Goal: Task Accomplishment & Management: Use online tool/utility

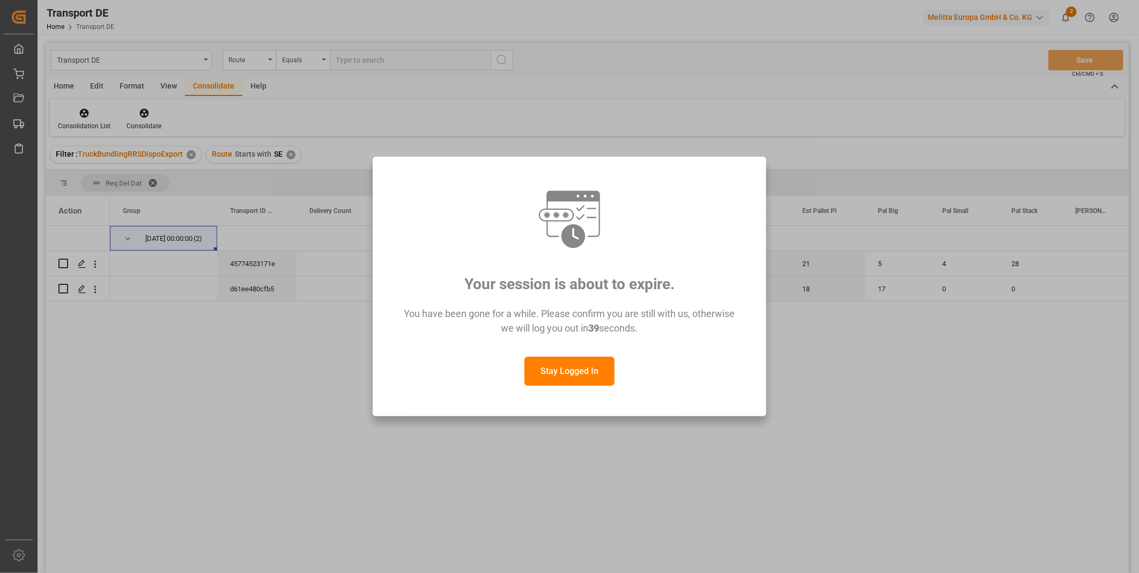
click at [552, 370] on button "Stay Logged In" at bounding box center [569, 370] width 90 height 29
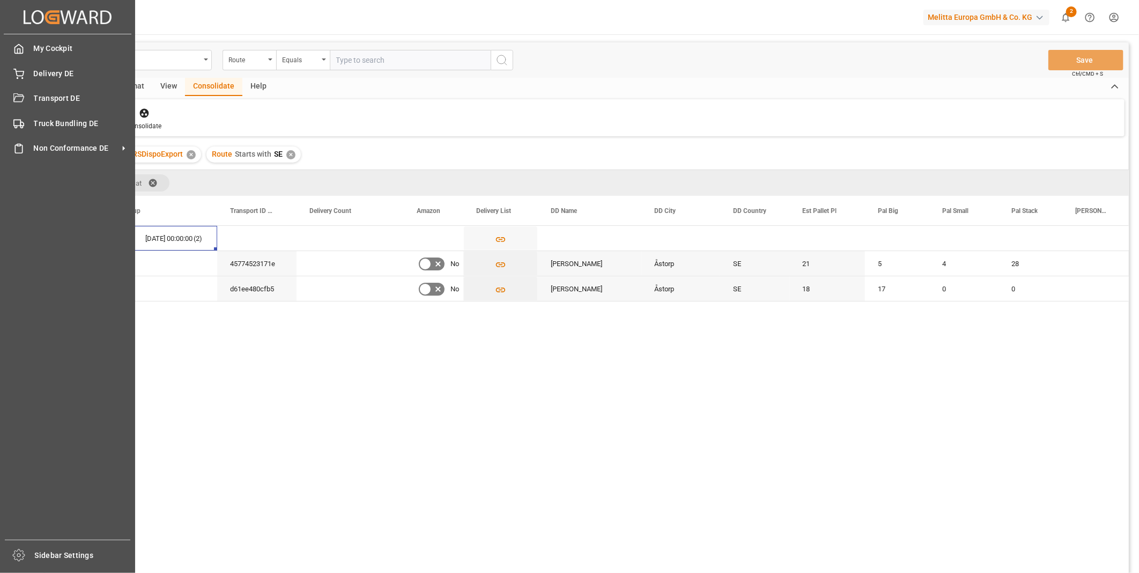
click at [28, 109] on div "My Cockpit My Cockpit Delivery DE Delivery DE Transport DE Transport DE Truck B…" at bounding box center [68, 286] width 128 height 505
click at [28, 100] on div "Transport DE Transport DE" at bounding box center [67, 98] width 123 height 21
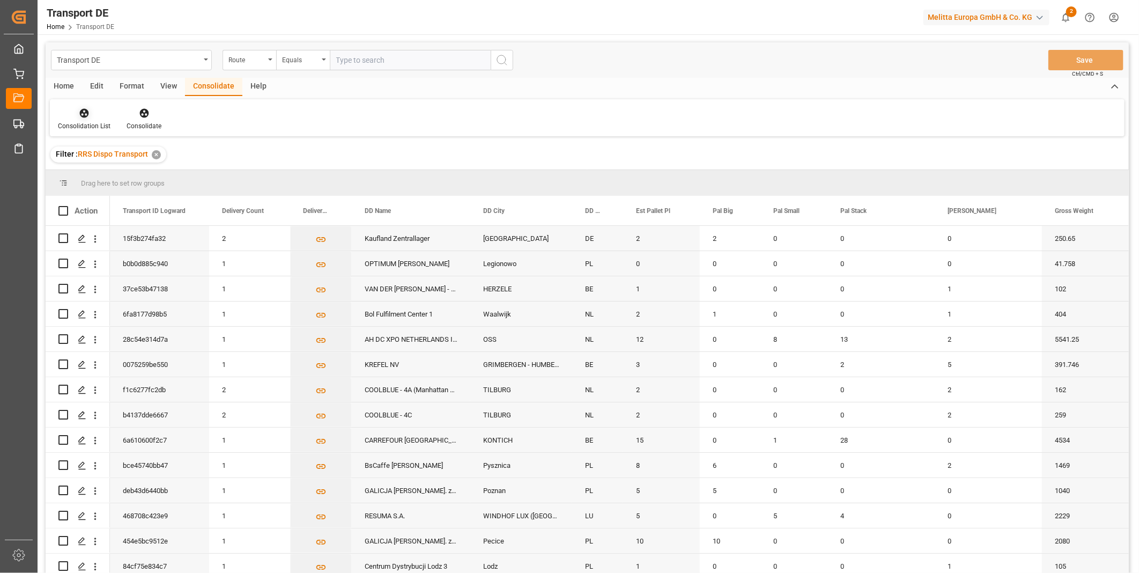
click at [76, 114] on div at bounding box center [84, 112] width 53 height 11
click at [110, 194] on div "Truck Bundling RRS Dispo Export" at bounding box center [121, 195] width 111 height 11
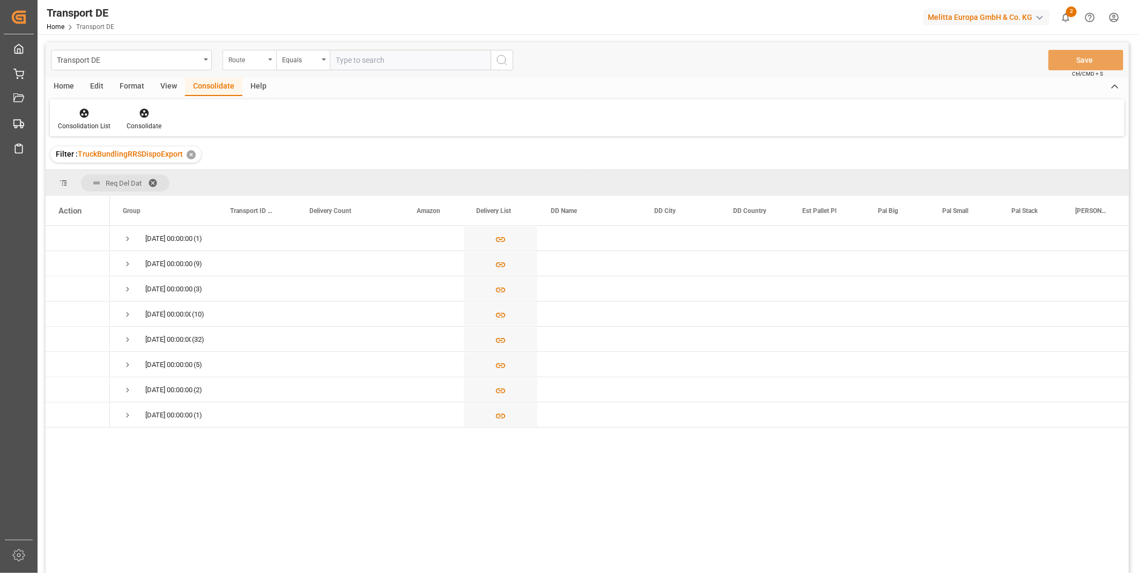
click at [256, 55] on div "Route" at bounding box center [246, 59] width 36 height 12
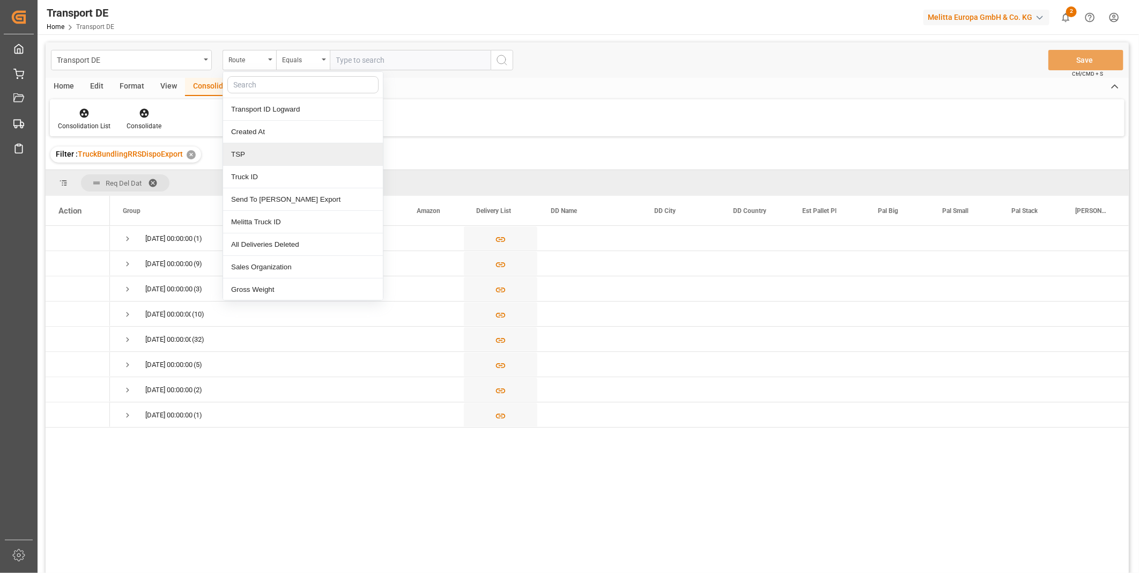
click at [255, 159] on div "TSP" at bounding box center [303, 154] width 160 height 23
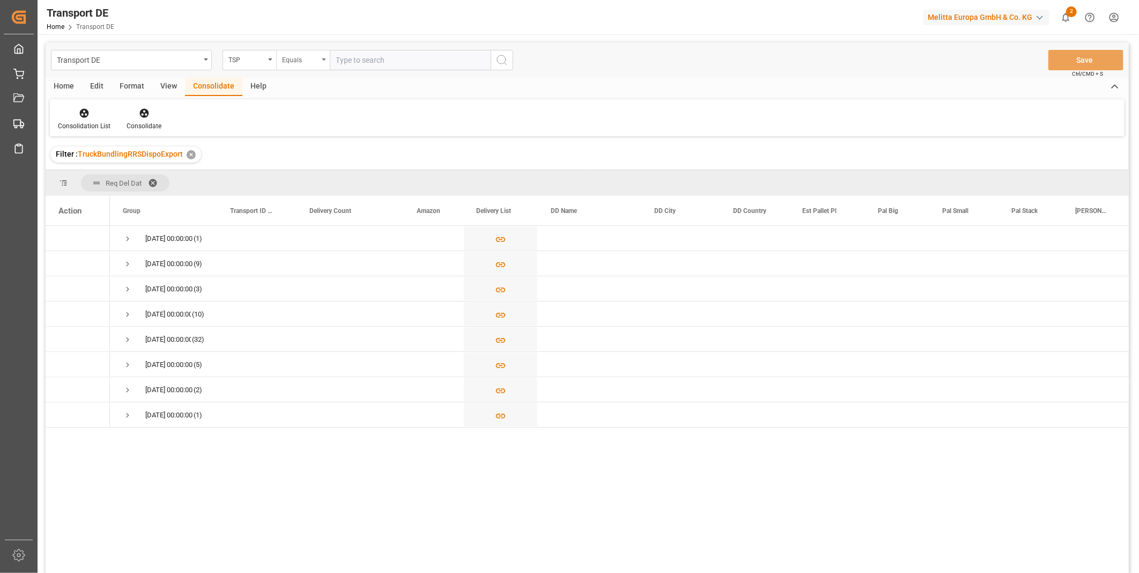
click at [282, 53] on div "Equals" at bounding box center [300, 59] width 36 height 12
click at [343, 170] on div "Starts with" at bounding box center [357, 177] width 160 height 23
type input "Van R"
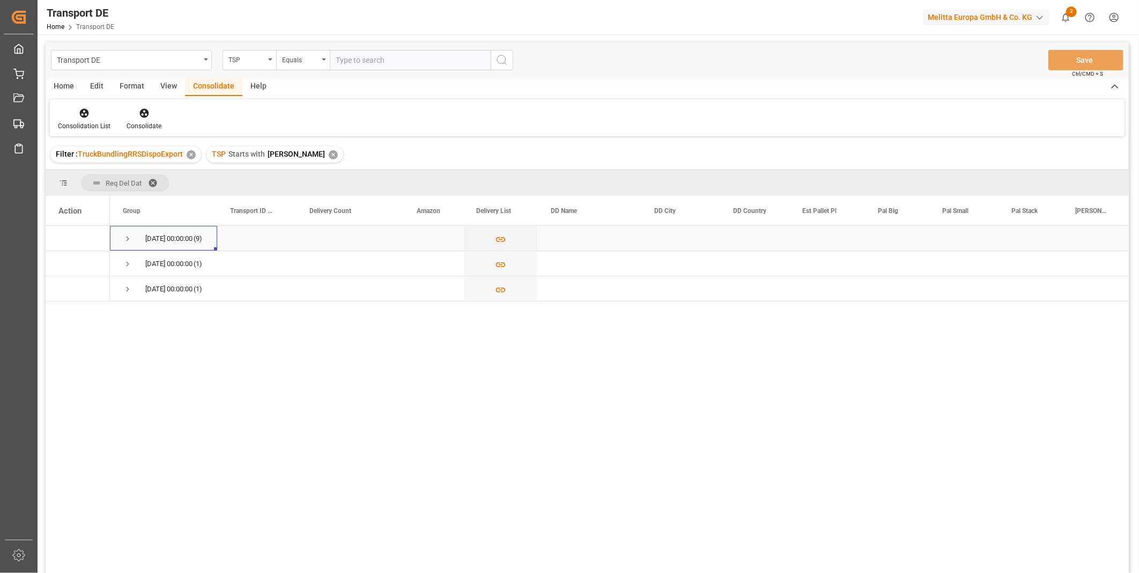
click at [120, 241] on div "13.08.2025 00:00:00 (9)" at bounding box center [163, 238] width 107 height 25
click at [131, 240] on span "Press SPACE to select this row." at bounding box center [128, 239] width 10 height 10
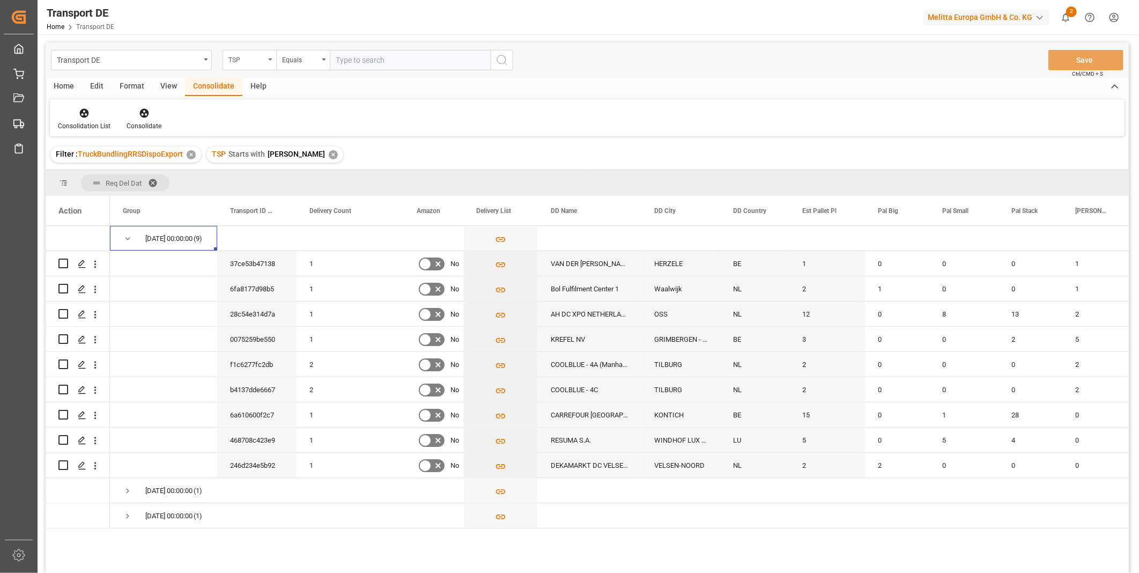
click at [254, 63] on div "TSP" at bounding box center [246, 59] width 36 height 12
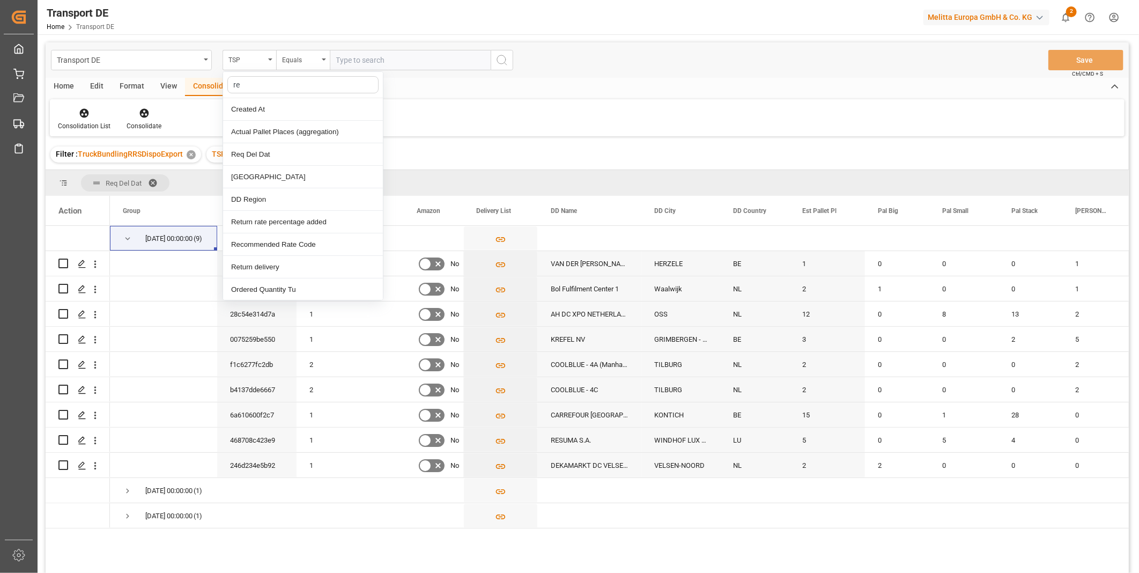
type input "req"
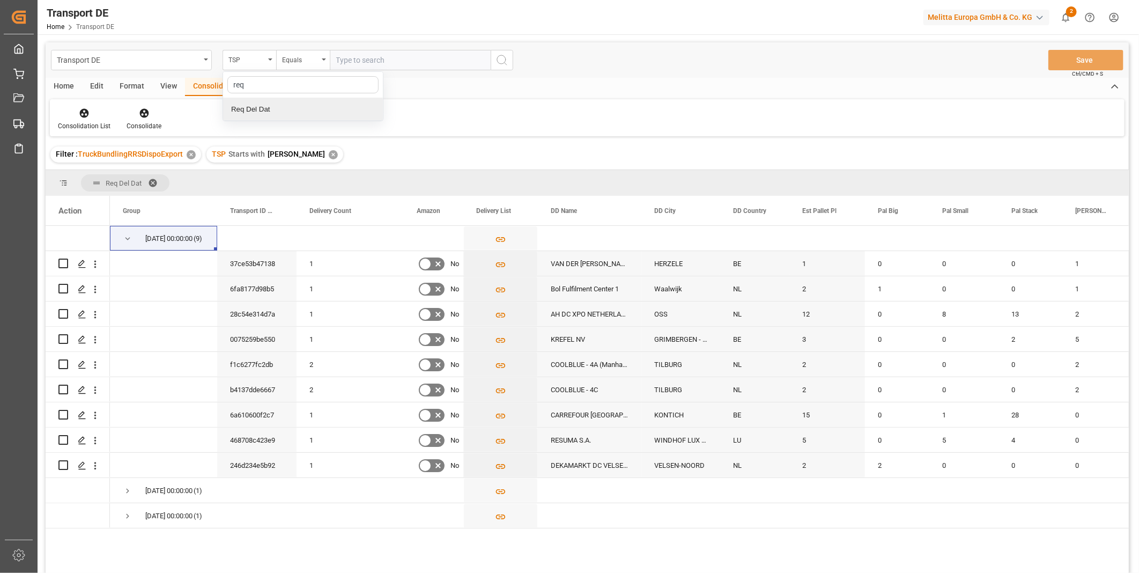
drag, startPoint x: 259, startPoint y: 109, endPoint x: 274, endPoint y: 94, distance: 20.5
click at [259, 110] on div "Req Del Dat" at bounding box center [303, 109] width 160 height 23
click at [302, 62] on div "Equals" at bounding box center [300, 59] width 36 height 12
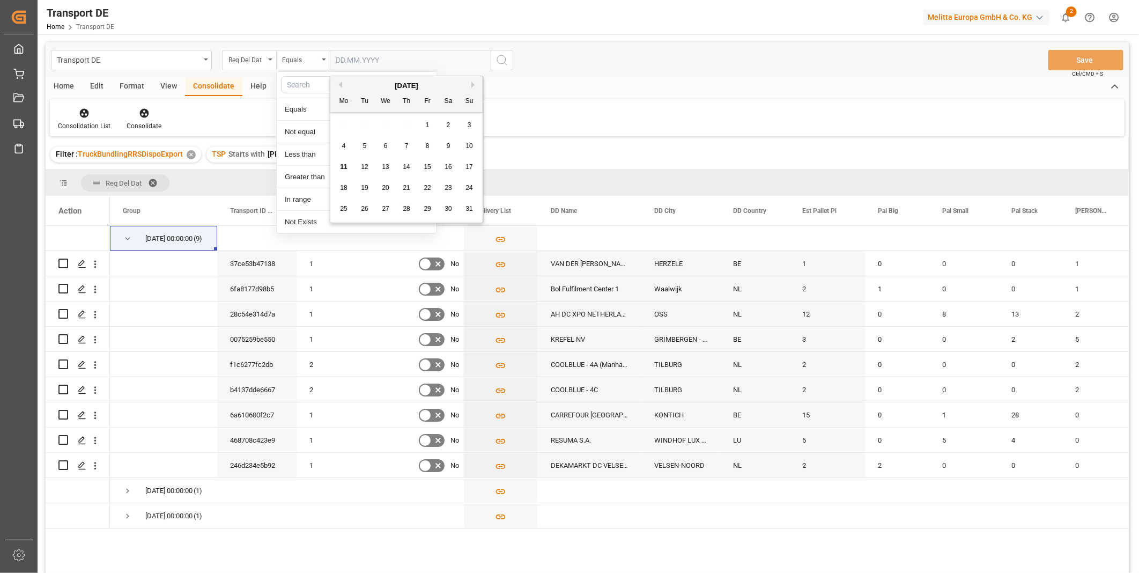
click at [370, 62] on input "text" at bounding box center [410, 60] width 161 height 20
click at [382, 165] on span "13" at bounding box center [385, 167] width 7 height 8
type input "[DATE]"
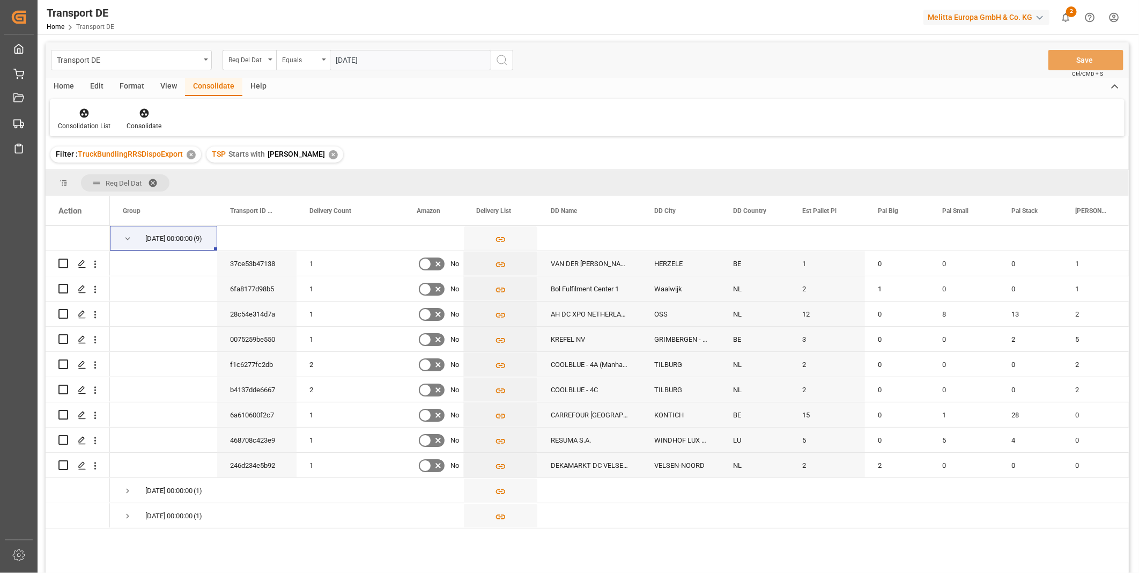
click at [492, 61] on button "search button" at bounding box center [501, 60] width 23 height 20
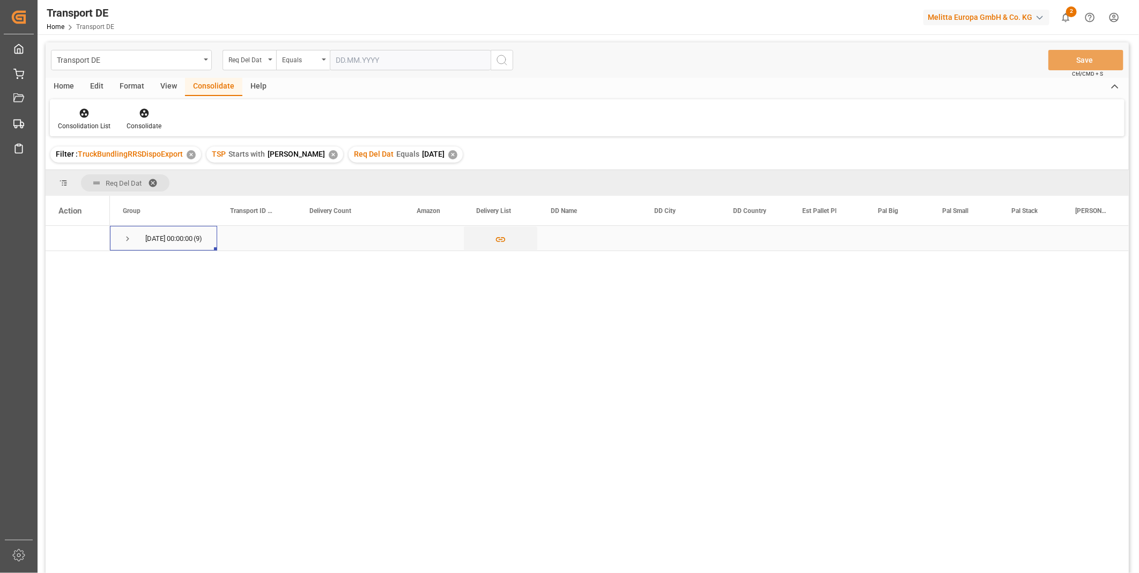
click at [124, 236] on span "Press SPACE to select this row." at bounding box center [128, 239] width 10 height 10
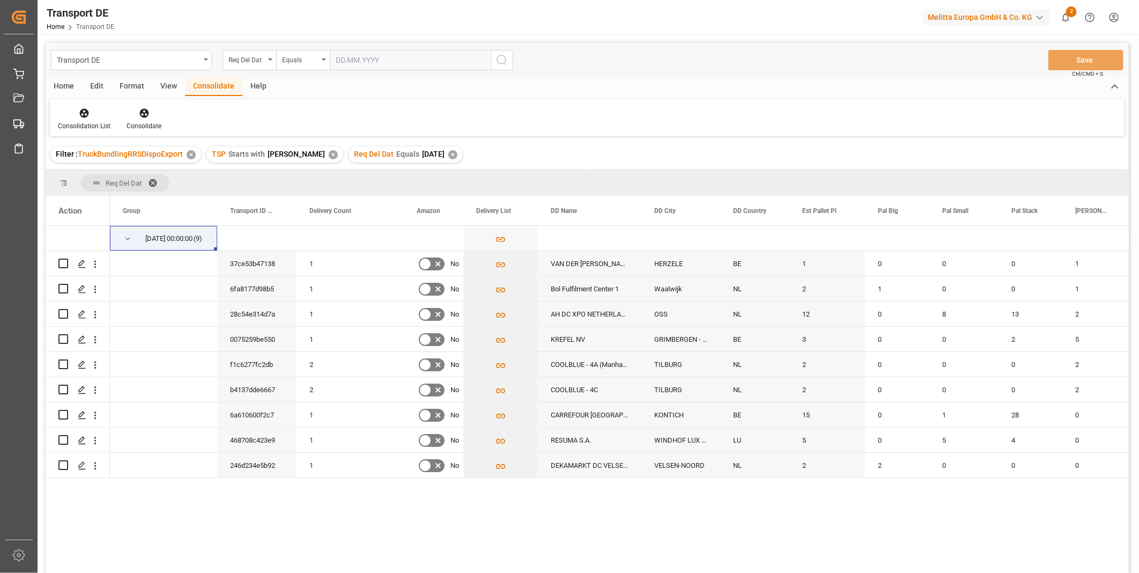
click at [75, 86] on div "Home" at bounding box center [64, 87] width 36 height 18
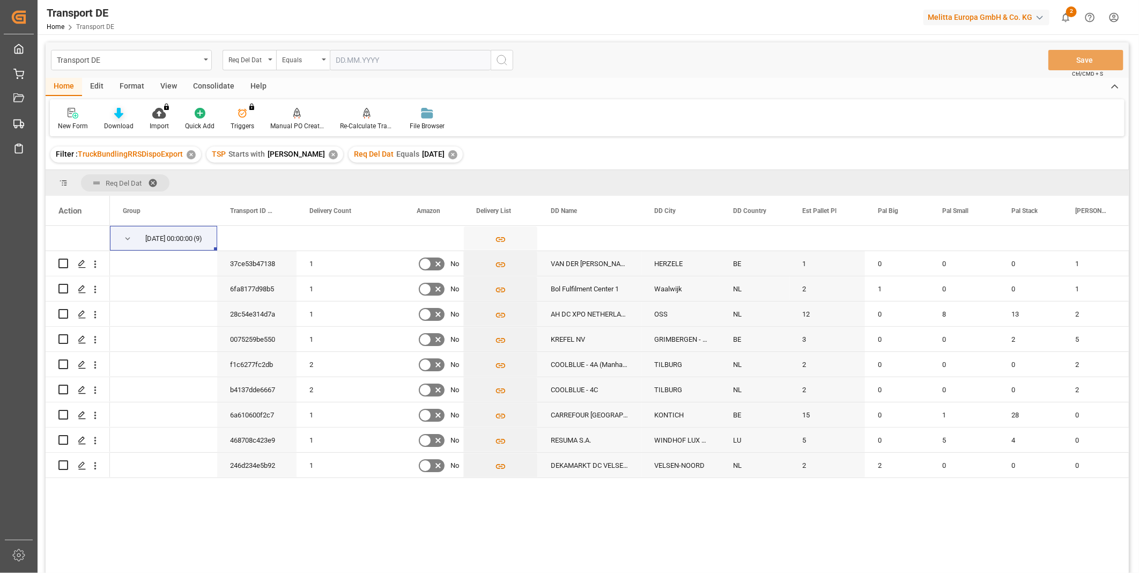
click at [114, 108] on icon at bounding box center [118, 113] width 9 height 11
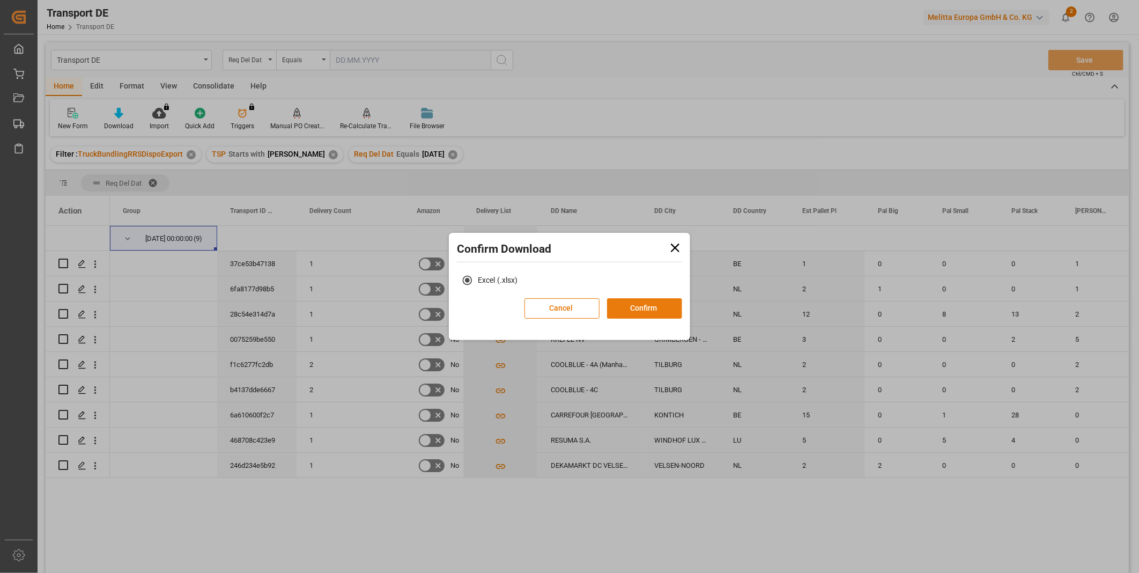
click at [629, 306] on button "Confirm" at bounding box center [644, 308] width 75 height 20
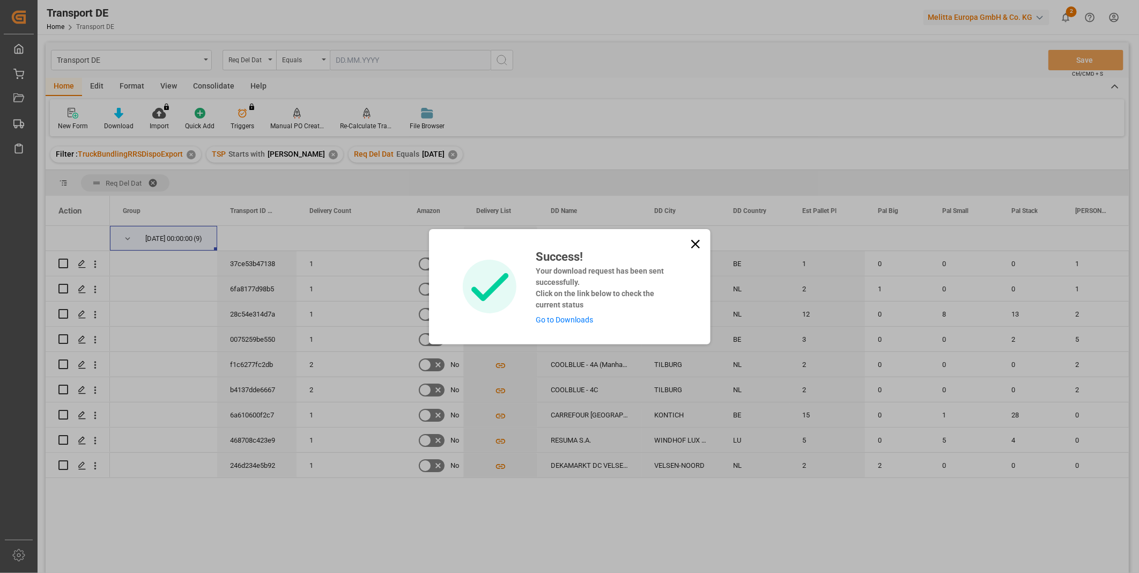
click at [690, 245] on icon at bounding box center [695, 243] width 15 height 15
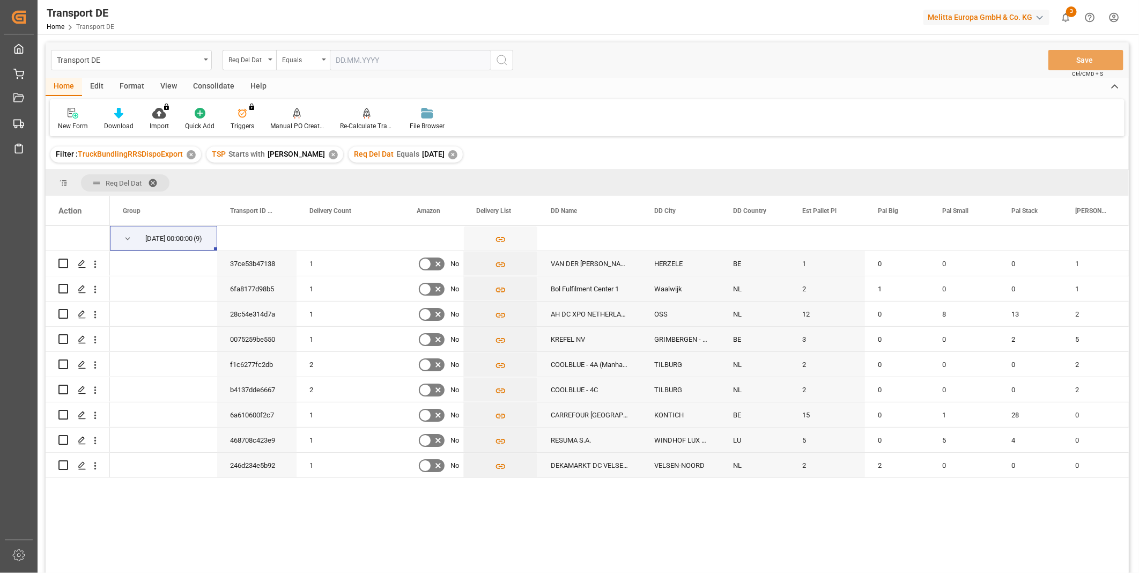
click at [221, 87] on div "Consolidate" at bounding box center [213, 87] width 57 height 18
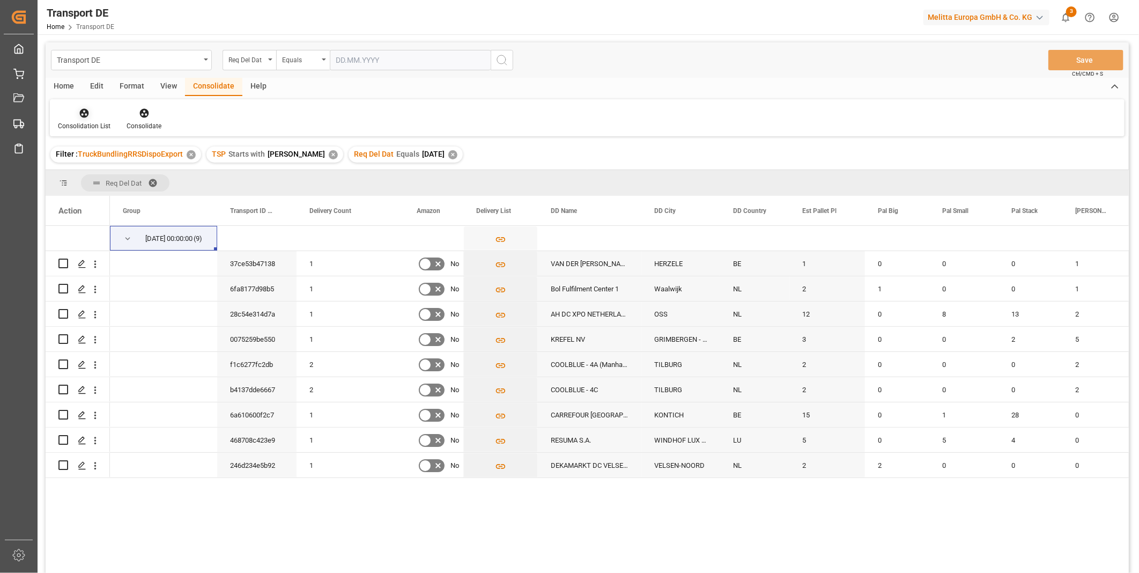
click at [81, 116] on icon at bounding box center [84, 113] width 11 height 11
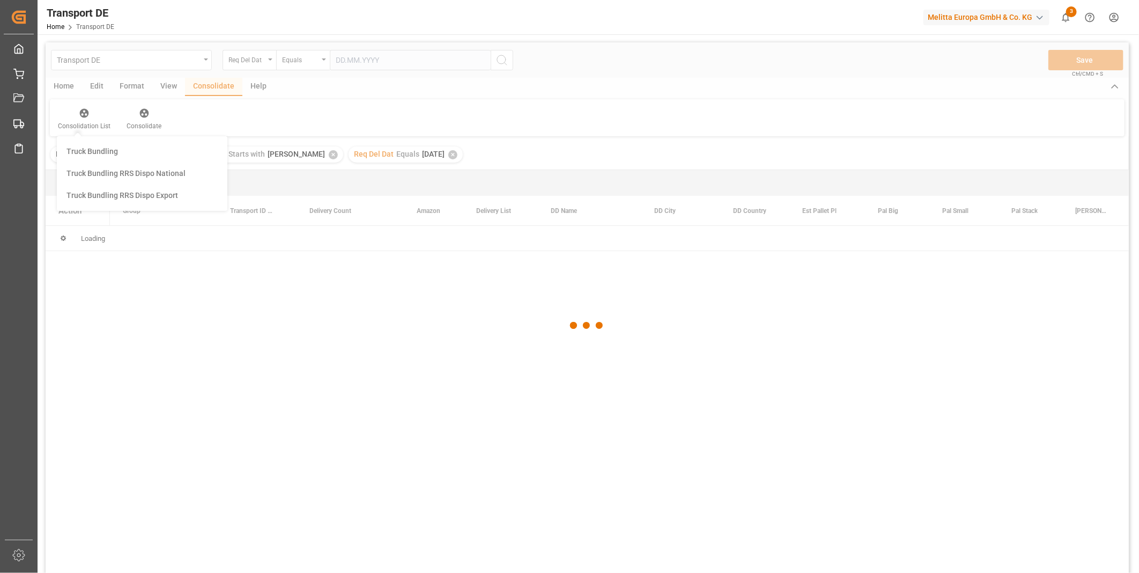
click at [128, 196] on div "Transport DE Req Del Dat Equals Save Ctrl/CMD + S Home Edit Format View Consoli…" at bounding box center [587, 321] width 1083 height 559
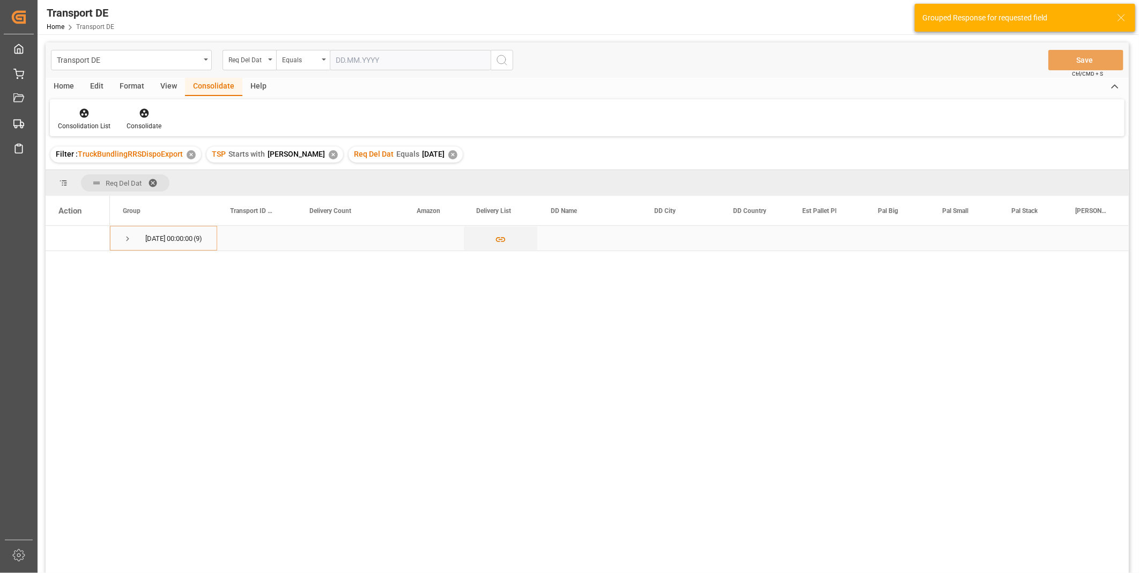
click at [122, 238] on div "13.08.2025 00:00:00 (9)" at bounding box center [163, 238] width 107 height 25
click at [129, 237] on span "Press SPACE to select this row." at bounding box center [128, 239] width 10 height 10
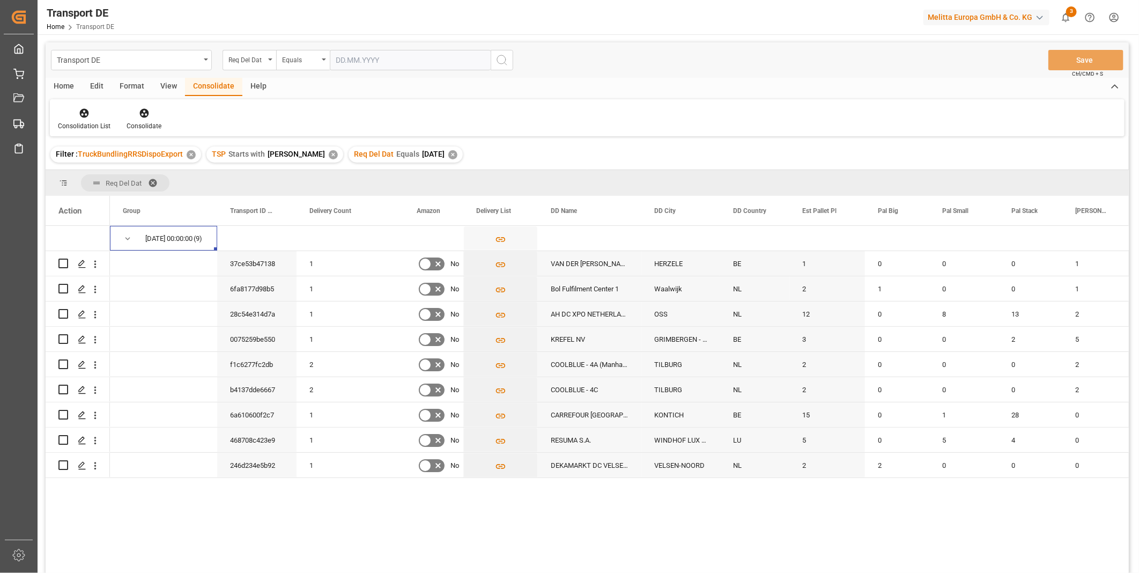
click at [448, 153] on div "✕" at bounding box center [452, 154] width 9 height 9
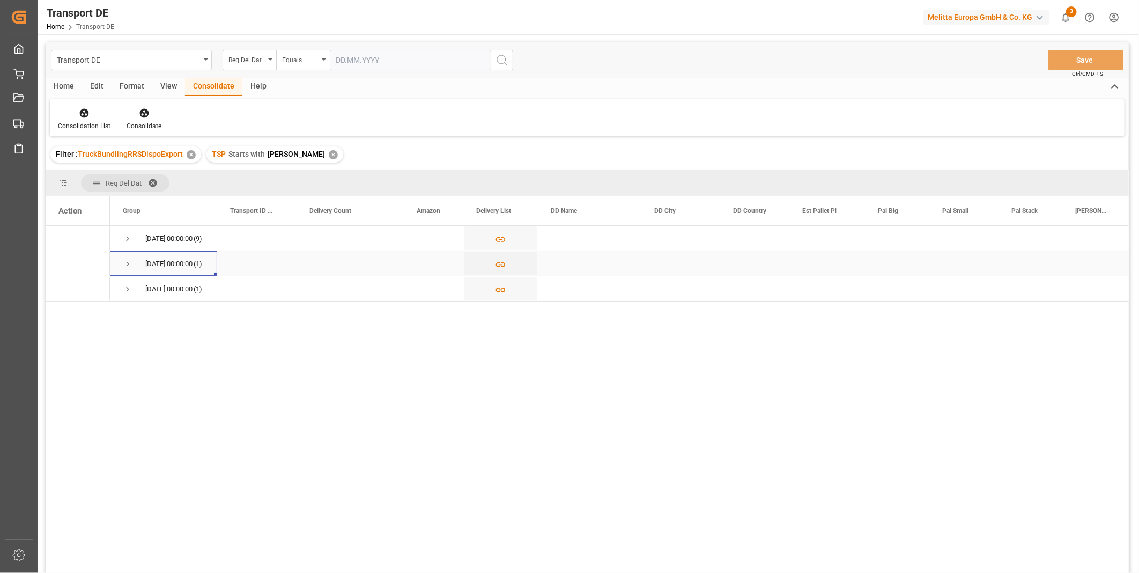
click at [129, 263] on span "Press SPACE to select this row." at bounding box center [128, 264] width 10 height 10
click at [121, 291] on div "18.08.2025 00:00:00 (1)" at bounding box center [163, 288] width 107 height 25
click at [125, 293] on span "Press SPACE to select this row." at bounding box center [128, 289] width 10 height 10
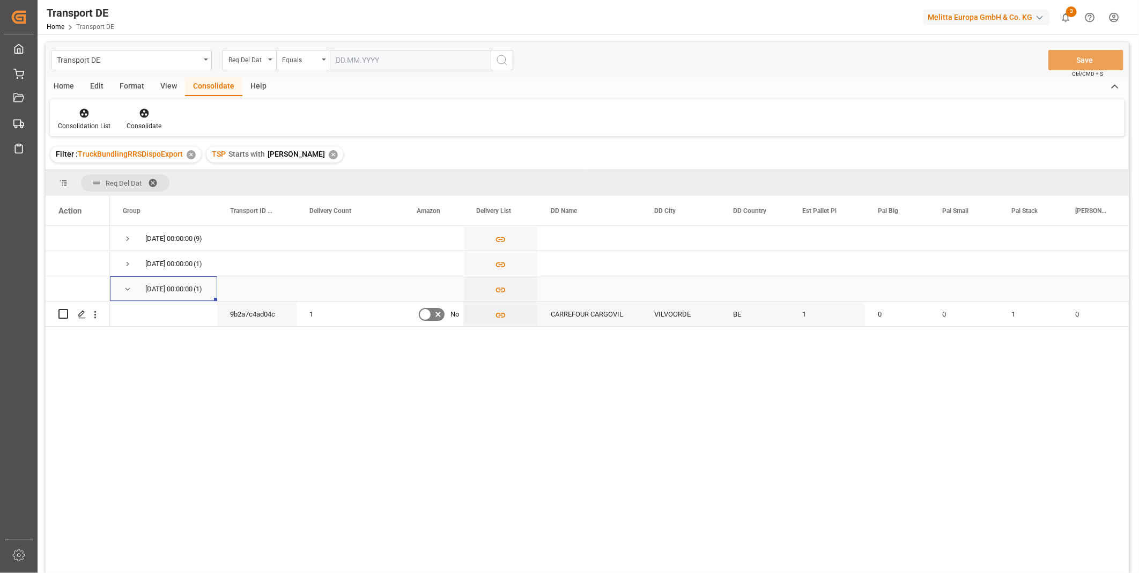
click at [125, 293] on span "Press SPACE to select this row." at bounding box center [128, 289] width 10 height 10
click at [130, 234] on span "Press SPACE to select this row." at bounding box center [128, 239] width 10 height 10
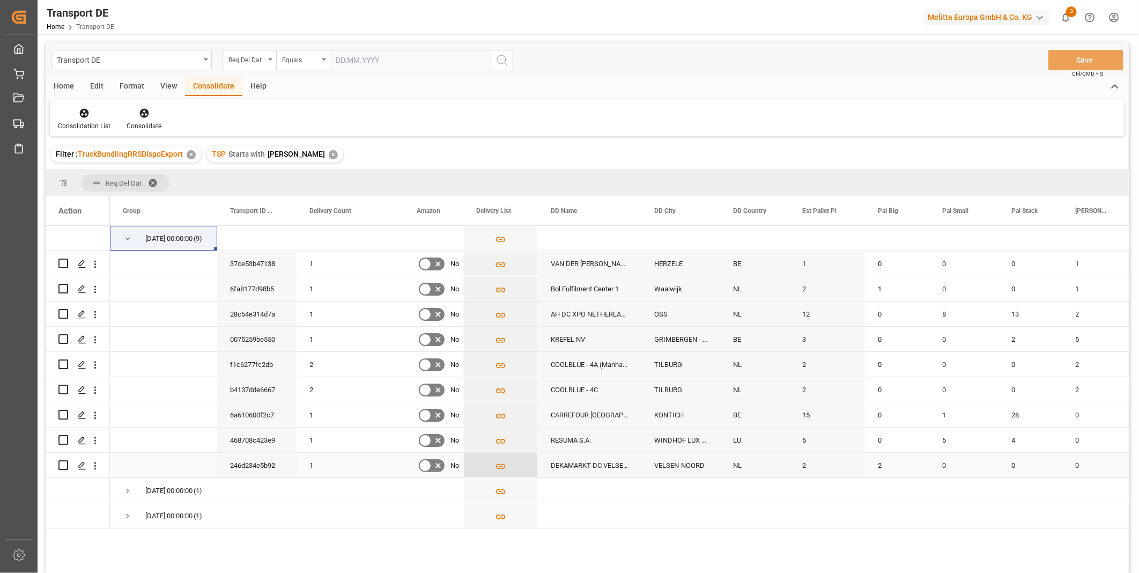
click at [500, 464] on icon "Press SPACE to select this row." at bounding box center [500, 465] width 11 height 11
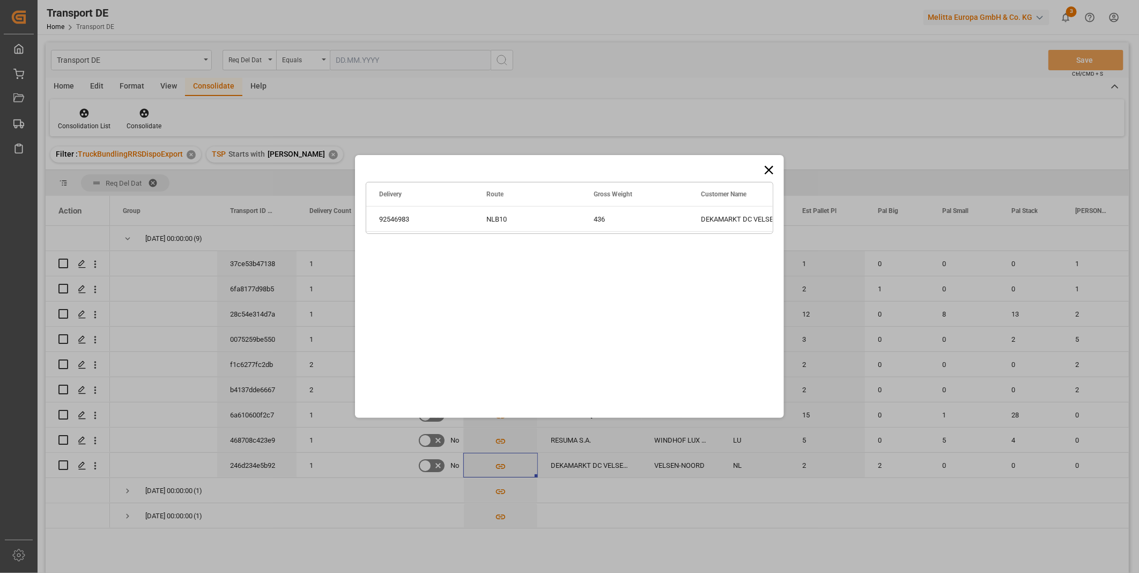
click at [764, 167] on icon at bounding box center [768, 170] width 9 height 9
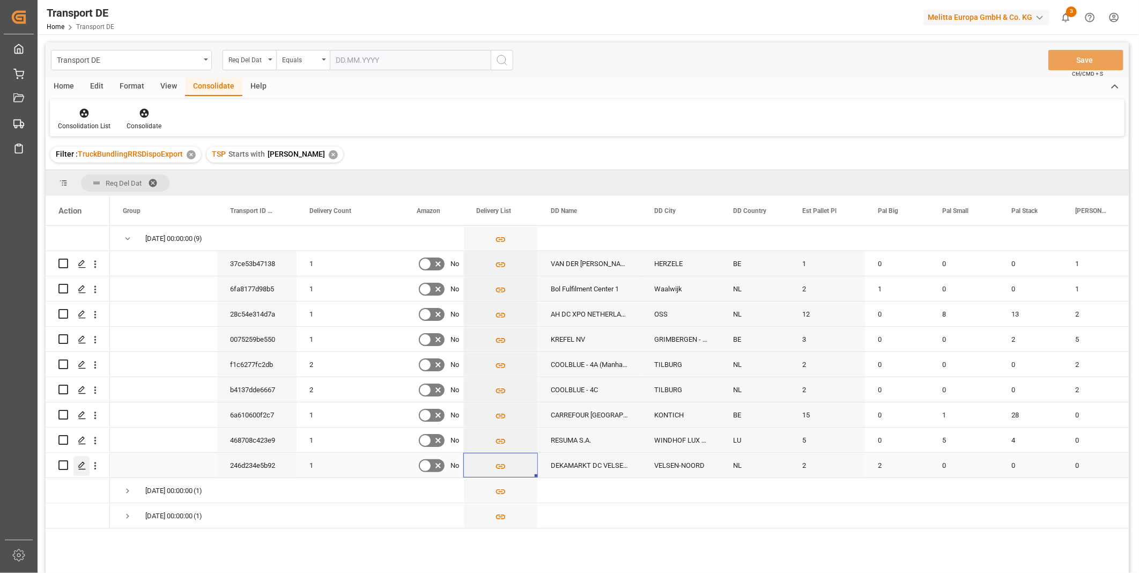
click at [84, 466] on icon "Press SPACE to select this row." at bounding box center [82, 465] width 9 height 9
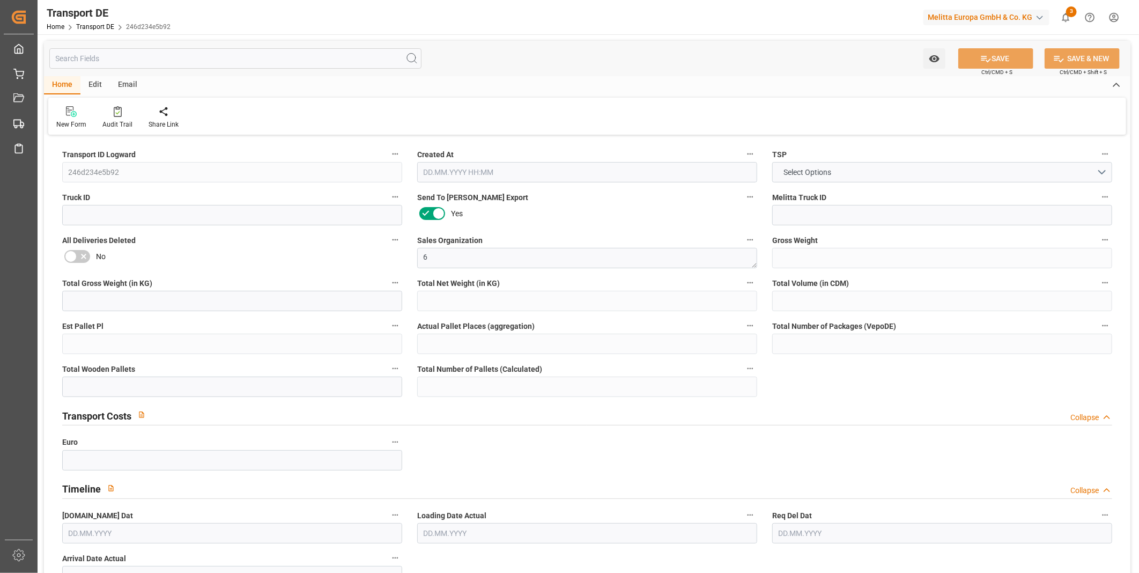
type input "436"
type input "386.592"
type input "364.032"
type input "2887.68"
type input "2"
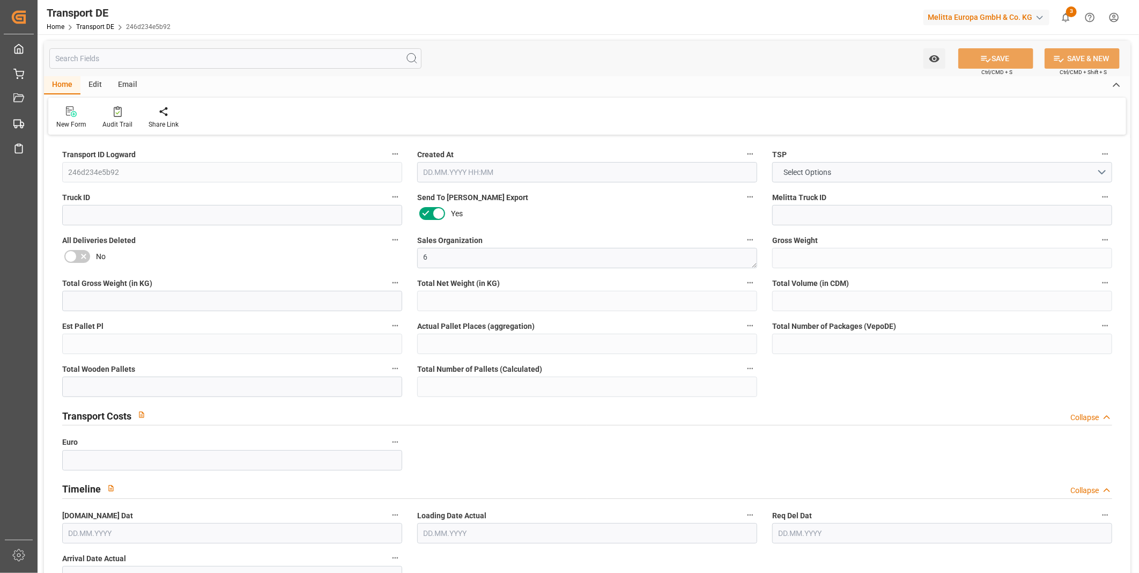
type input "0"
type input "2"
type input "0"
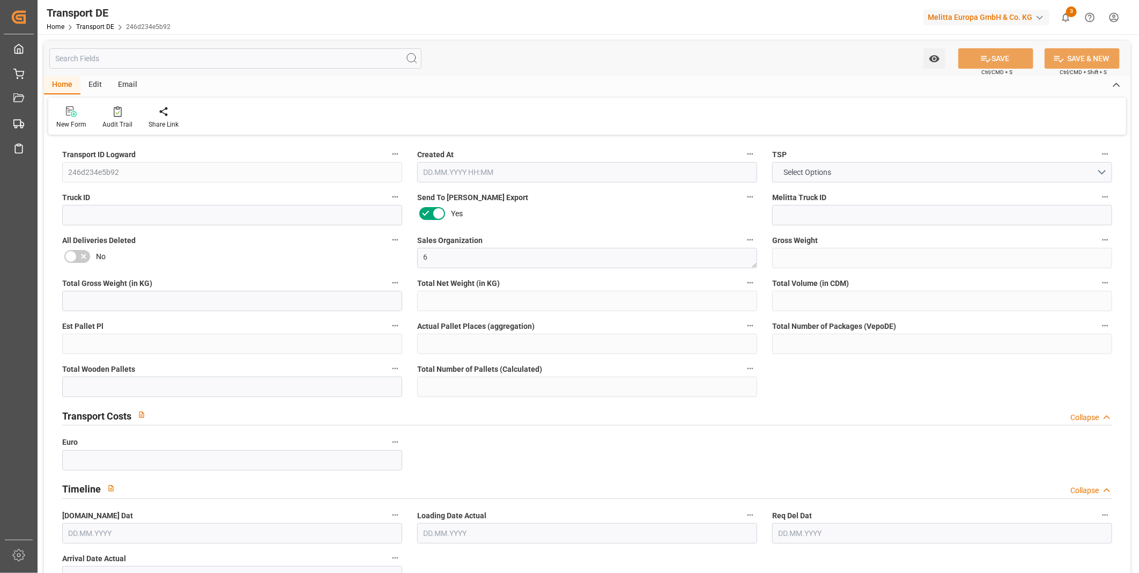
type input "19"
type input "0"
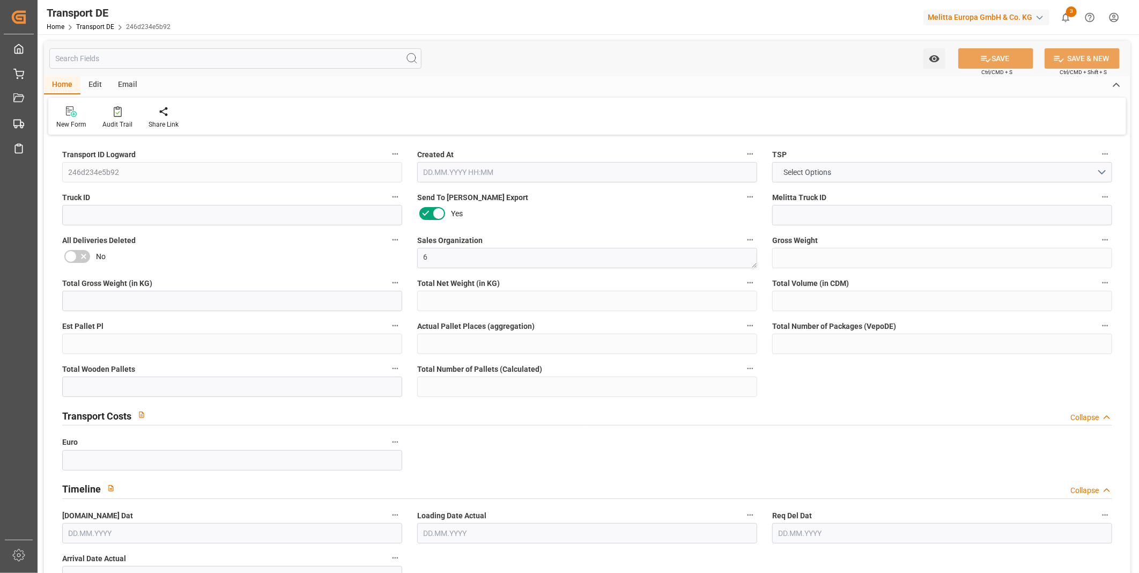
type input "0"
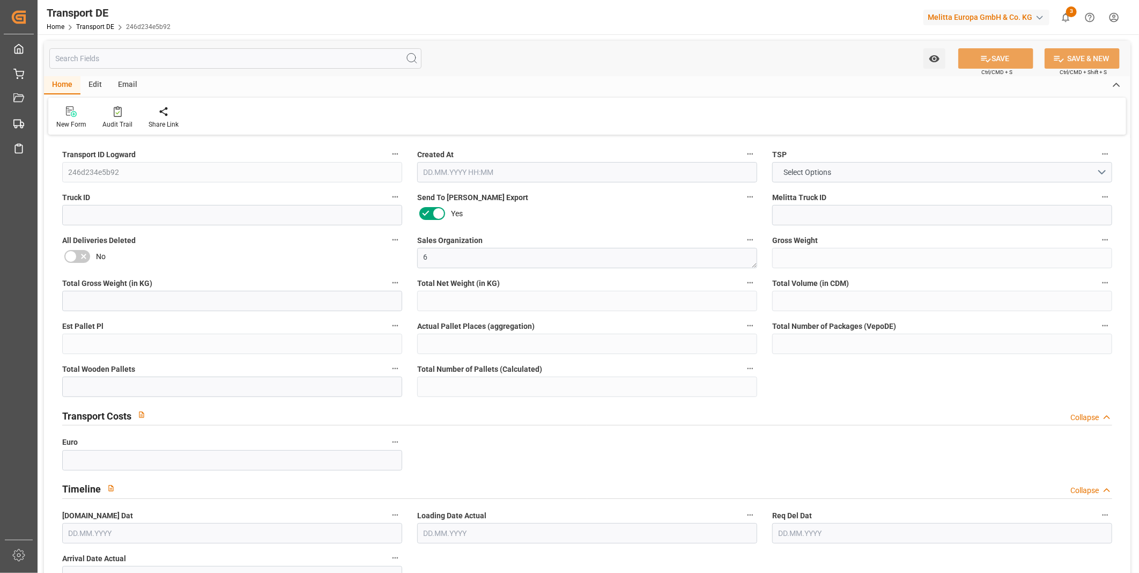
type input "0"
type input "2"
type input "0"
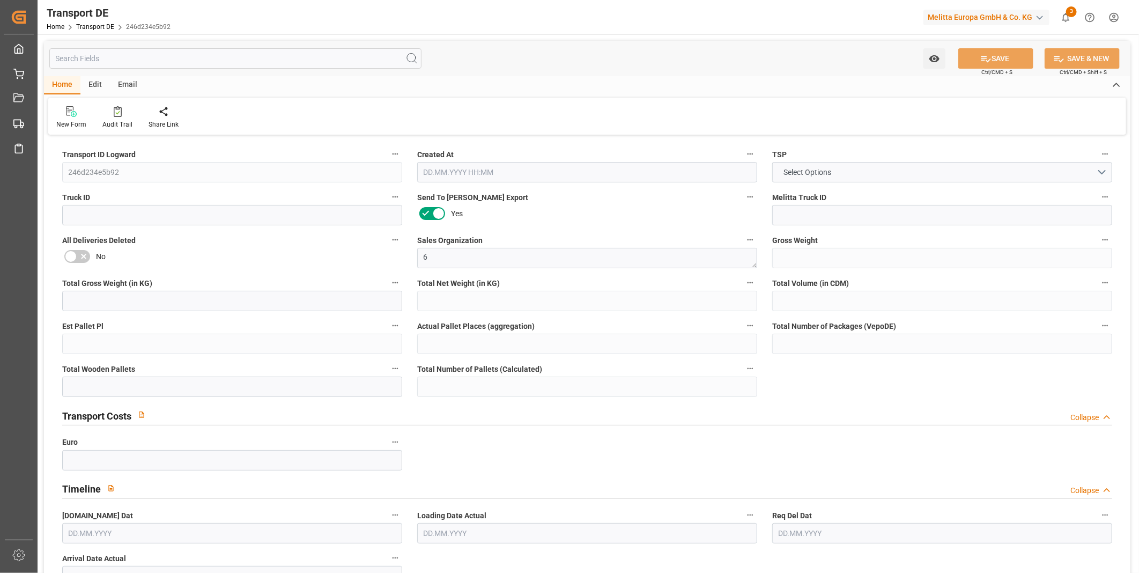
type input "0"
type input "1"
type input "0"
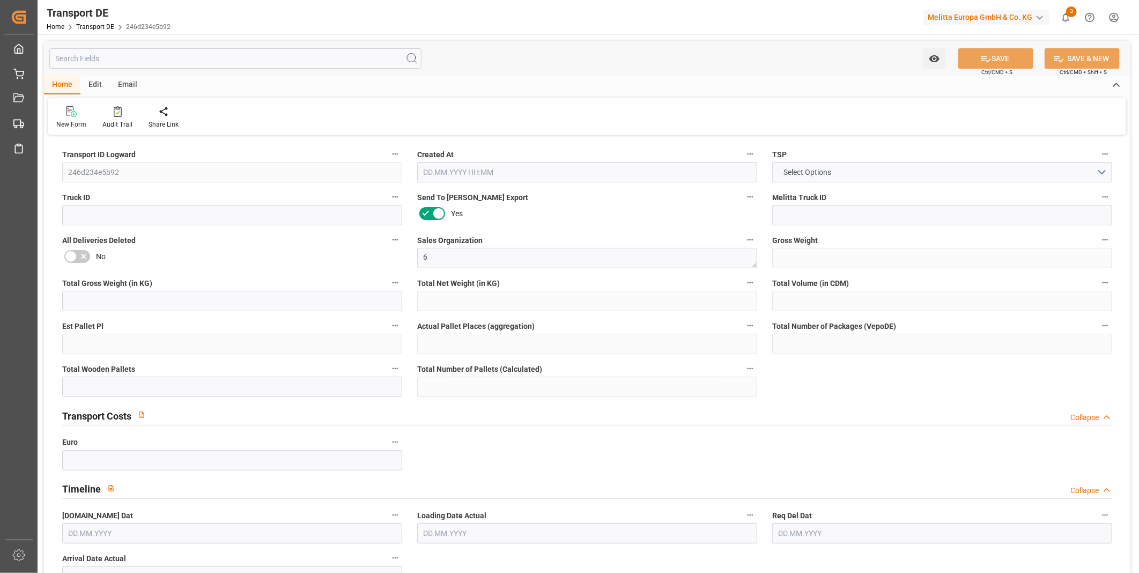
type input "96"
type input "113.4983"
type input "110.4593"
type input "08.08.2025 12:46"
type input "[DATE]"
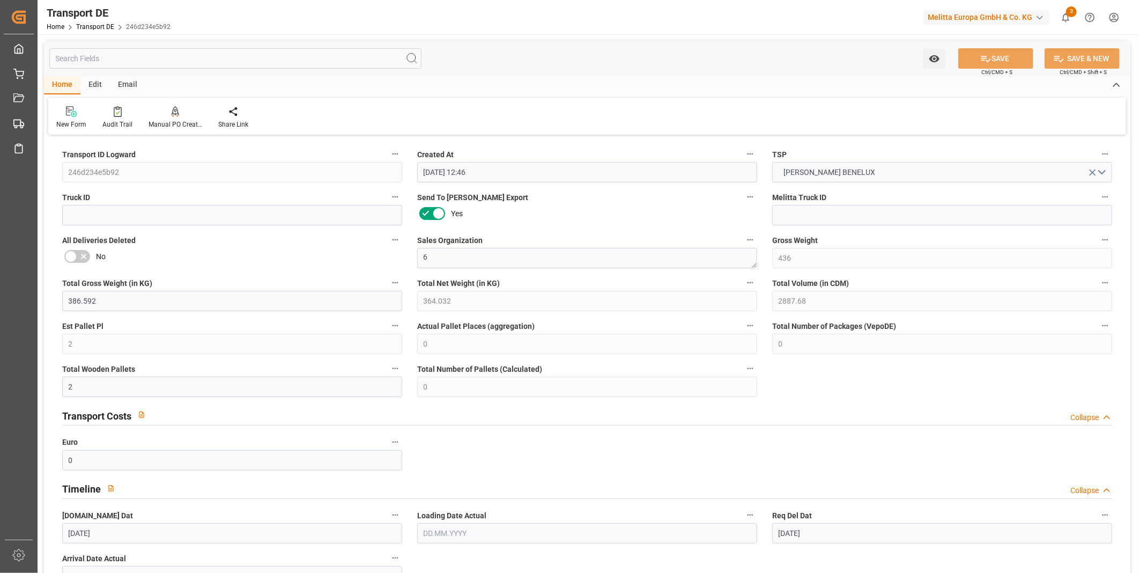
type input "[DATE]"
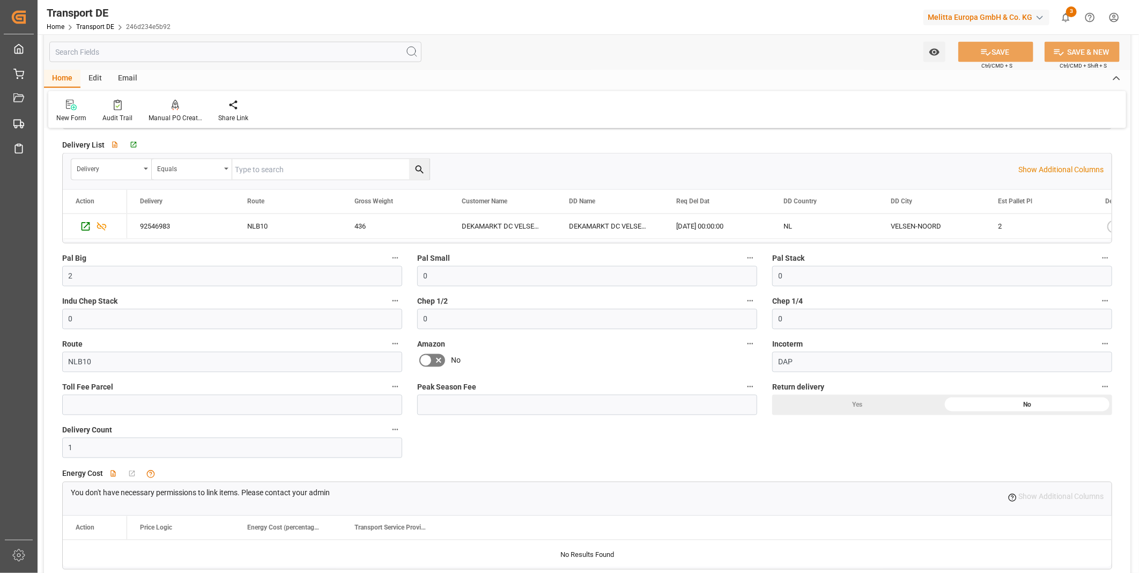
scroll to position [893, 0]
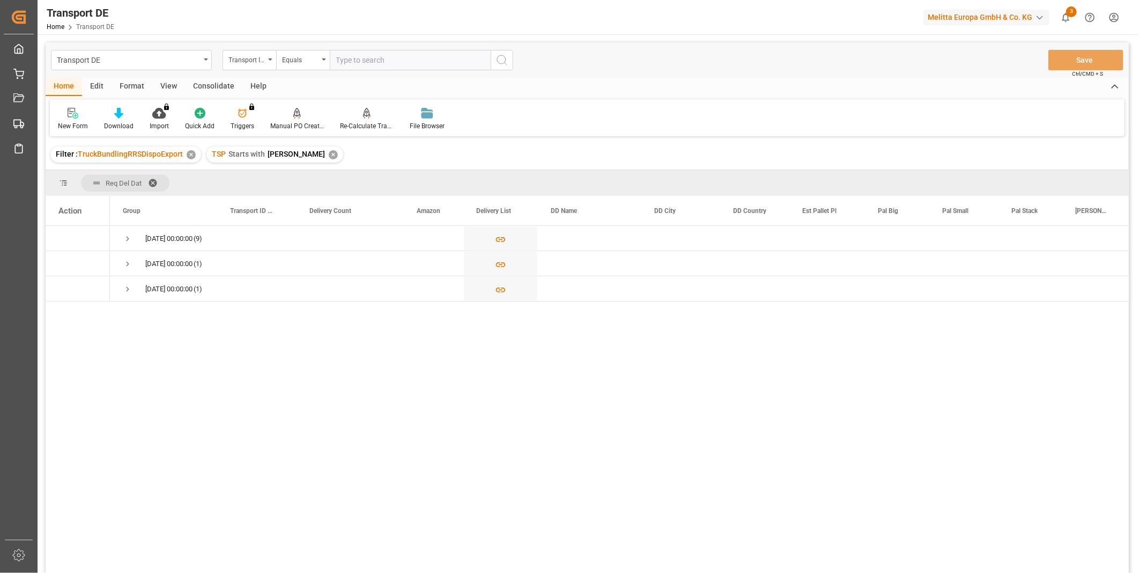
click at [198, 77] on div "Transport DE Transport ID Logward Equals Save Ctrl/CMD + S" at bounding box center [587, 59] width 1083 height 35
click at [200, 84] on div "Consolidate" at bounding box center [213, 87] width 57 height 18
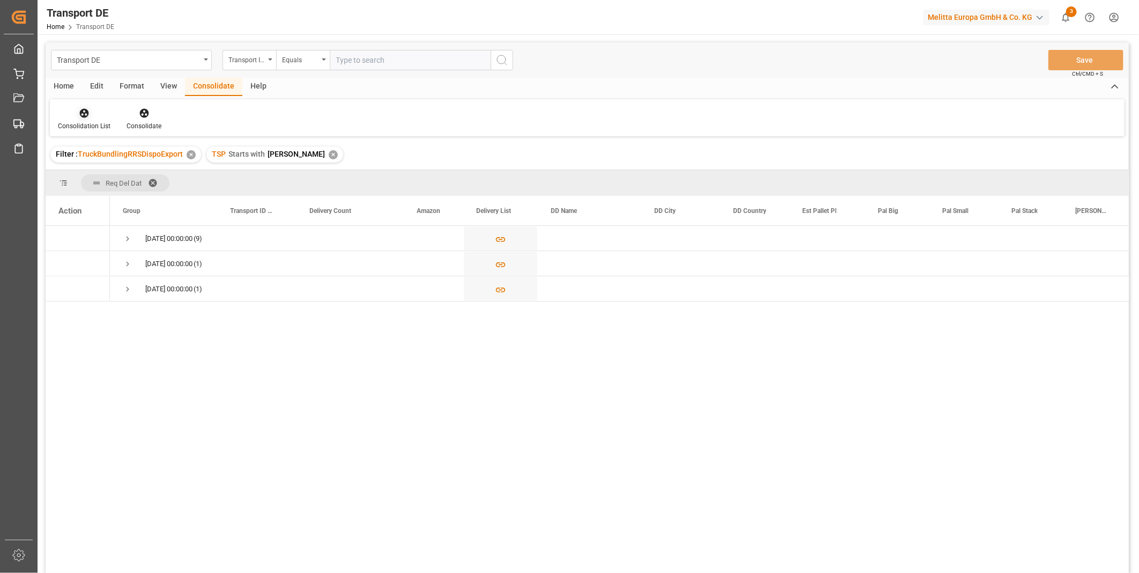
click at [89, 114] on div at bounding box center [84, 112] width 53 height 11
click at [124, 196] on div "Transport DE Transport ID Logward Equals Save Ctrl/CMD + S Home Edit Format Vie…" at bounding box center [587, 321] width 1083 height 559
click at [279, 61] on div "Equals" at bounding box center [303, 60] width 54 height 20
type input "req"
click at [264, 59] on div "Transport ID Logward" at bounding box center [246, 59] width 36 height 12
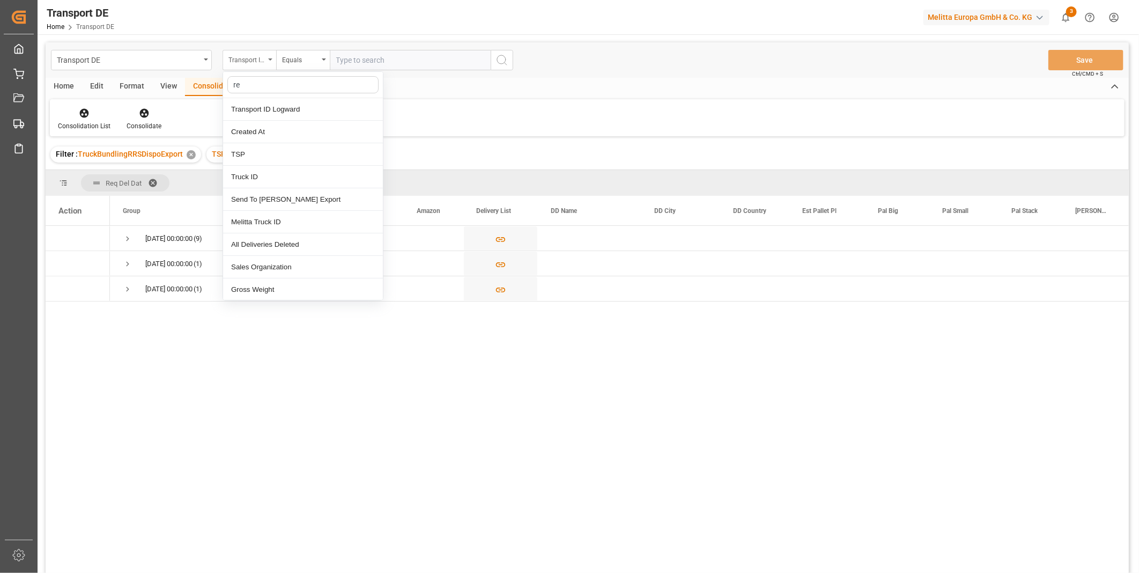
type input "req"
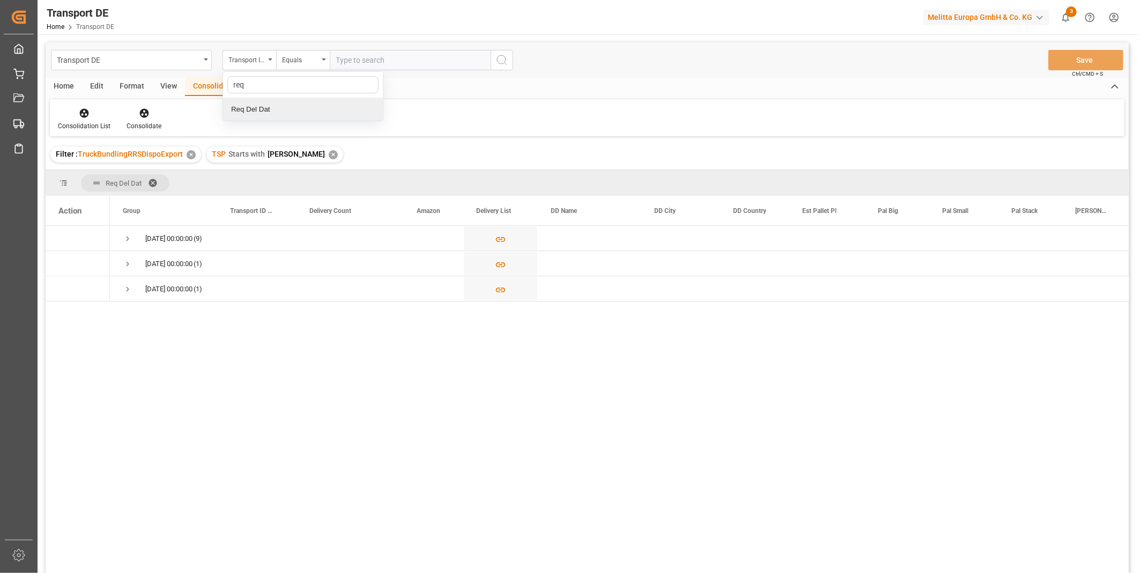
click at [278, 111] on div "Req Del Dat" at bounding box center [303, 109] width 160 height 23
click at [308, 54] on div "Equals" at bounding box center [300, 59] width 36 height 12
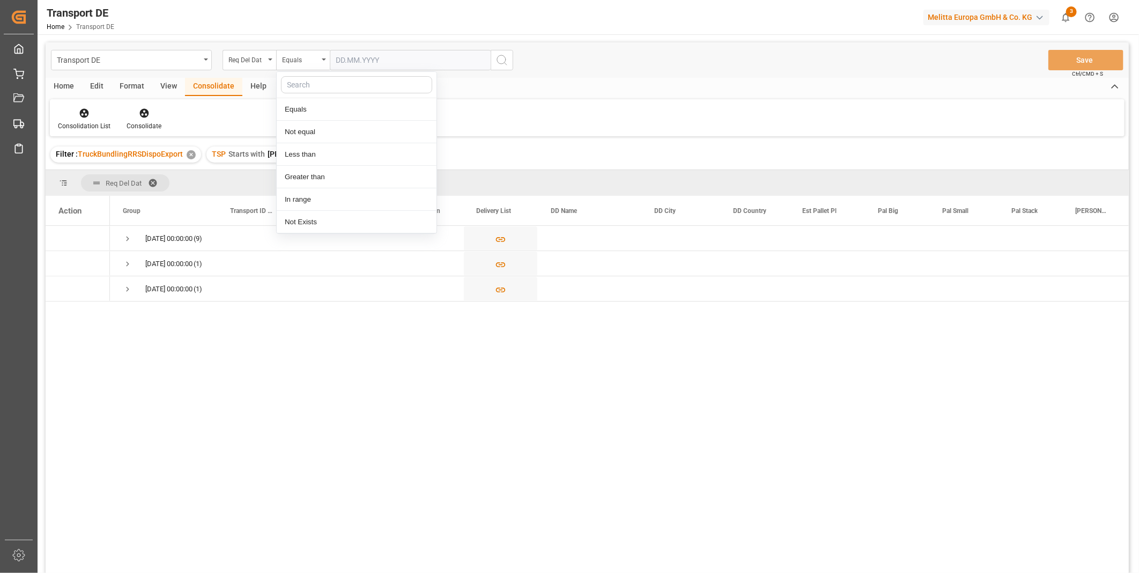
click at [358, 59] on input "text" at bounding box center [410, 60] width 161 height 20
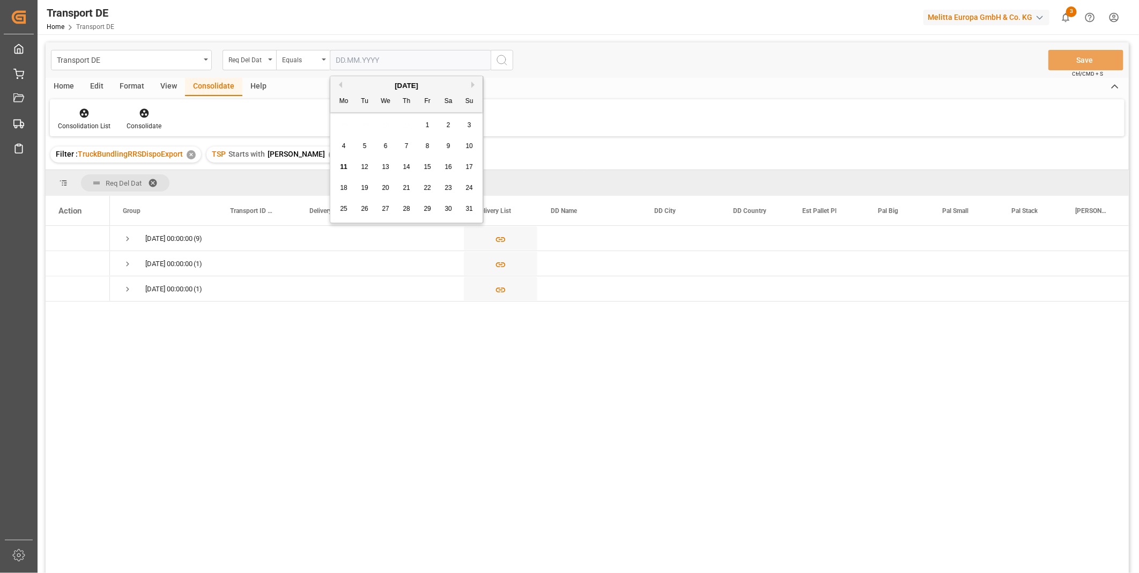
click at [382, 168] on span "13" at bounding box center [385, 167] width 7 height 8
type input "[DATE]"
click at [505, 55] on icon "search button" at bounding box center [501, 60] width 13 height 13
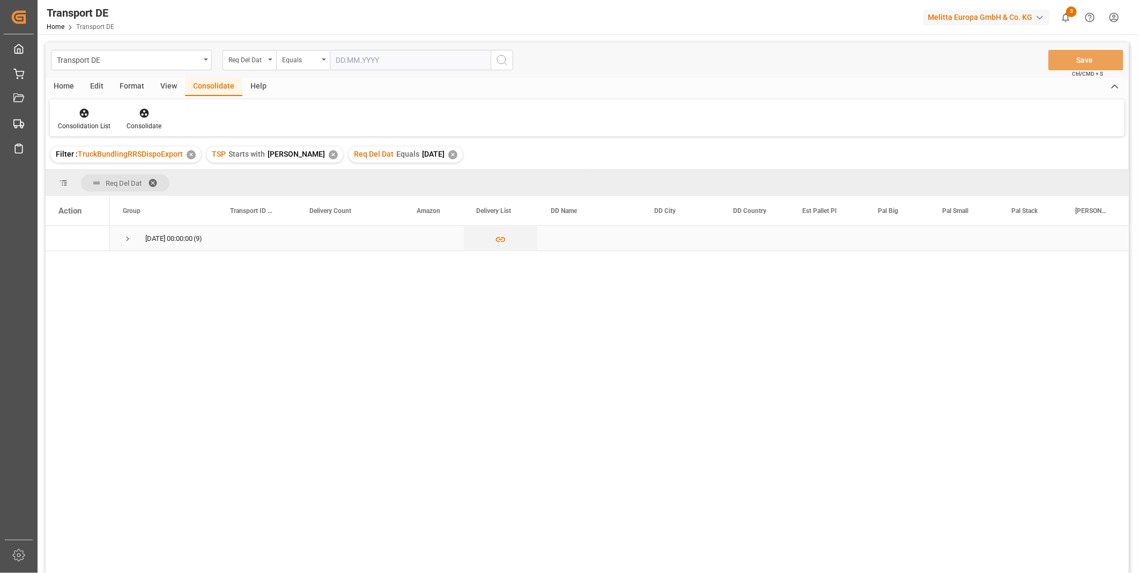
click at [125, 243] on span "Press SPACE to select this row." at bounding box center [128, 239] width 10 height 10
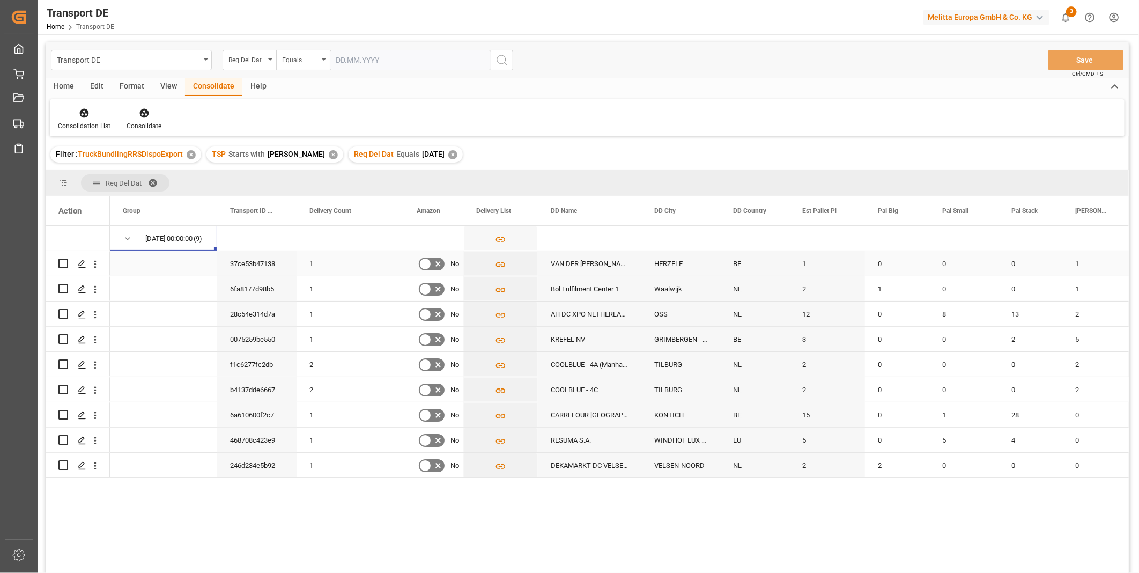
click at [64, 259] on input "Press Space to toggle row selection (unchecked)" at bounding box center [63, 263] width 10 height 10
checkbox input "true"
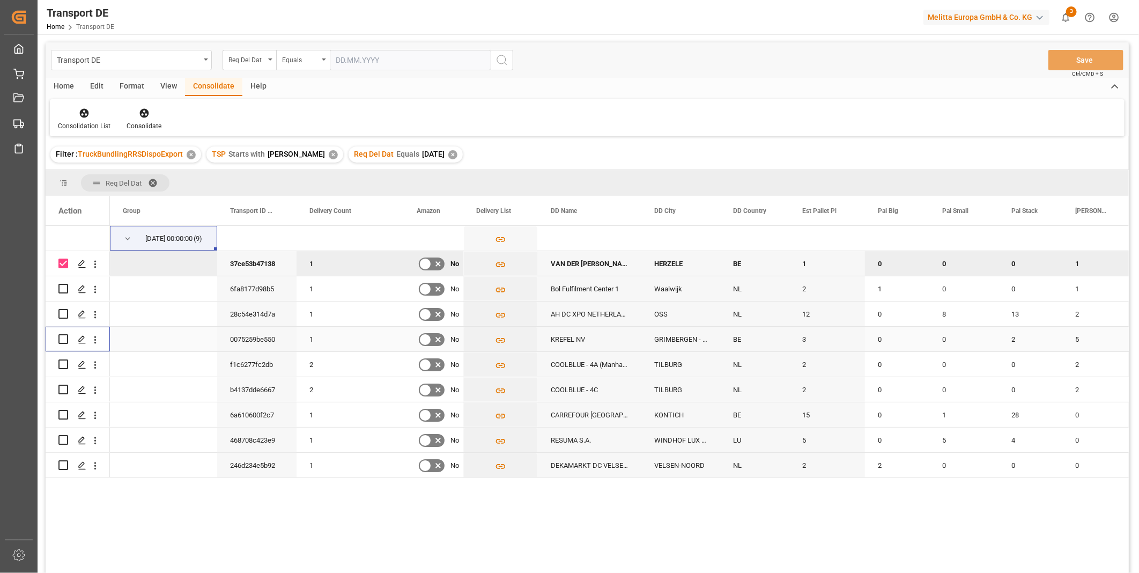
click at [63, 338] on input "Press Space to toggle row selection (unchecked)" at bounding box center [63, 339] width 10 height 10
checkbox input "true"
click at [60, 412] on input "Press Space to toggle row selection (unchecked)" at bounding box center [63, 415] width 10 height 10
checkbox input "true"
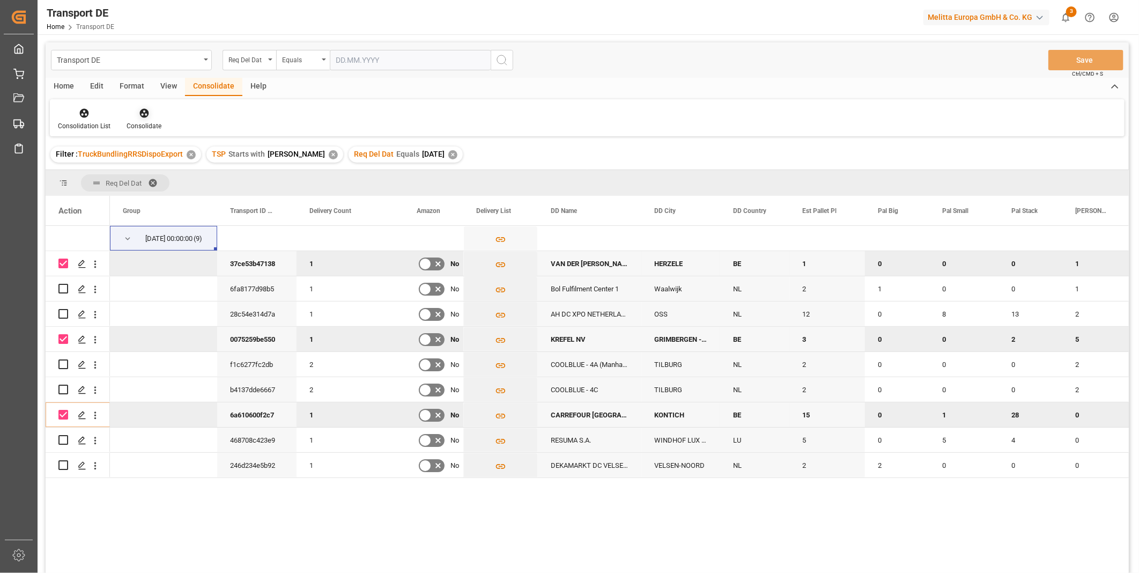
click at [133, 113] on div at bounding box center [144, 112] width 35 height 11
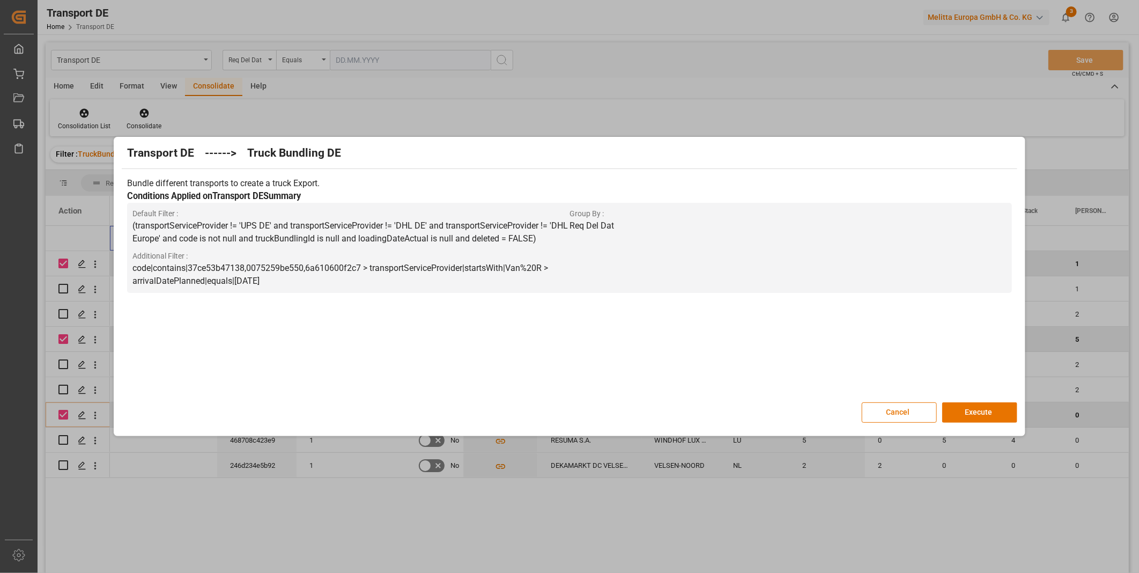
click at [973, 399] on div "Transport DE ------> Truck Bundling DE Bundle different transports to create a …" at bounding box center [568, 286] width 905 height 294
click at [976, 410] on button "Execute" at bounding box center [979, 412] width 75 height 20
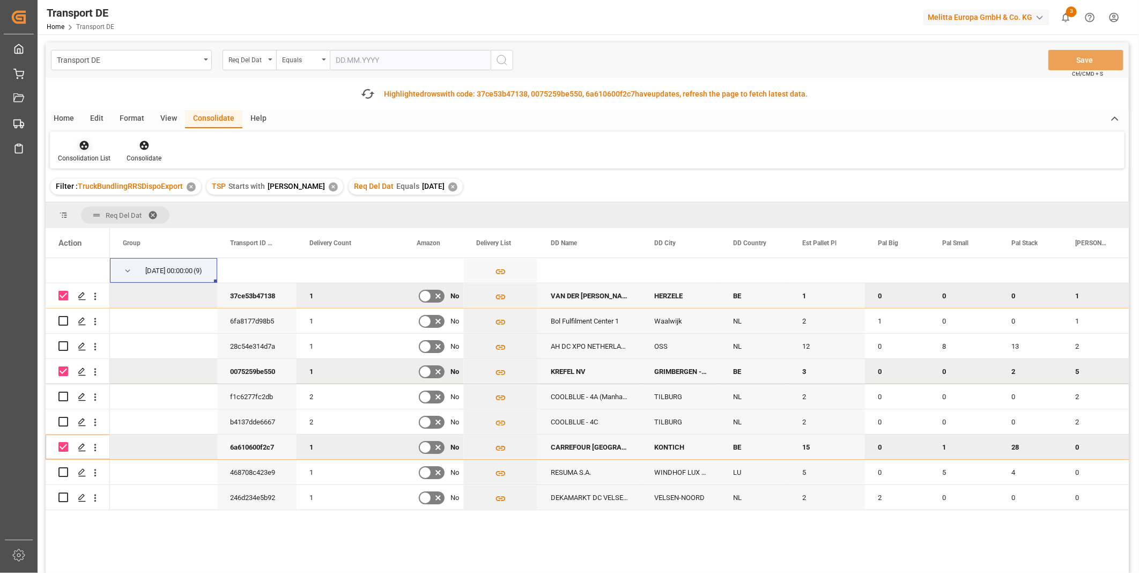
click at [85, 141] on icon at bounding box center [84, 145] width 11 height 11
click at [177, 231] on div "Transport DE Req Del Dat Equals Save Ctrl/CMD + S Fetch latest updates Highligh…" at bounding box center [587, 337] width 1083 height 591
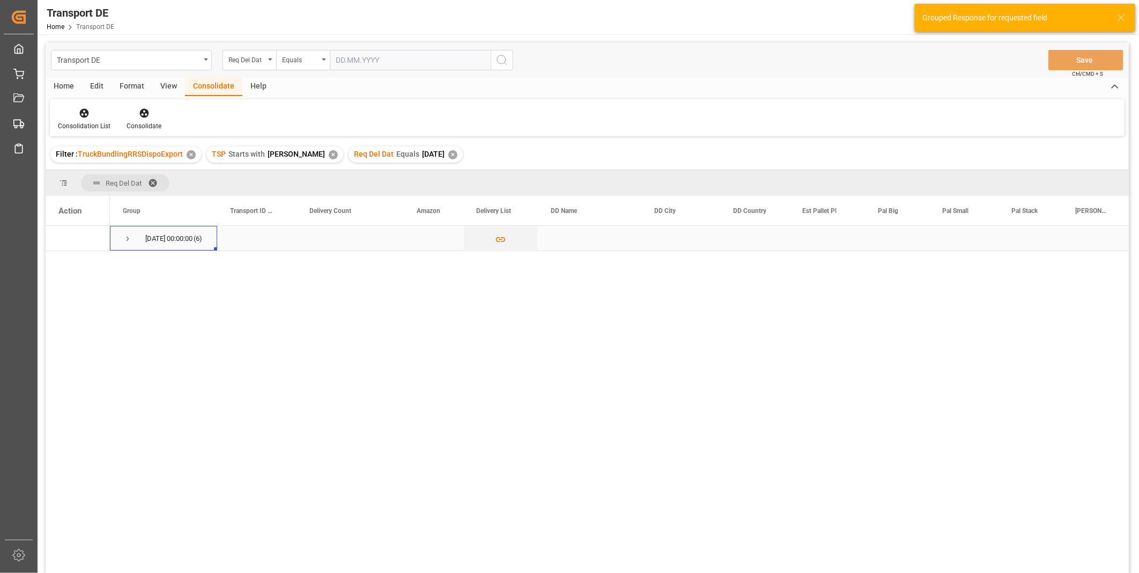
click at [125, 243] on span "Press SPACE to select this row." at bounding box center [128, 239] width 10 height 10
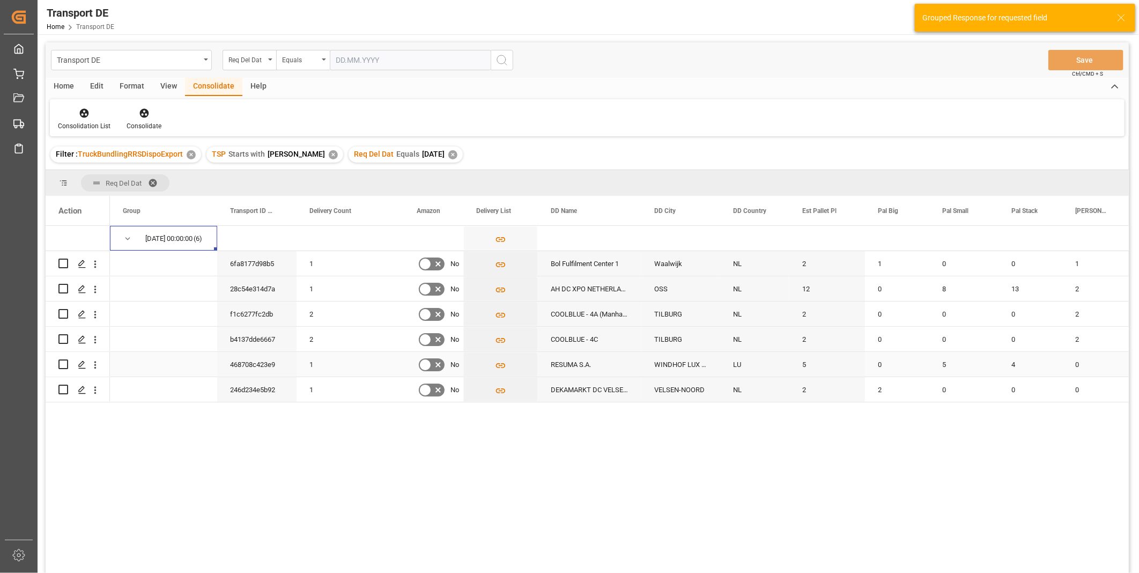
click at [61, 367] on input "Press Space to toggle row selection (unchecked)" at bounding box center [63, 364] width 10 height 10
checkbox input "true"
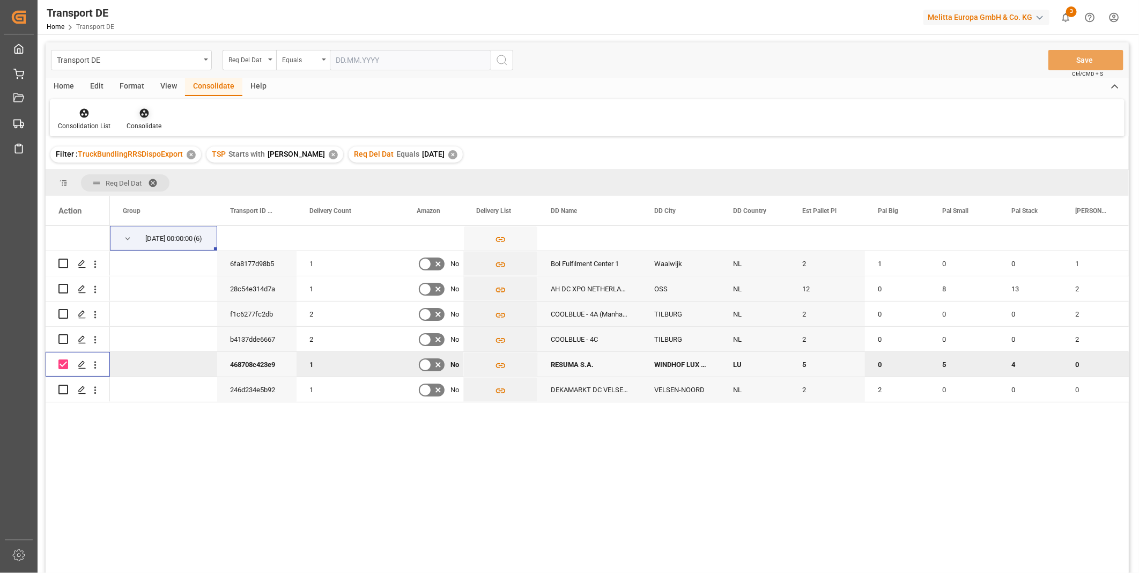
click at [151, 123] on div "Consolidate" at bounding box center [144, 126] width 35 height 10
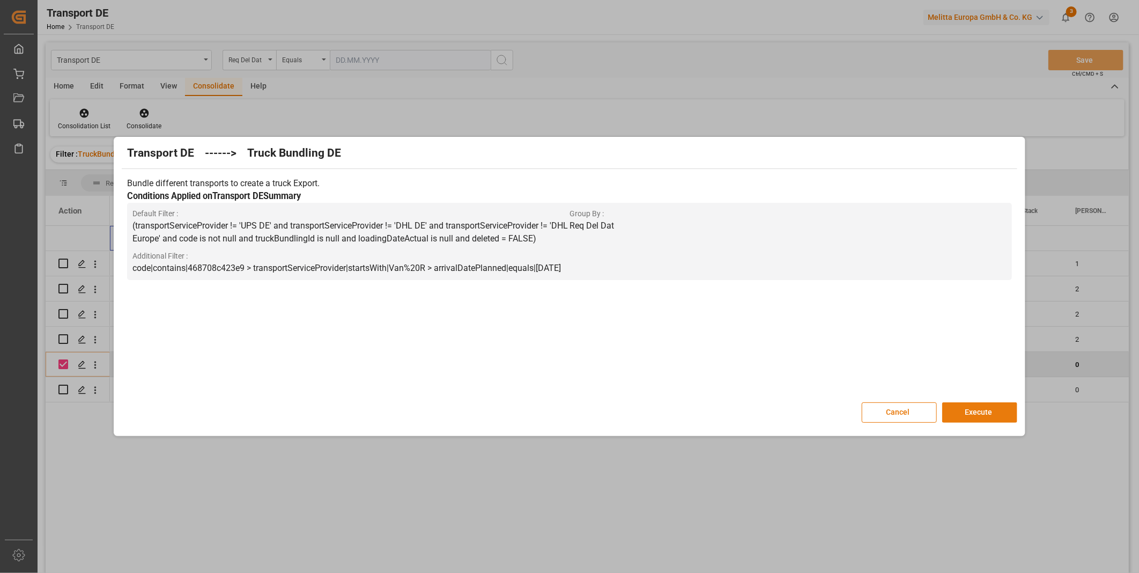
click at [971, 411] on button "Execute" at bounding box center [979, 412] width 75 height 20
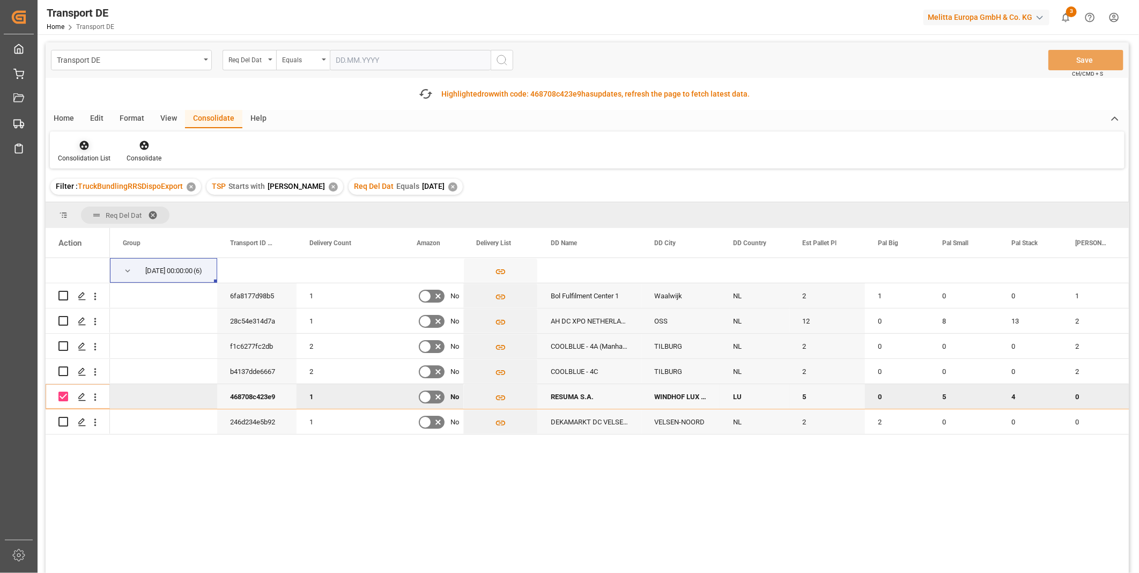
click at [83, 151] on div "Consolidation List" at bounding box center [84, 151] width 69 height 24
click at [129, 232] on div "Transport DE Req Del Dat Equals Save Ctrl/CMD + S Fetch latest updates Highligh…" at bounding box center [587, 337] width 1083 height 591
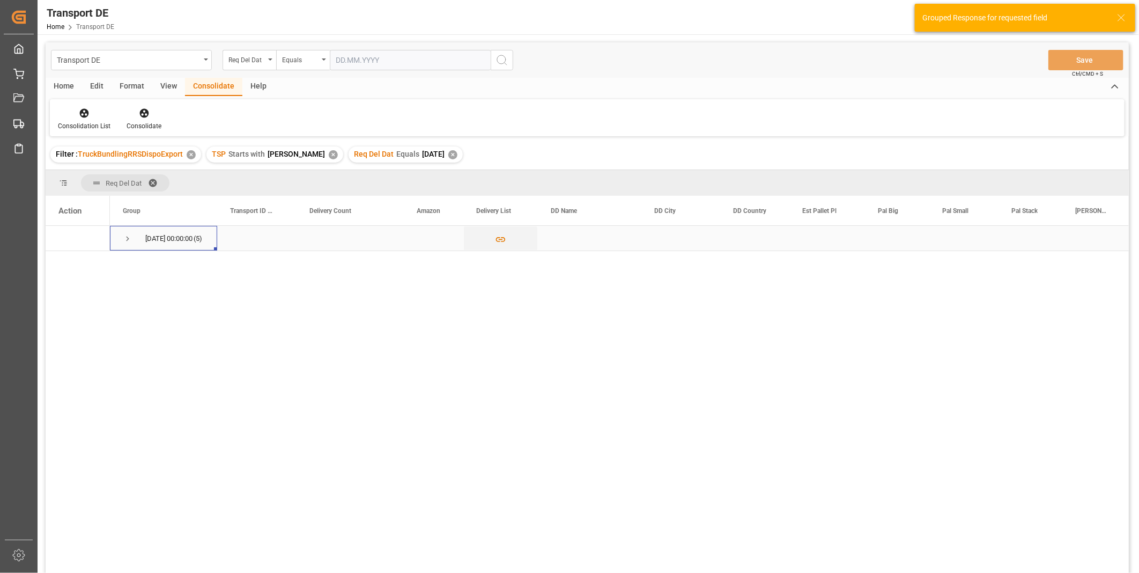
click at [117, 236] on div "13.08.2025 00:00:00 (5)" at bounding box center [163, 238] width 107 height 25
click at [125, 240] on span "Press SPACE to select this row." at bounding box center [128, 239] width 10 height 10
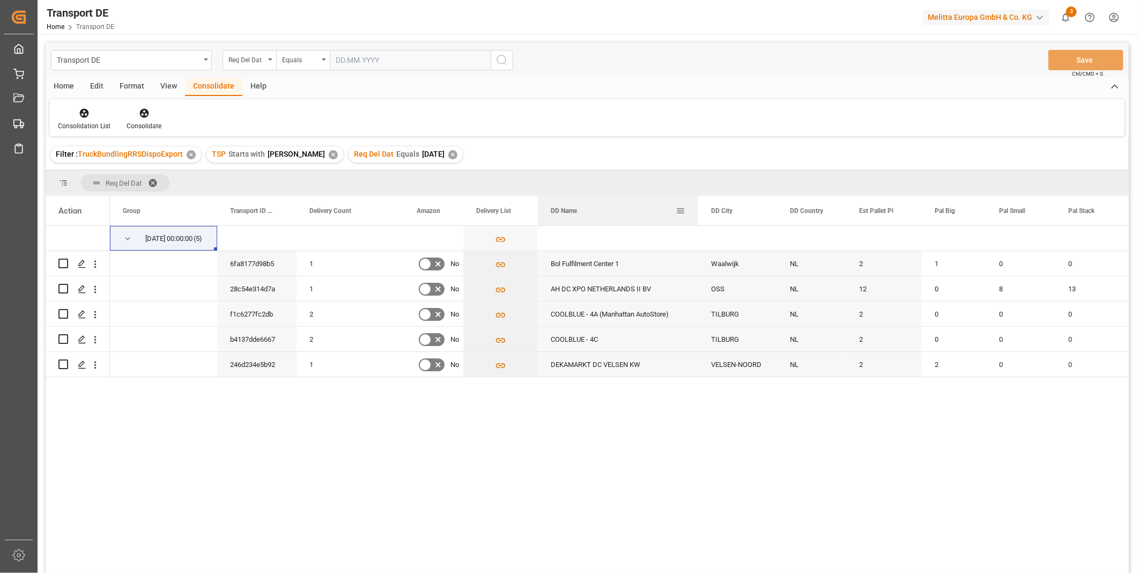
drag, startPoint x: 641, startPoint y: 208, endPoint x: 697, endPoint y: 211, distance: 56.9
click at [697, 211] on div at bounding box center [698, 210] width 4 height 29
click at [63, 264] on input "Press Space to toggle row selection (unchecked)" at bounding box center [63, 263] width 10 height 10
checkbox input "true"
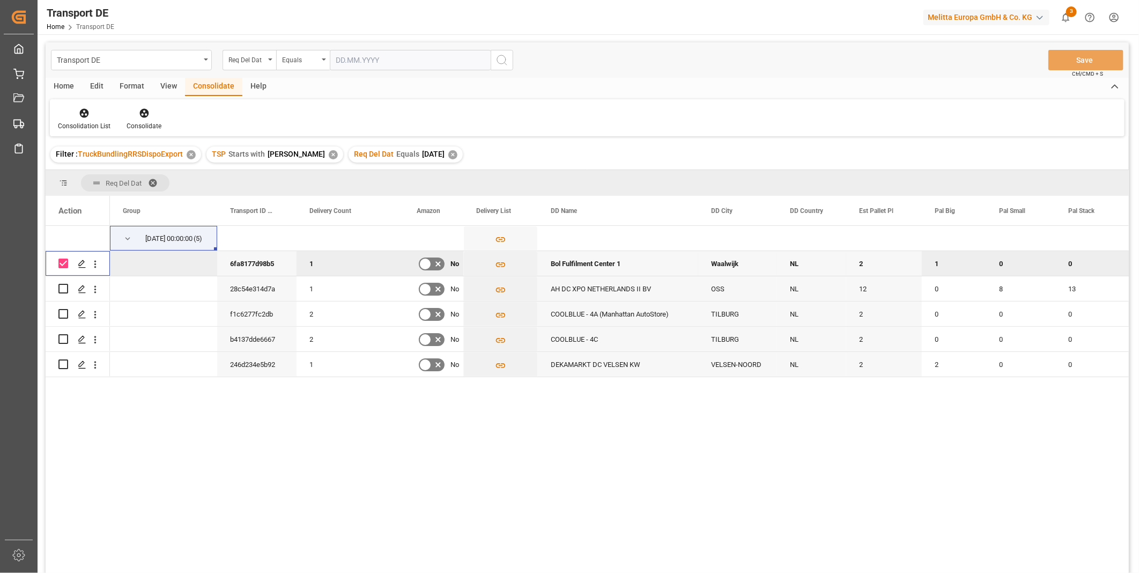
click at [136, 105] on div "Consolidation List Consolidate" at bounding box center [587, 117] width 1074 height 37
click at [148, 109] on div at bounding box center [144, 112] width 35 height 11
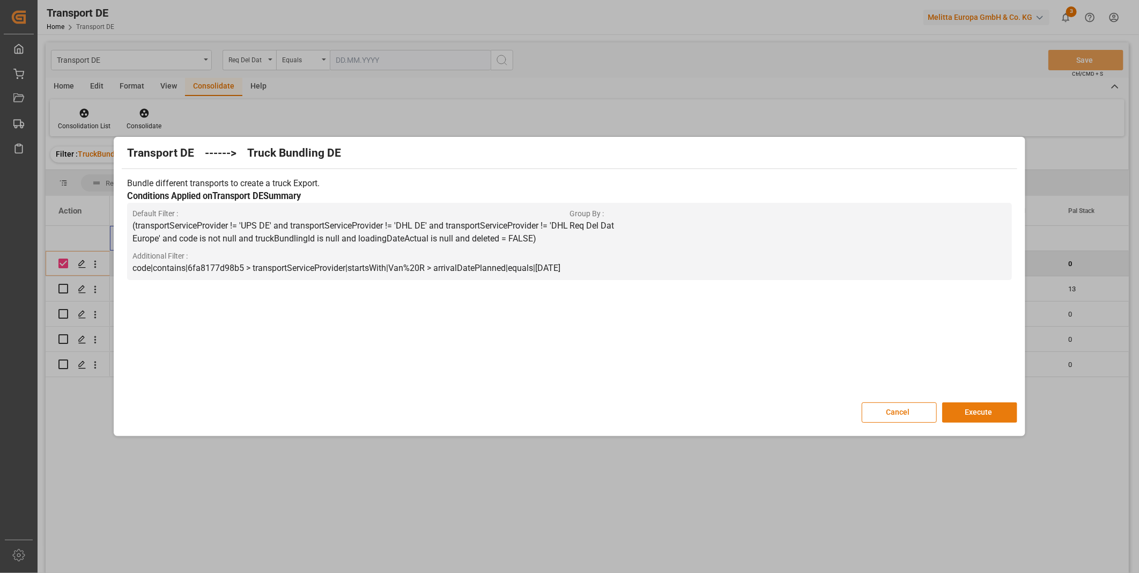
drag, startPoint x: 979, startPoint y: 414, endPoint x: 997, endPoint y: 417, distance: 17.9
click at [979, 414] on button "Execute" at bounding box center [979, 412] width 75 height 20
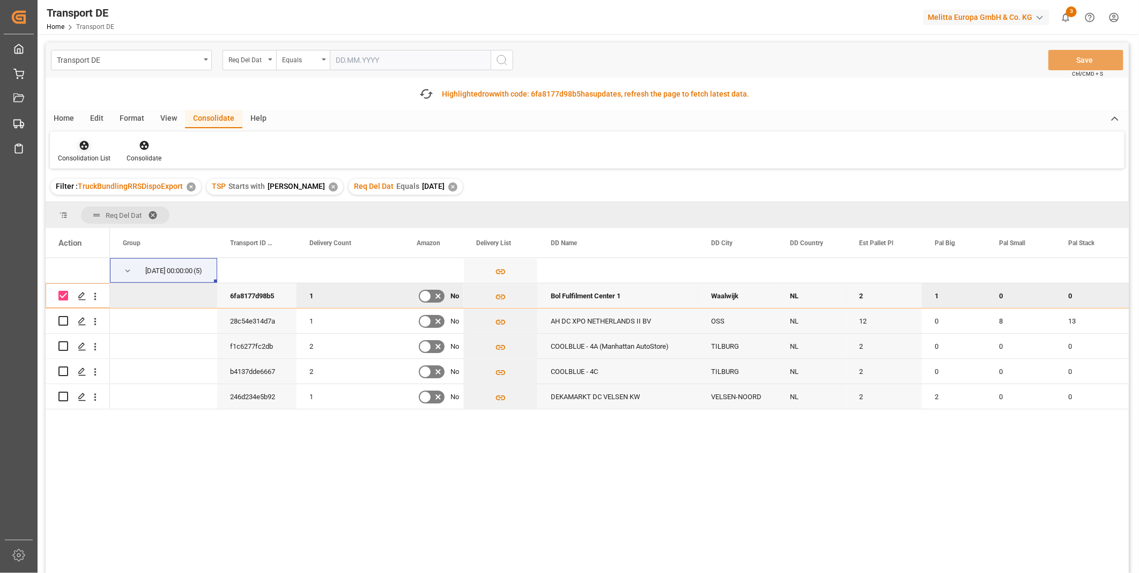
click at [97, 153] on div "Consolidation List" at bounding box center [84, 158] width 53 height 10
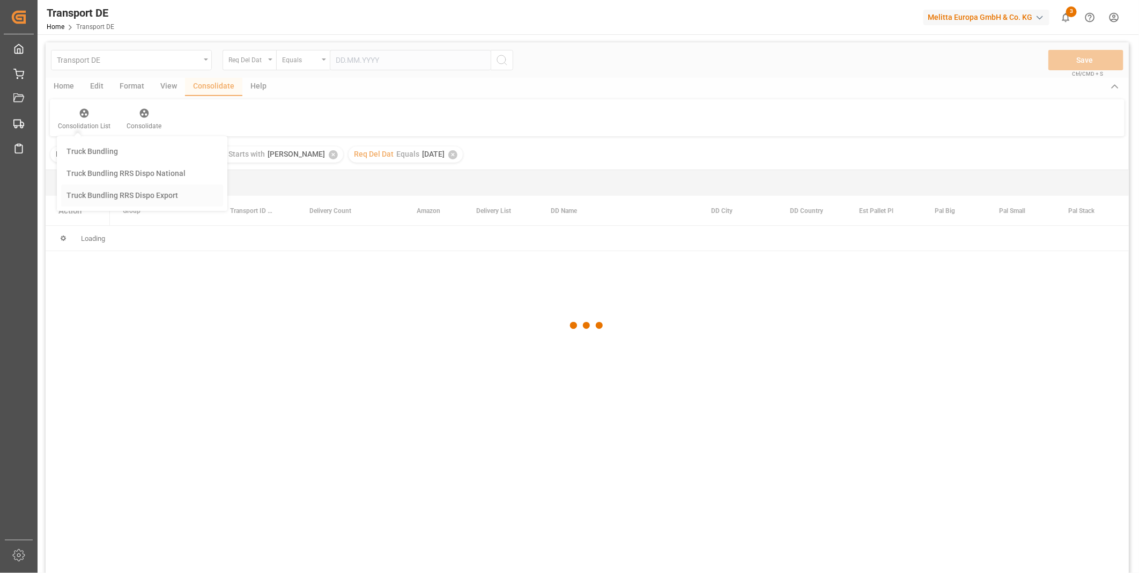
click at [153, 227] on div "Transport DE Req Del Dat Equals Save Ctrl/CMD + S Home Edit Format View Consoli…" at bounding box center [587, 321] width 1083 height 559
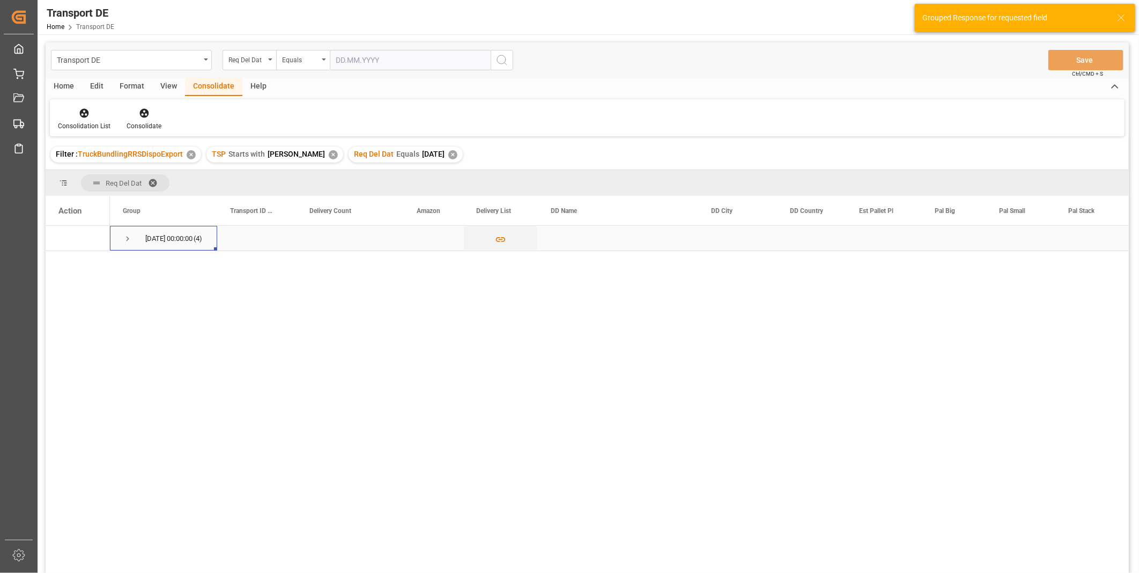
click at [127, 234] on span "Press SPACE to select this row." at bounding box center [128, 239] width 10 height 10
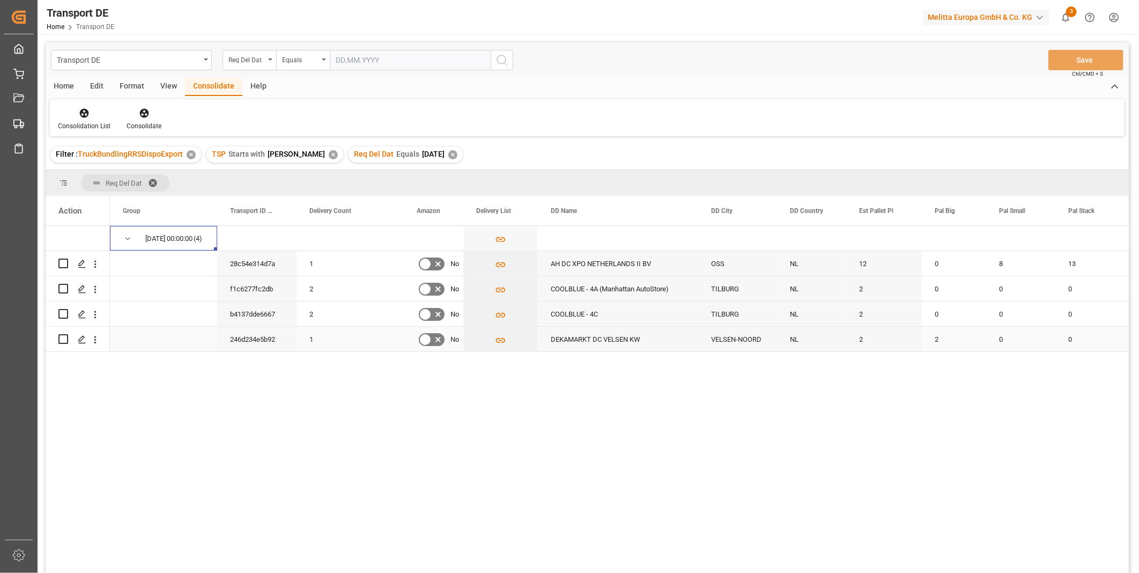
click at [63, 341] on input "Press Space to toggle row selection (unchecked)" at bounding box center [63, 339] width 10 height 10
checkbox input "true"
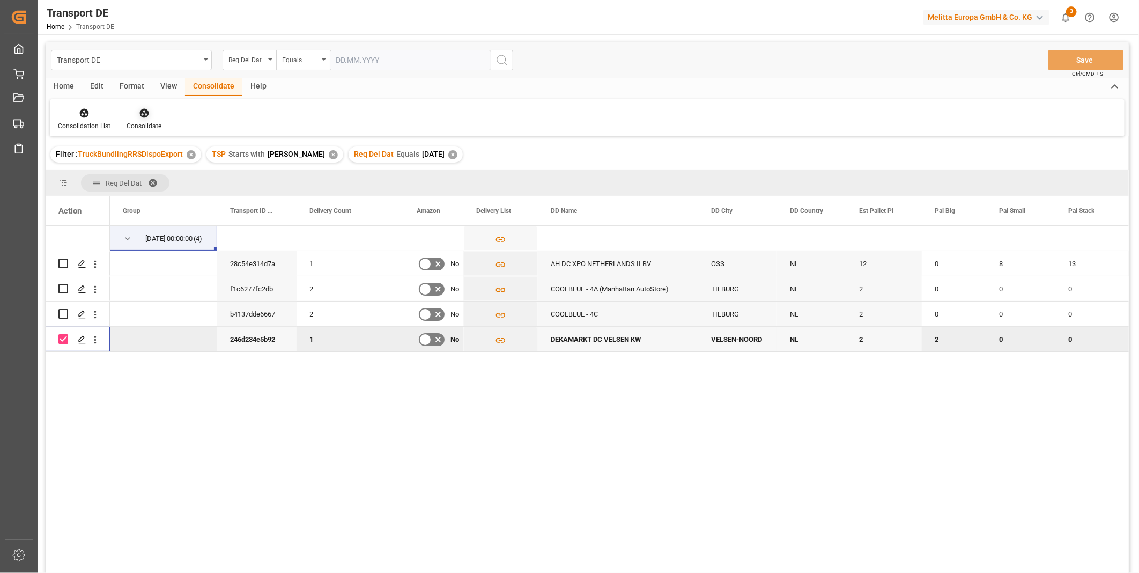
click at [141, 123] on div "Consolidate" at bounding box center [144, 126] width 35 height 10
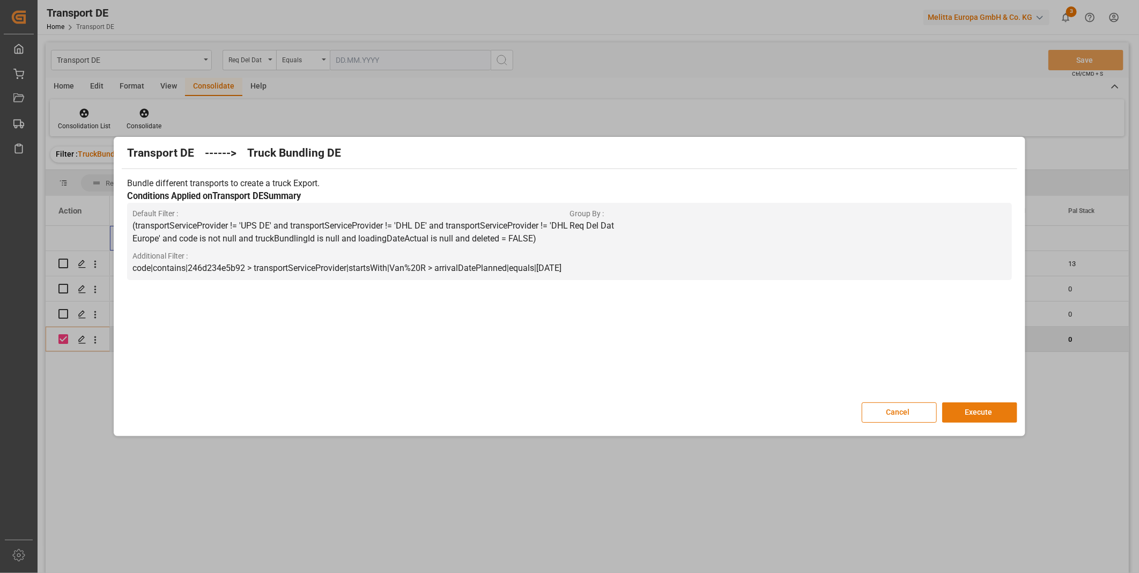
click at [992, 413] on button "Execute" at bounding box center [979, 412] width 75 height 20
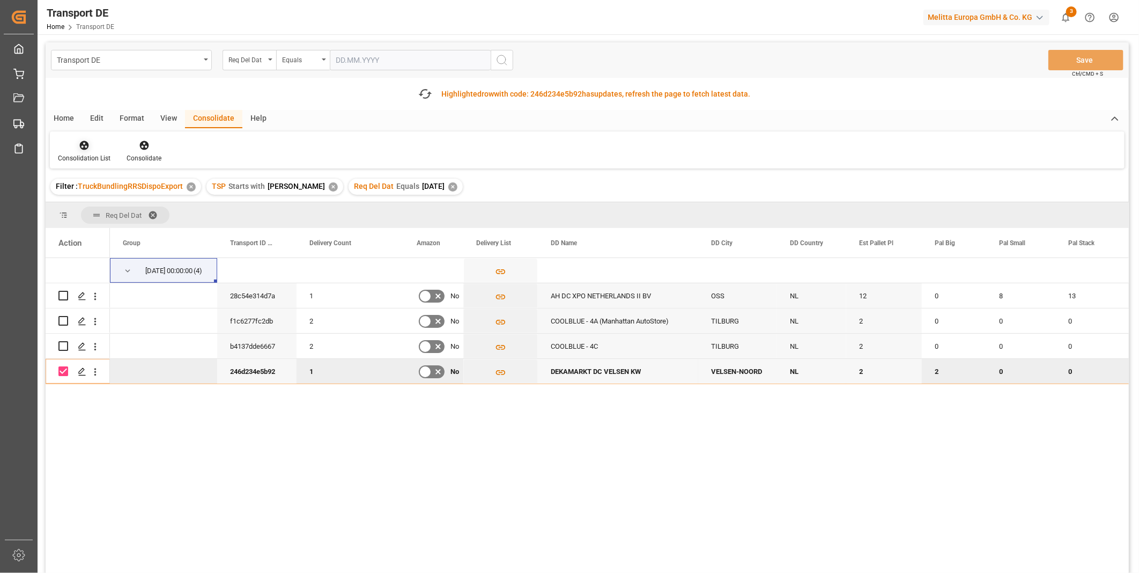
click at [79, 145] on icon at bounding box center [84, 145] width 11 height 11
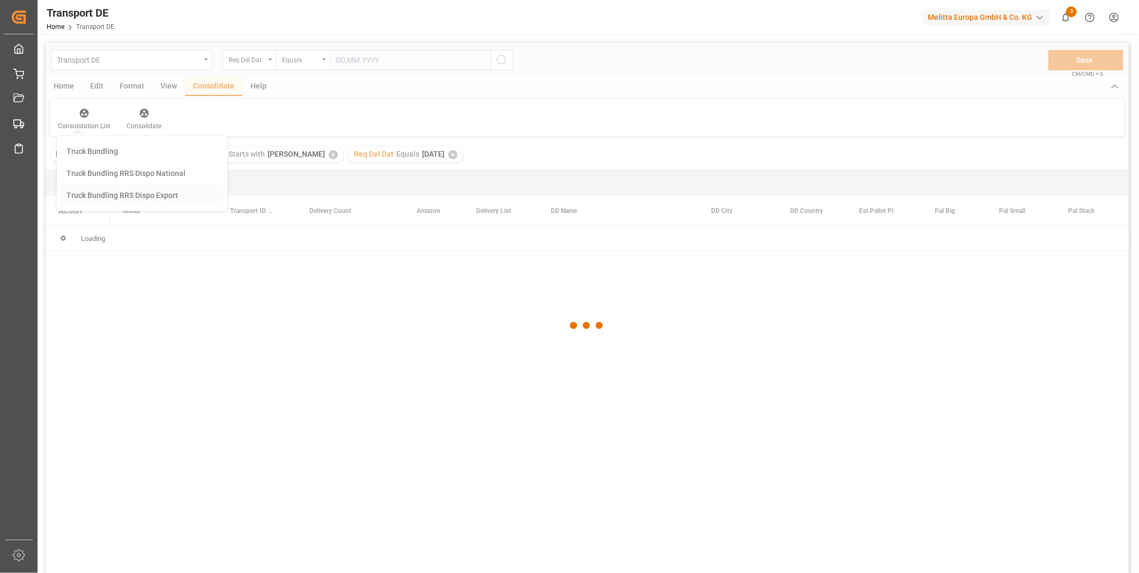
click at [124, 234] on div "Transport DE Req Del Dat Equals Save Ctrl/CMD + S Home Edit Format View Consoli…" at bounding box center [587, 321] width 1083 height 559
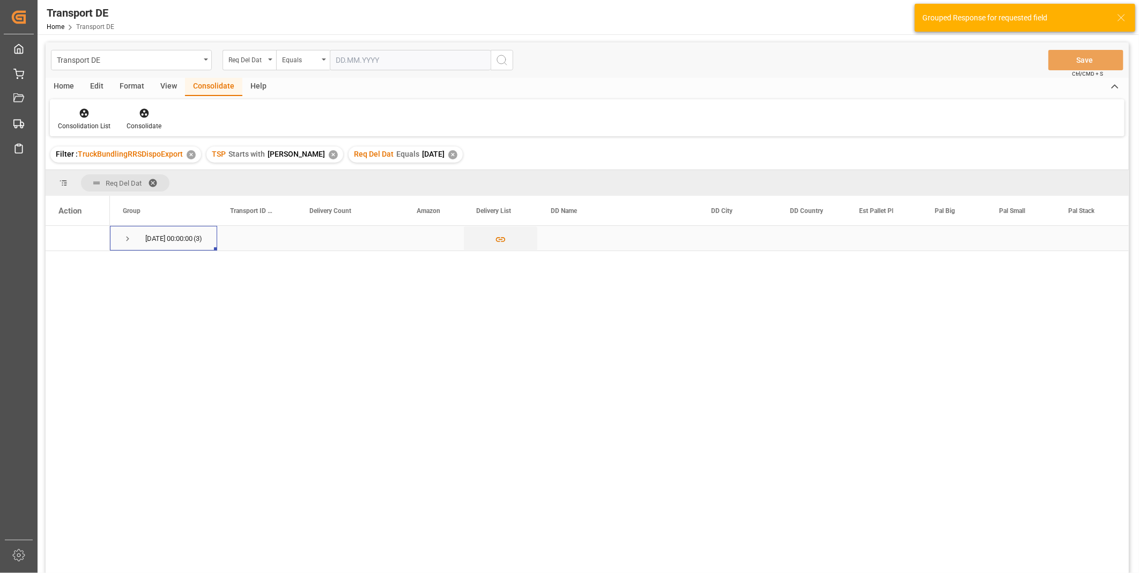
click at [128, 239] on span "Press SPACE to select this row." at bounding box center [128, 239] width 10 height 10
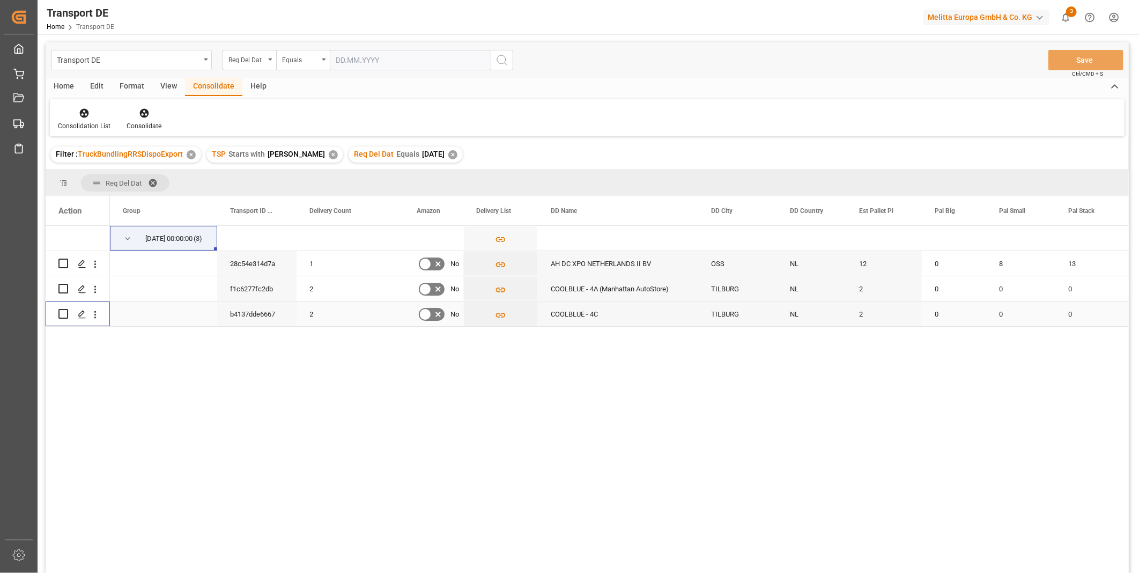
click at [61, 314] on input "Press Space to toggle row selection (unchecked)" at bounding box center [63, 314] width 10 height 10
checkbox input "true"
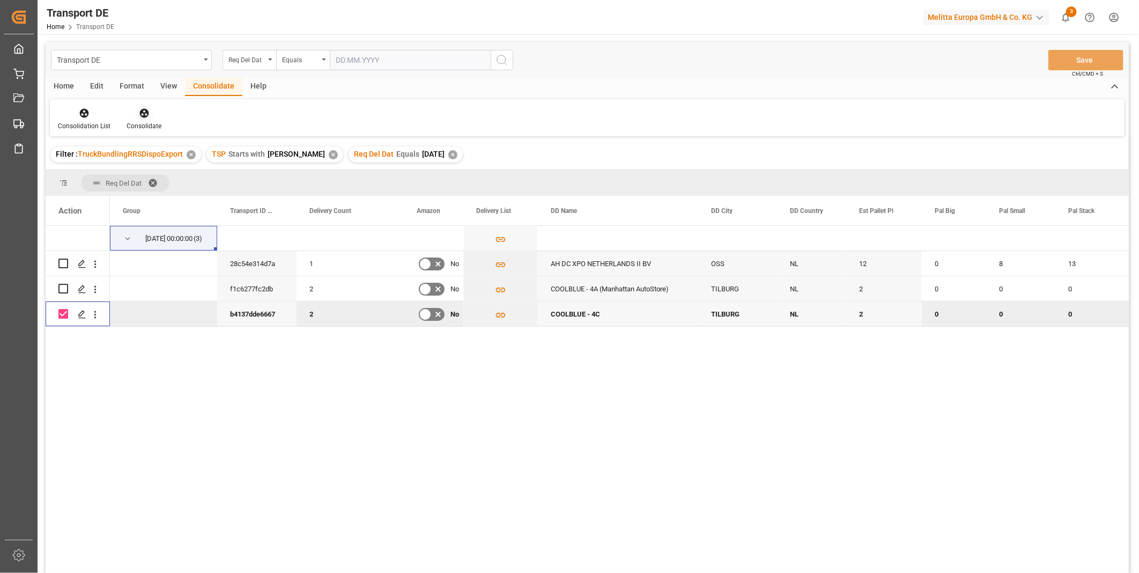
click at [148, 114] on div at bounding box center [144, 112] width 35 height 11
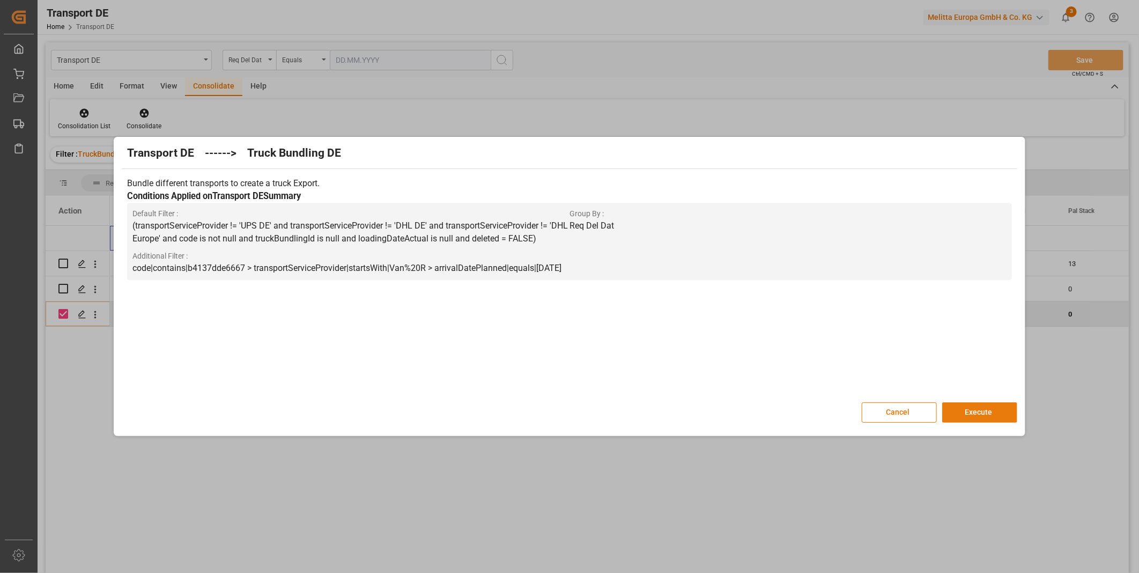
click at [961, 415] on button "Execute" at bounding box center [979, 412] width 75 height 20
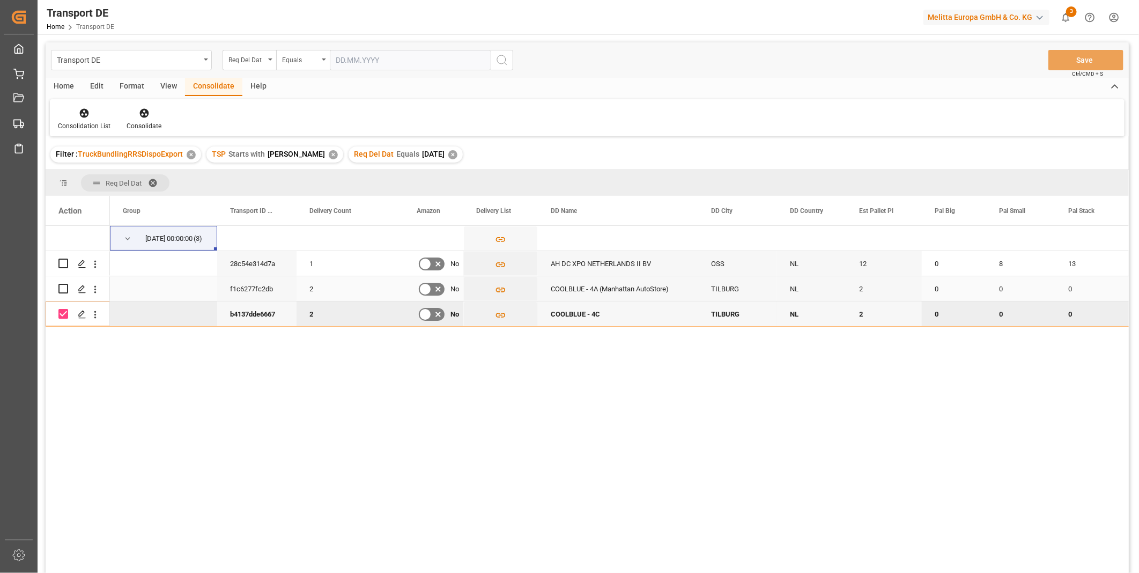
click at [66, 287] on input "Press Space to toggle row selection (unchecked)" at bounding box center [63, 289] width 10 height 10
checkbox input "true"
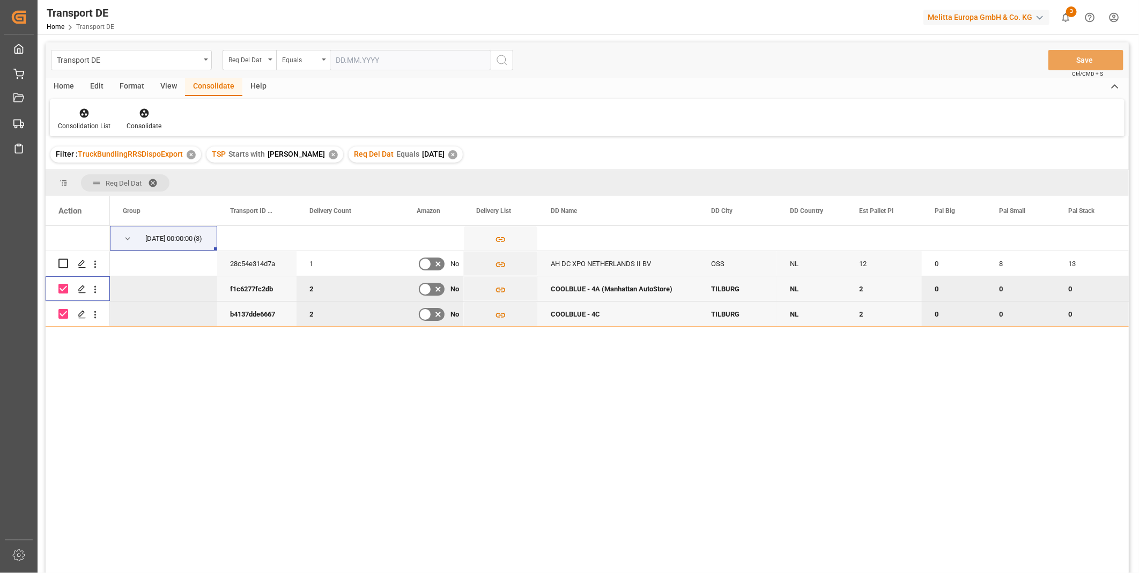
click at [65, 313] on input "Press Space to toggle row selection (checked)" at bounding box center [63, 314] width 10 height 10
checkbox input "false"
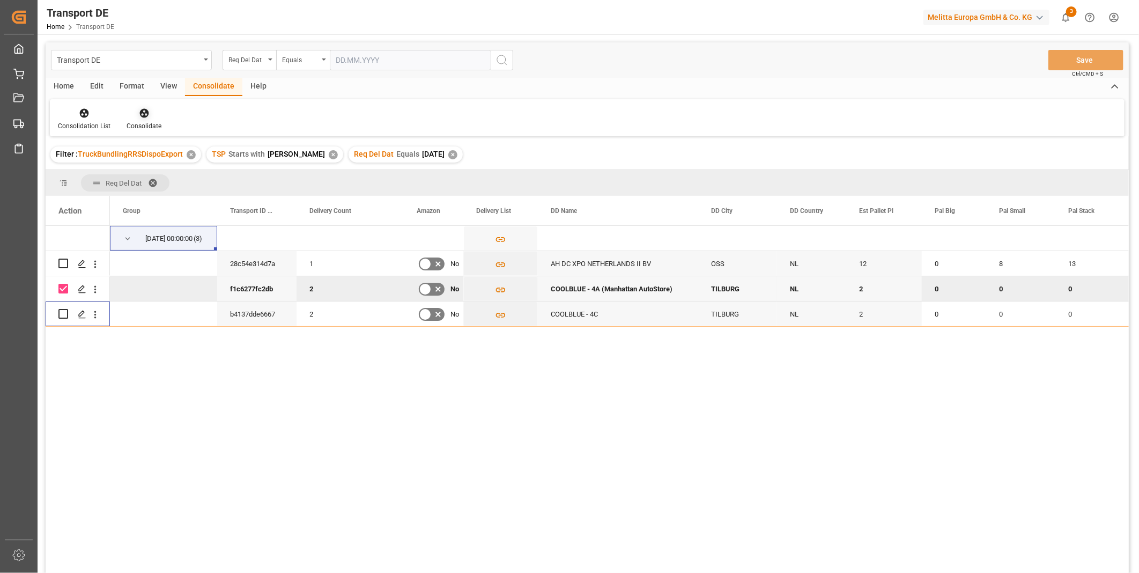
click at [153, 115] on div at bounding box center [144, 112] width 35 height 11
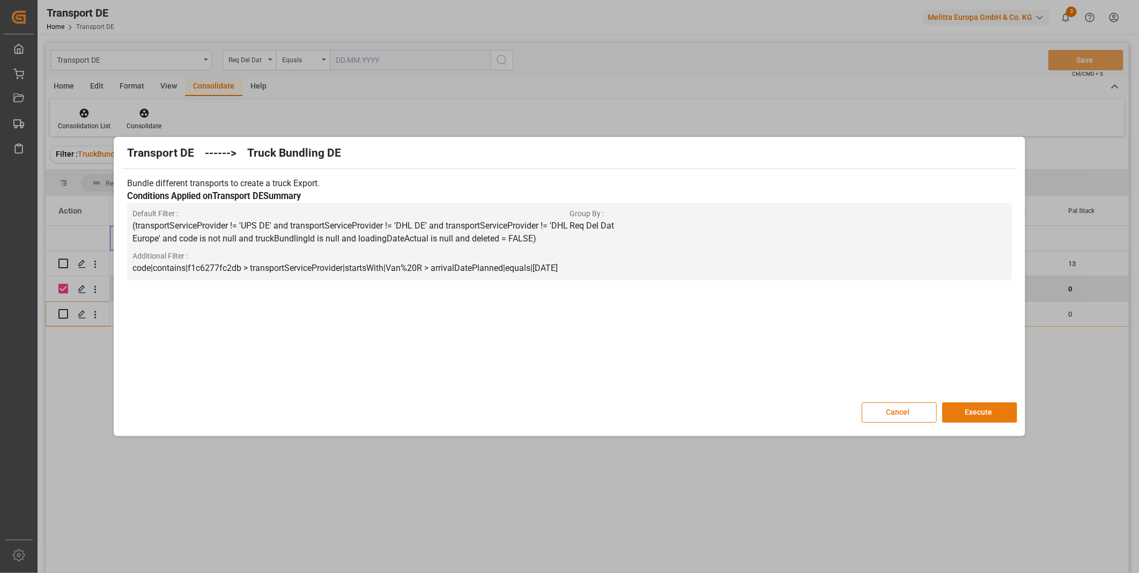
drag, startPoint x: 981, startPoint y: 401, endPoint x: 983, endPoint y: 410, distance: 9.4
click at [981, 402] on div "Transport DE ------> Truck Bundling DE Bundle different transports to create a …" at bounding box center [568, 286] width 905 height 294
click at [983, 411] on button "Execute" at bounding box center [979, 412] width 75 height 20
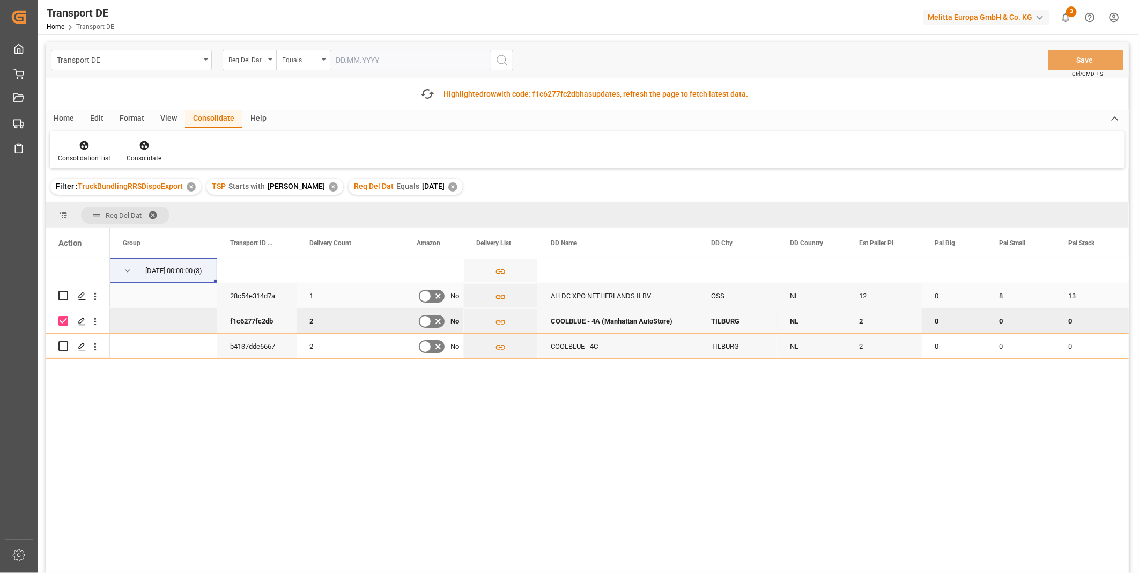
click at [57, 296] on div "Press SPACE to select this row." at bounding box center [78, 295] width 64 height 25
click at [62, 298] on input "Press Space to toggle row selection (unchecked)" at bounding box center [63, 296] width 10 height 10
checkbox input "true"
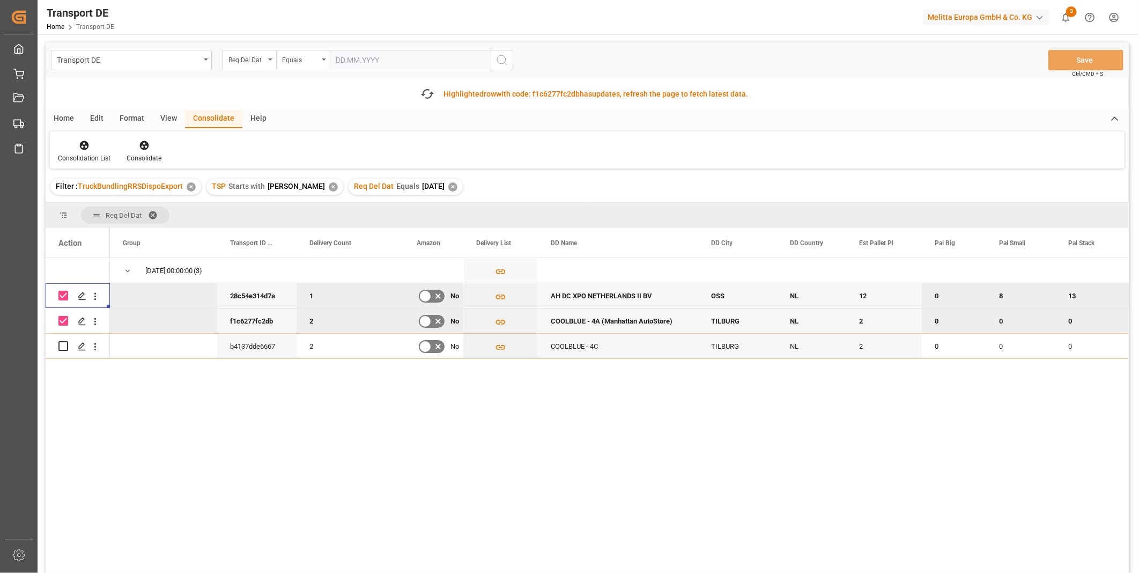
click at [66, 322] on input "Press Space to toggle row selection (checked)" at bounding box center [63, 321] width 10 height 10
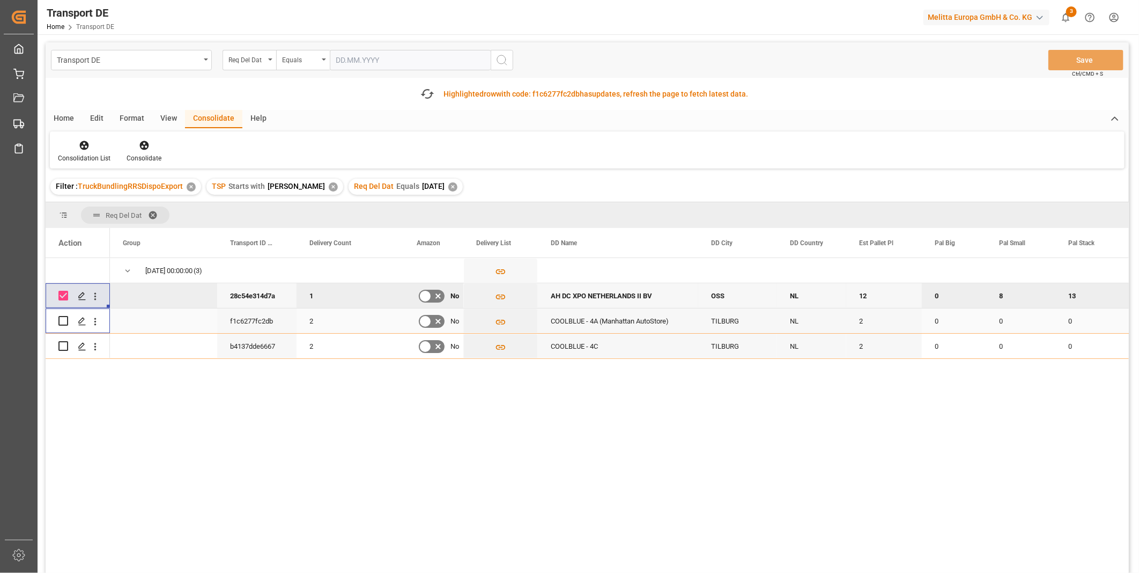
click at [61, 319] on input "Press Space to toggle row selection (unchecked)" at bounding box center [63, 321] width 10 height 10
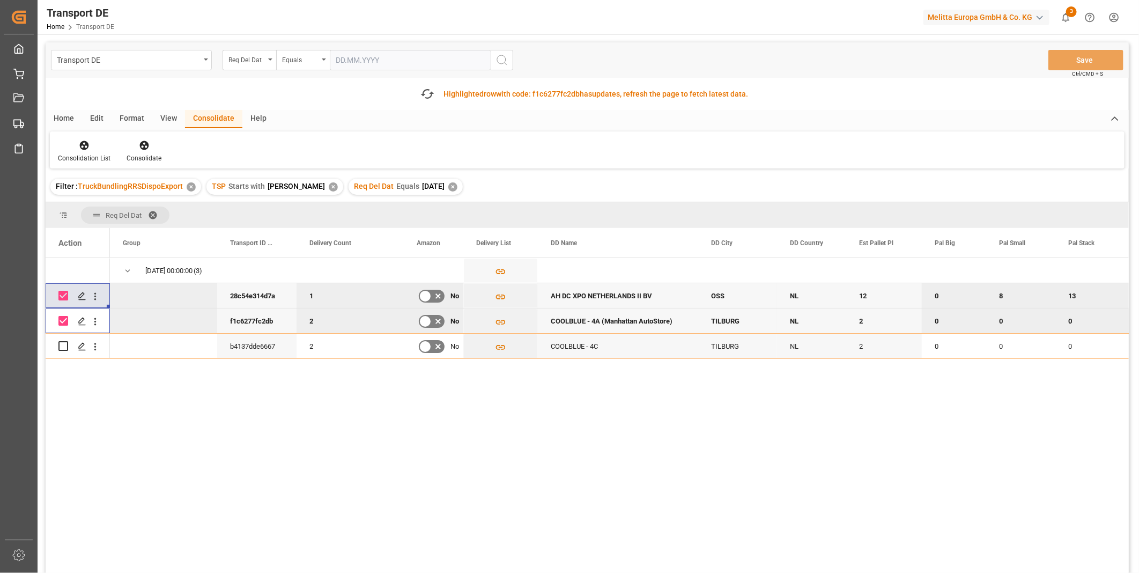
click at [61, 319] on input "Press Space to toggle row selection (checked)" at bounding box center [63, 321] width 10 height 10
checkbox input "false"
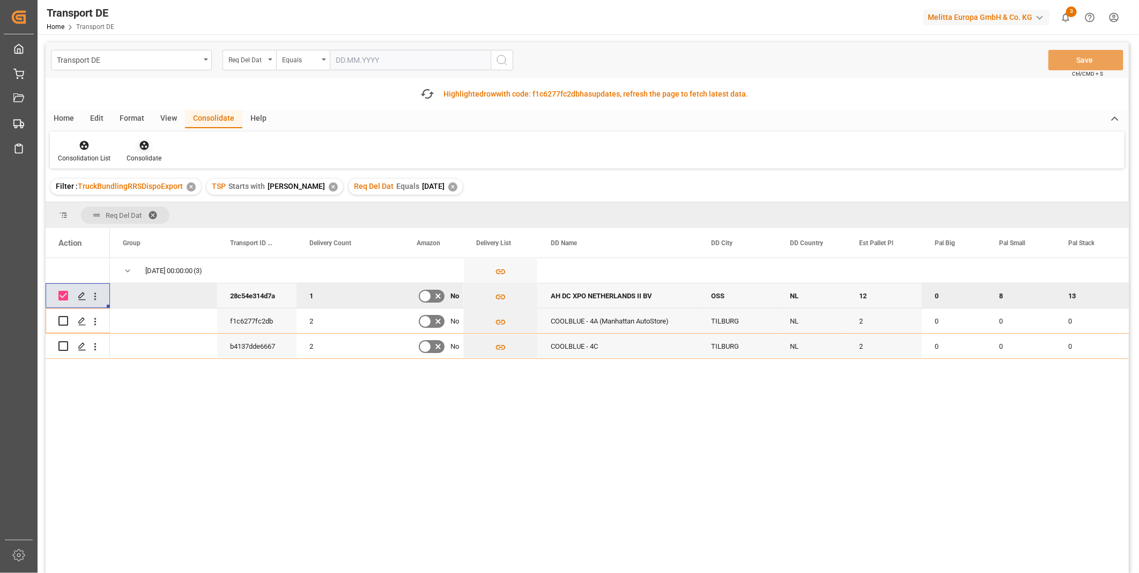
click at [144, 145] on icon at bounding box center [143, 145] width 9 height 9
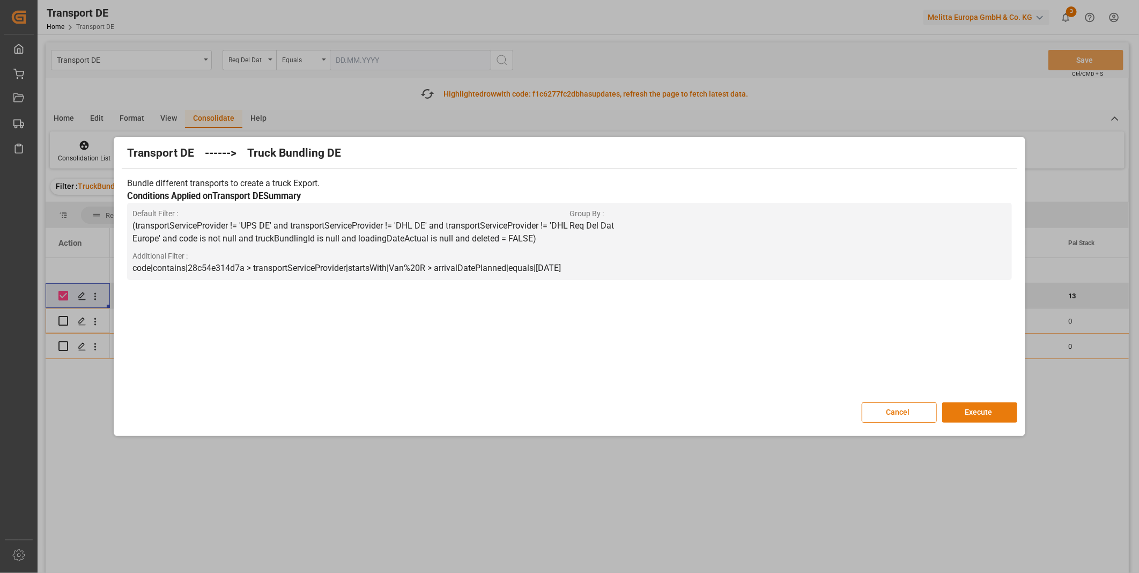
click at [980, 408] on button "Execute" at bounding box center [979, 412] width 75 height 20
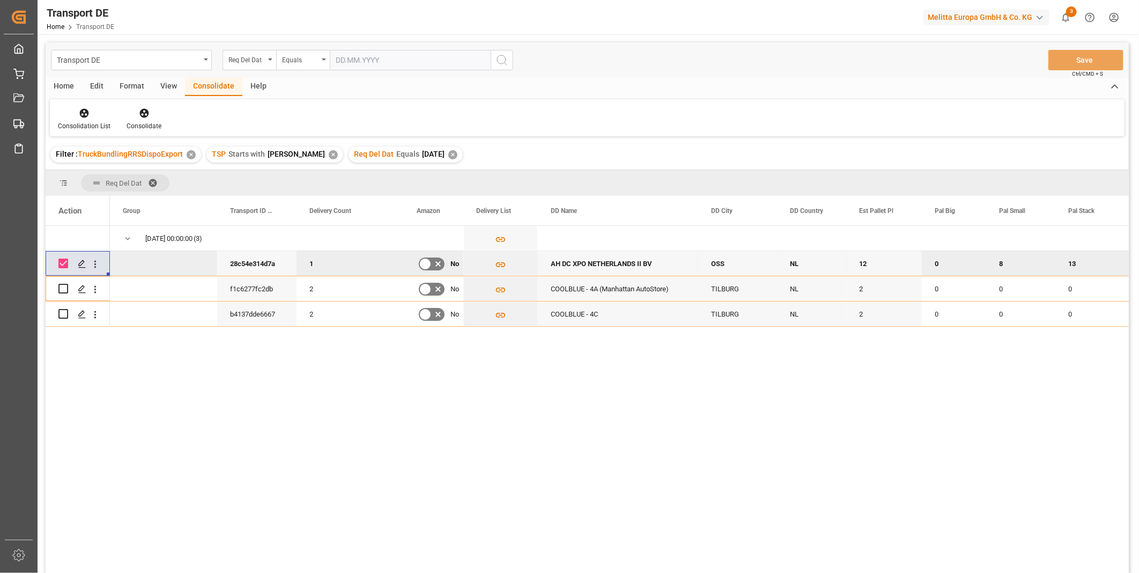
click at [88, 104] on div "Consolidation List Consolidate" at bounding box center [587, 117] width 1074 height 37
click at [81, 125] on div "Consolidation List" at bounding box center [84, 126] width 53 height 10
click at [127, 199] on div "Transport DE Req Del Dat Equals Save Ctrl/CMD + S Home Edit Format View Consoli…" at bounding box center [587, 321] width 1083 height 559
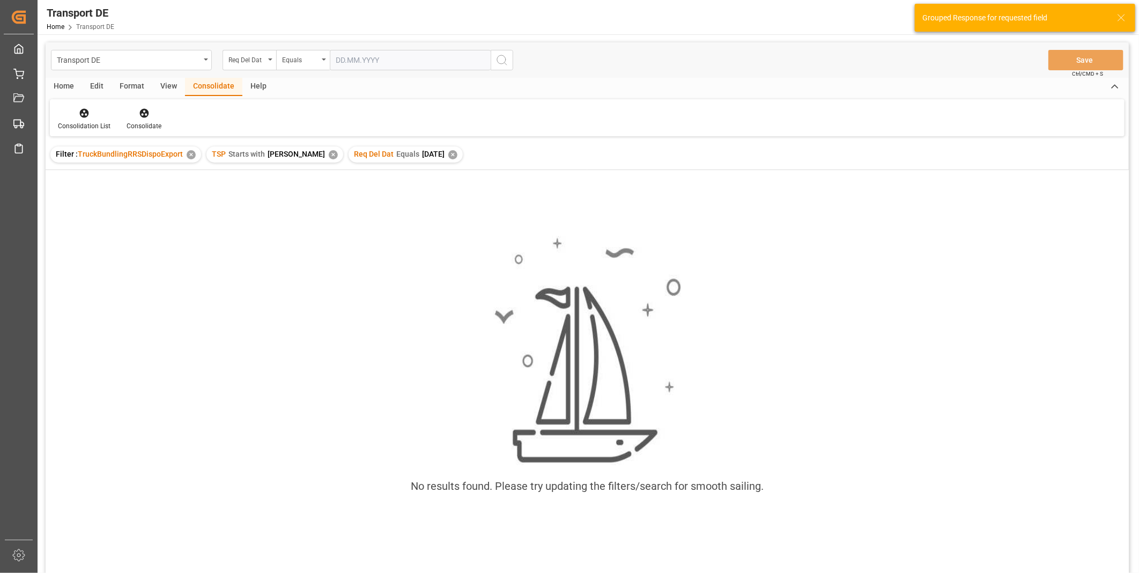
click at [448, 151] on div "✕" at bounding box center [452, 154] width 9 height 9
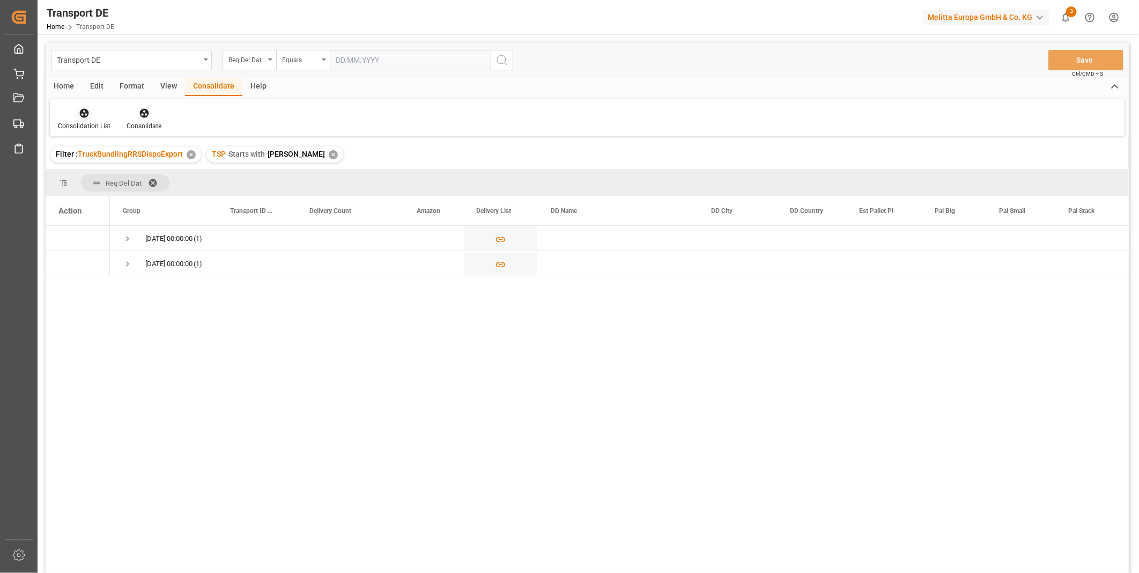
click at [88, 117] on icon at bounding box center [84, 113] width 11 height 11
click at [165, 193] on div "Transport DE Req Del Dat Equals Save Ctrl/CMD + S Home Edit Format View Consoli…" at bounding box center [587, 321] width 1083 height 559
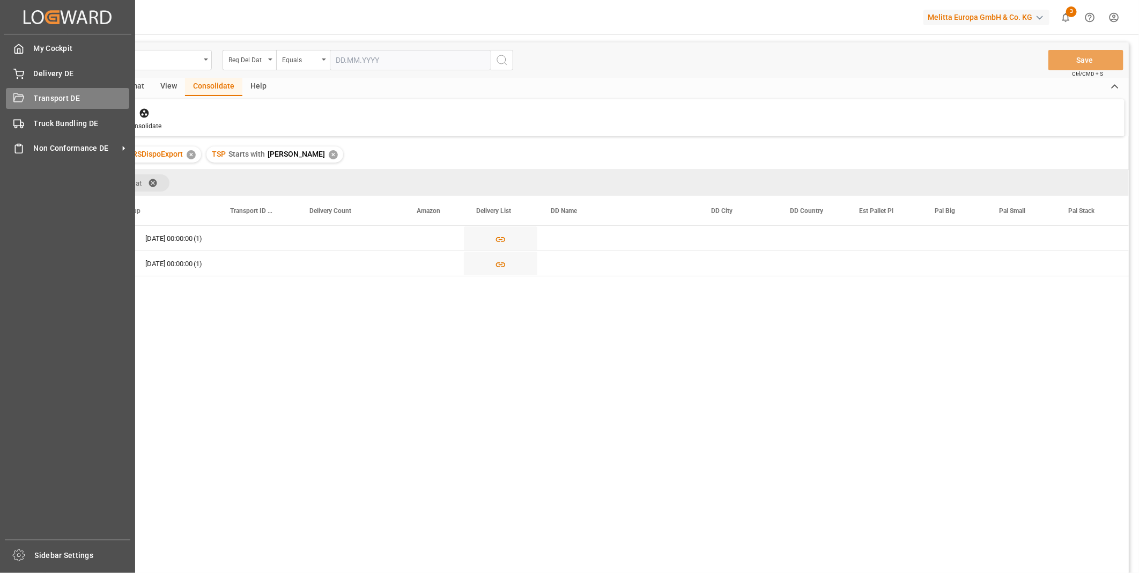
click at [19, 103] on icon at bounding box center [18, 98] width 11 height 11
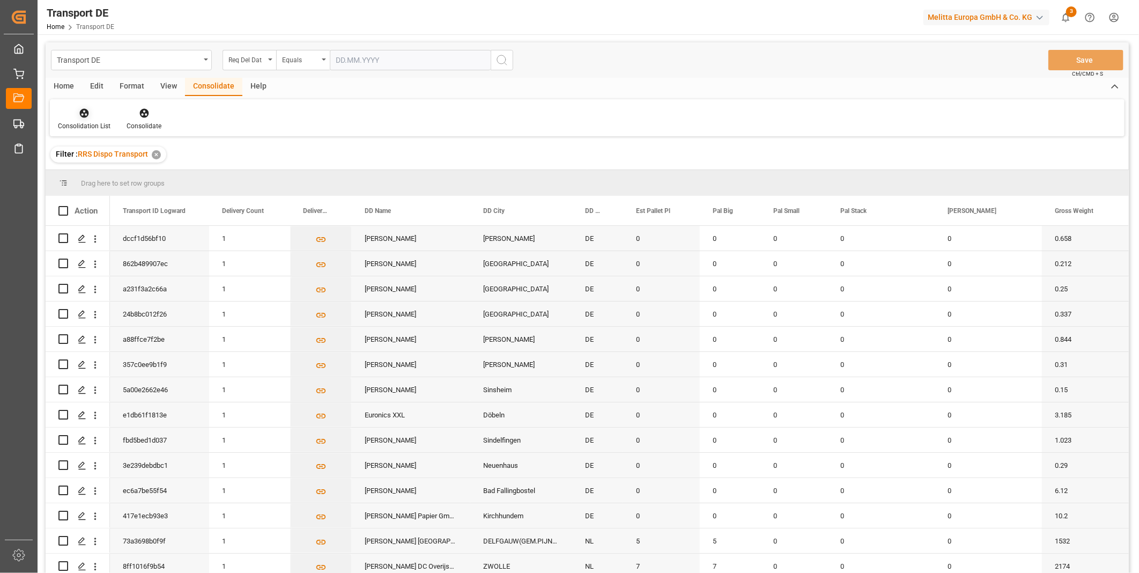
click at [92, 121] on div "Consolidation List" at bounding box center [84, 126] width 53 height 10
drag, startPoint x: 92, startPoint y: 121, endPoint x: 129, endPoint y: 204, distance: 90.9
click at [129, 204] on div "Truck Bundling RRS Dispo Export" at bounding box center [142, 195] width 162 height 22
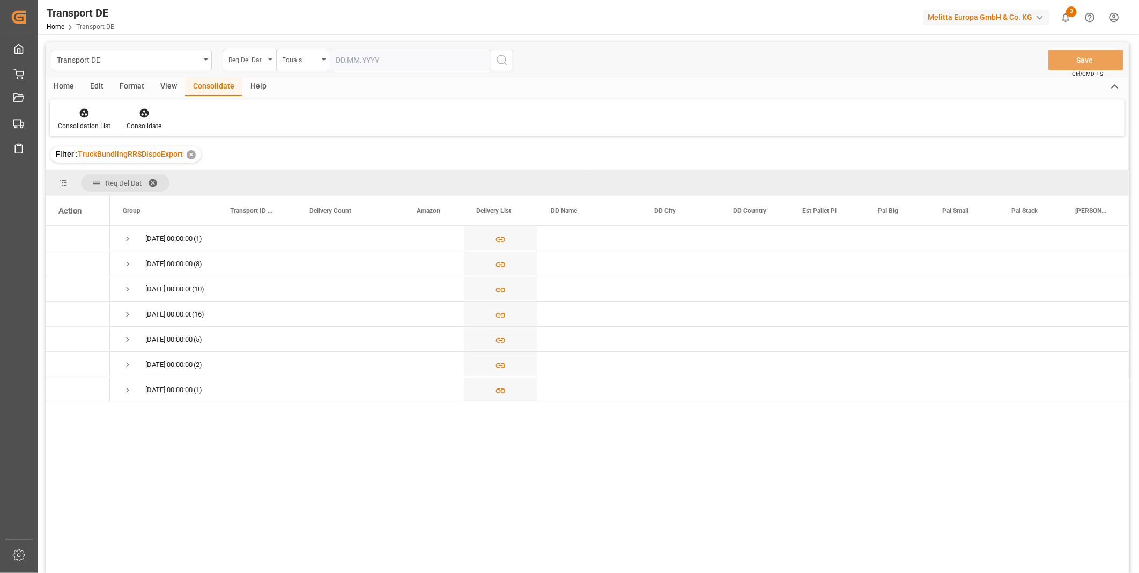
click at [244, 63] on div "Req Del Dat" at bounding box center [246, 59] width 36 height 12
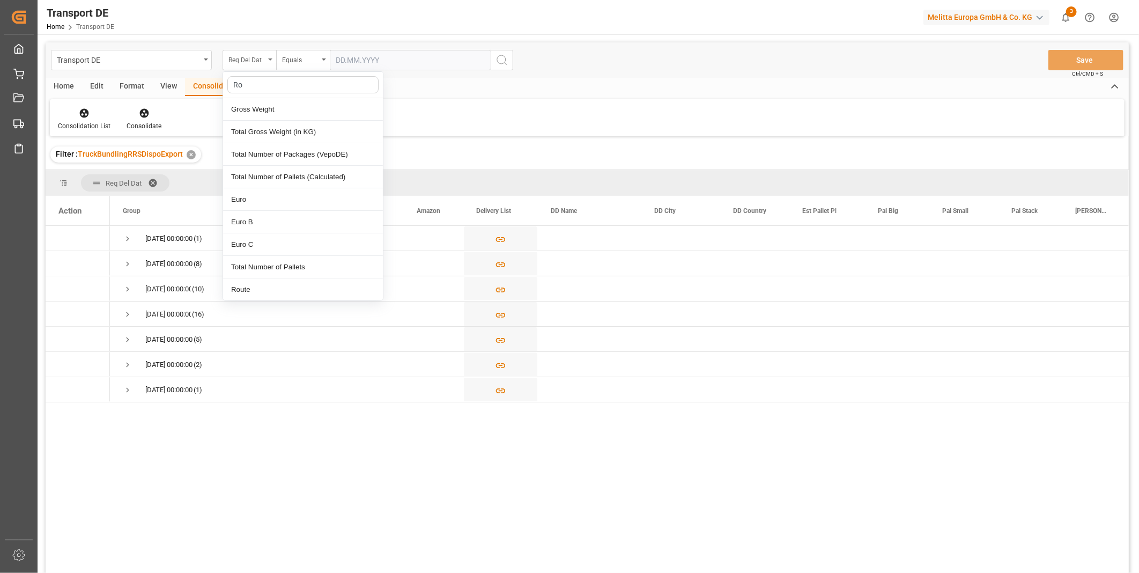
type input "Rou"
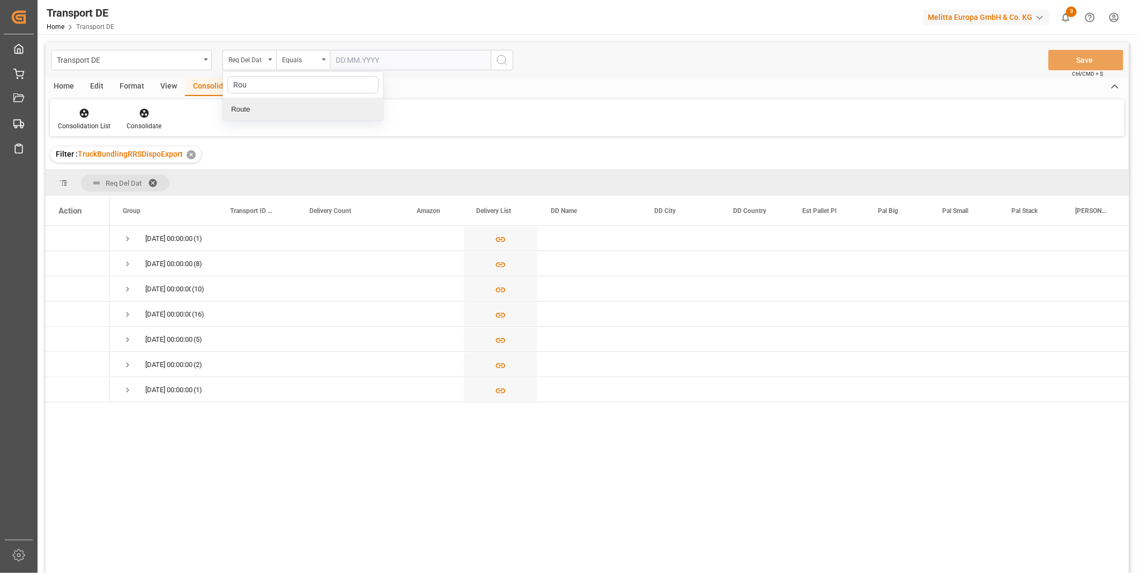
click at [251, 109] on div "Route" at bounding box center [303, 109] width 160 height 23
click at [318, 63] on div "Equals" at bounding box center [303, 60] width 54 height 20
click at [319, 174] on div "Starts with" at bounding box center [357, 177] width 160 height 23
type input "SE"
click at [506, 50] on button "search button" at bounding box center [501, 60] width 23 height 20
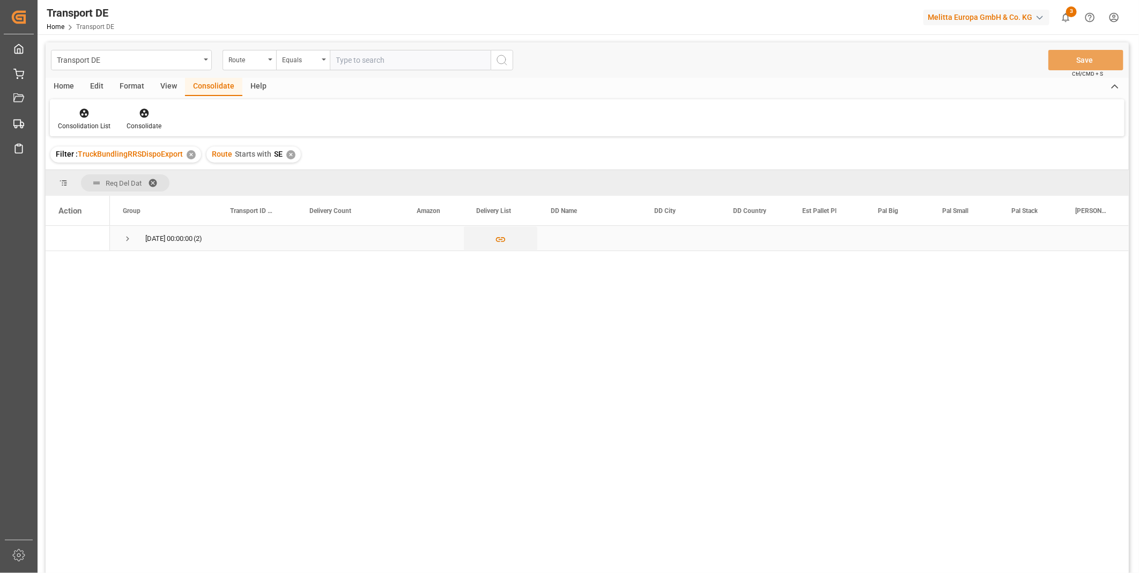
click at [124, 234] on span "Press SPACE to select this row." at bounding box center [128, 239] width 10 height 10
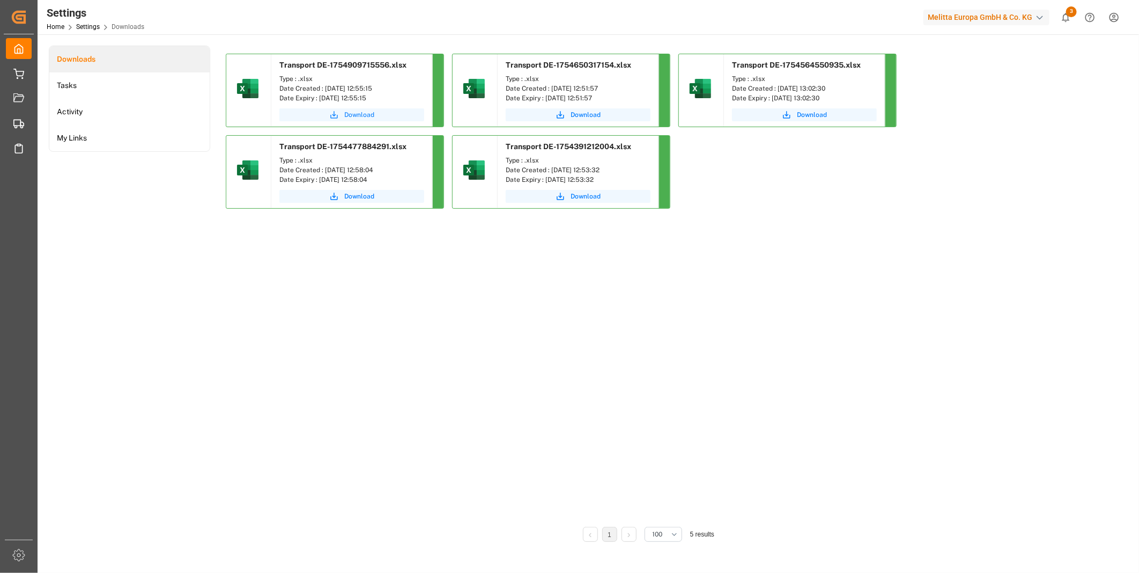
click at [342, 111] on button "Download" at bounding box center [351, 114] width 145 height 13
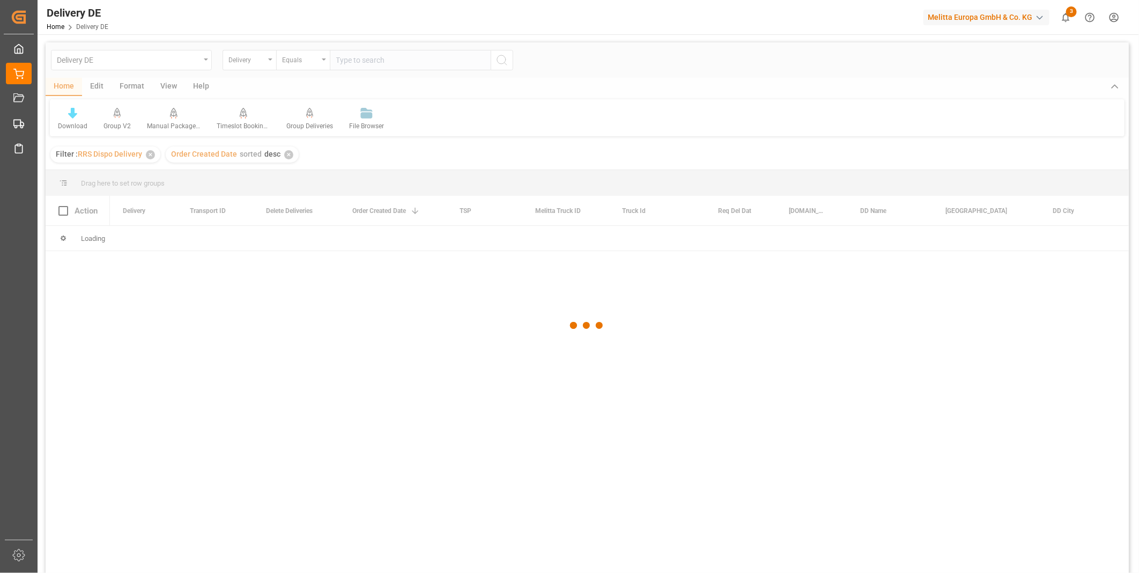
click at [383, 64] on div at bounding box center [587, 325] width 1083 height 566
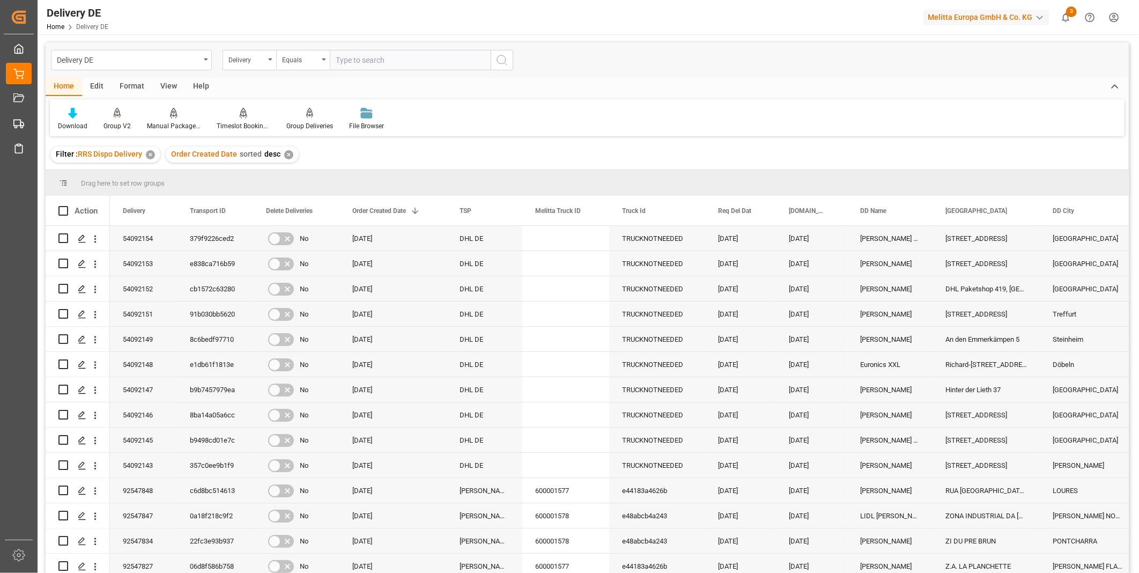
click at [340, 57] on input "text" at bounding box center [410, 60] width 161 height 20
type input "92546979"
click at [503, 66] on icon "search button" at bounding box center [501, 60] width 13 height 13
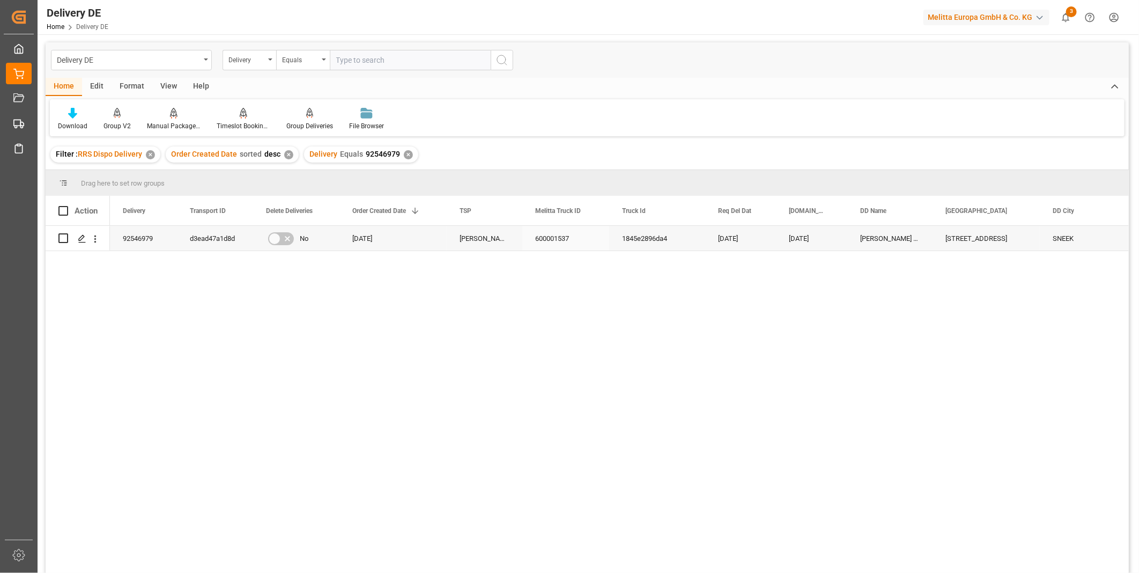
scroll to position [60, 0]
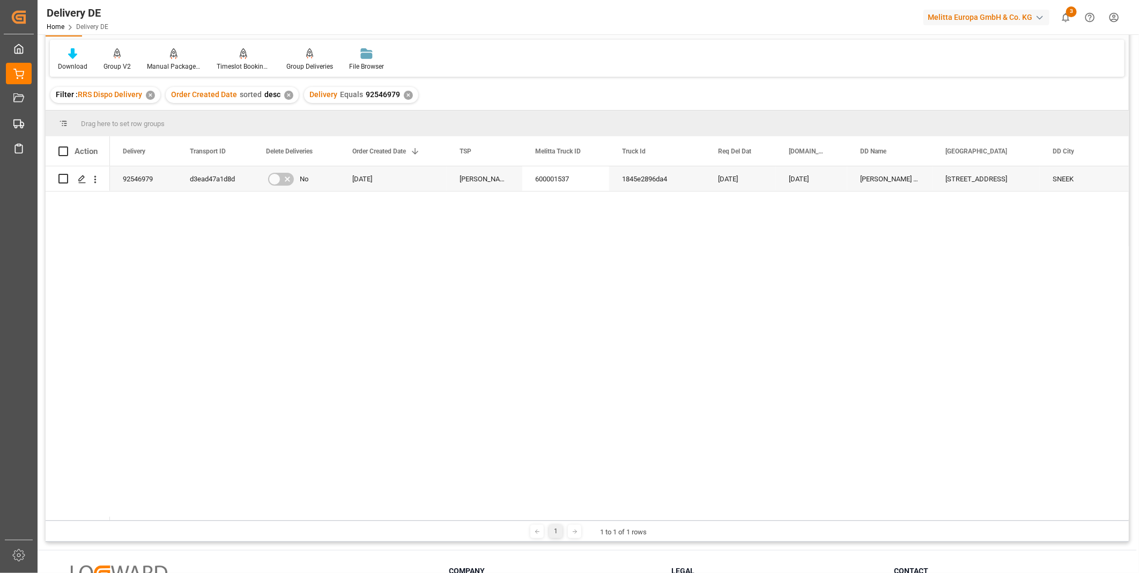
drag, startPoint x: 510, startPoint y: 520, endPoint x: 549, endPoint y: 518, distance: 39.7
click at [549, 518] on div "Drag here to set row groups Drag here to set column labels Action Delivery Tran…" at bounding box center [587, 325] width 1083 height 431
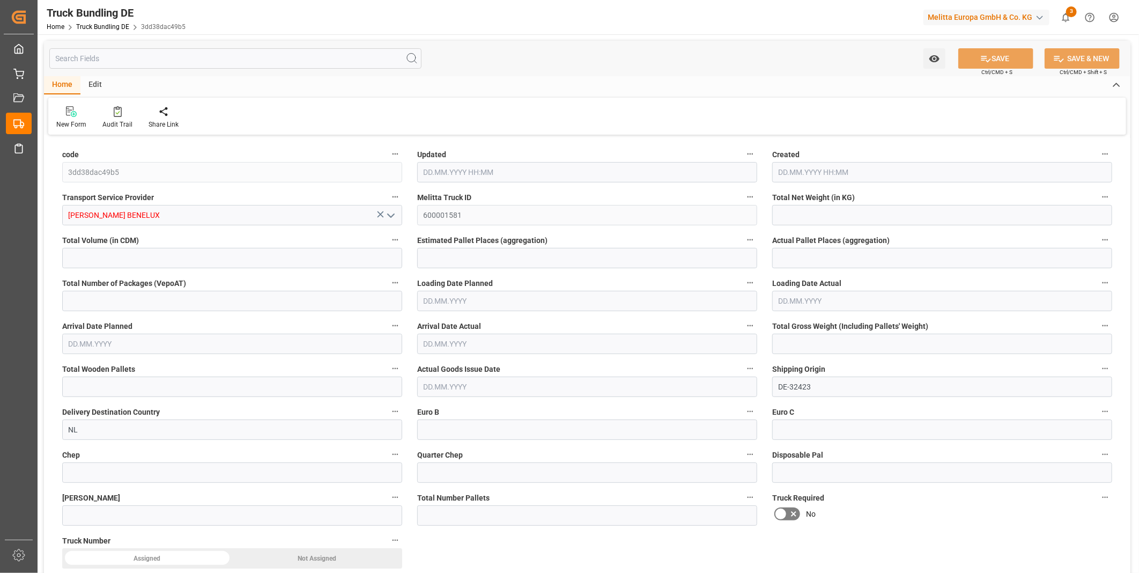
type input "307.213"
type input "2839.397"
type input "2"
type input "0"
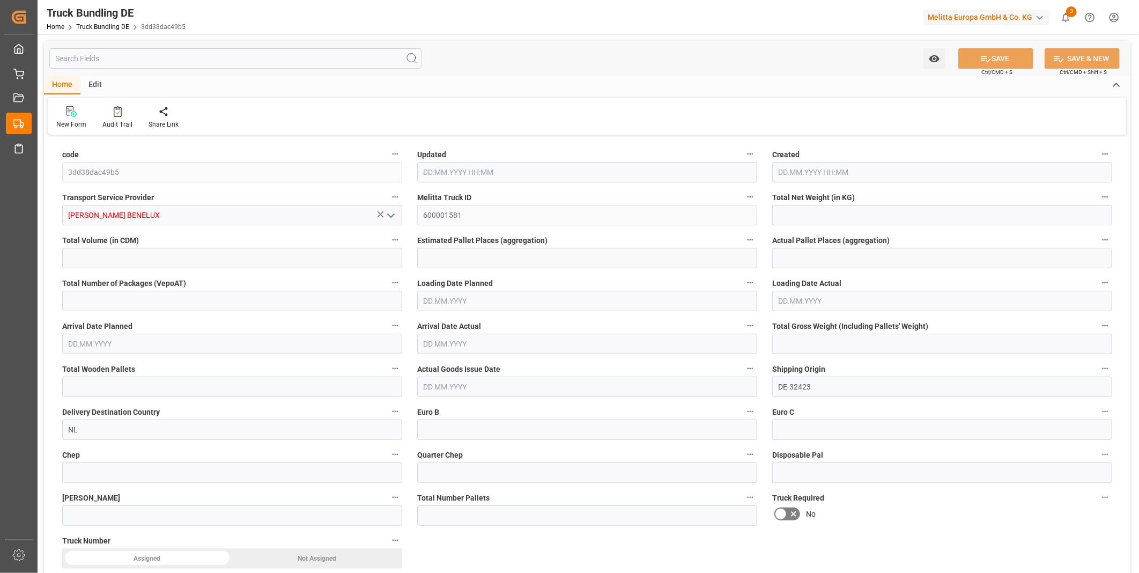
type input "404"
type input "2"
type input "0"
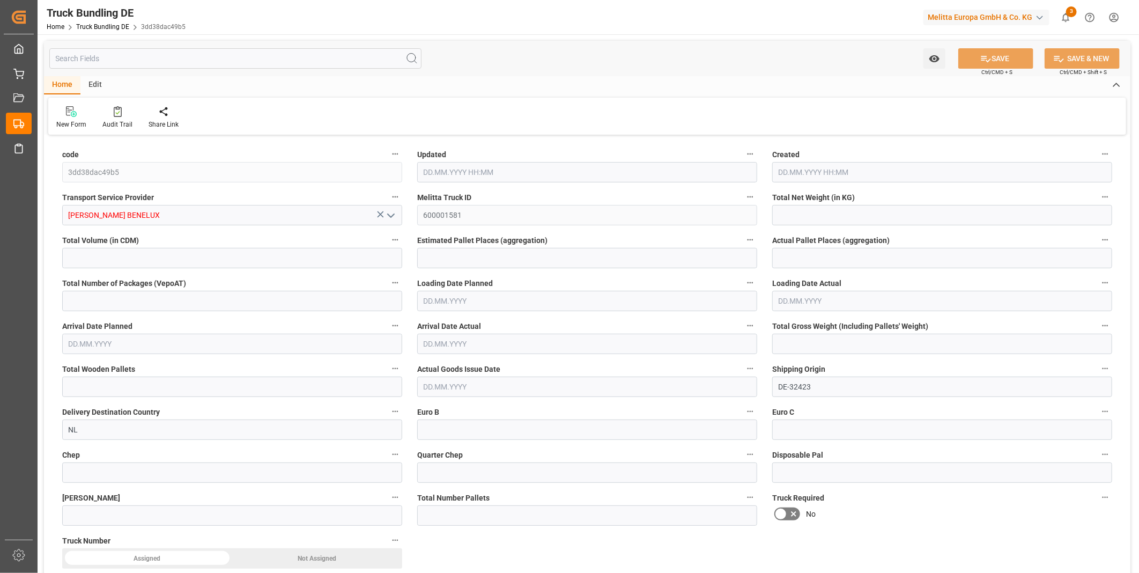
type input "0"
type input "11.08.2025 13:05"
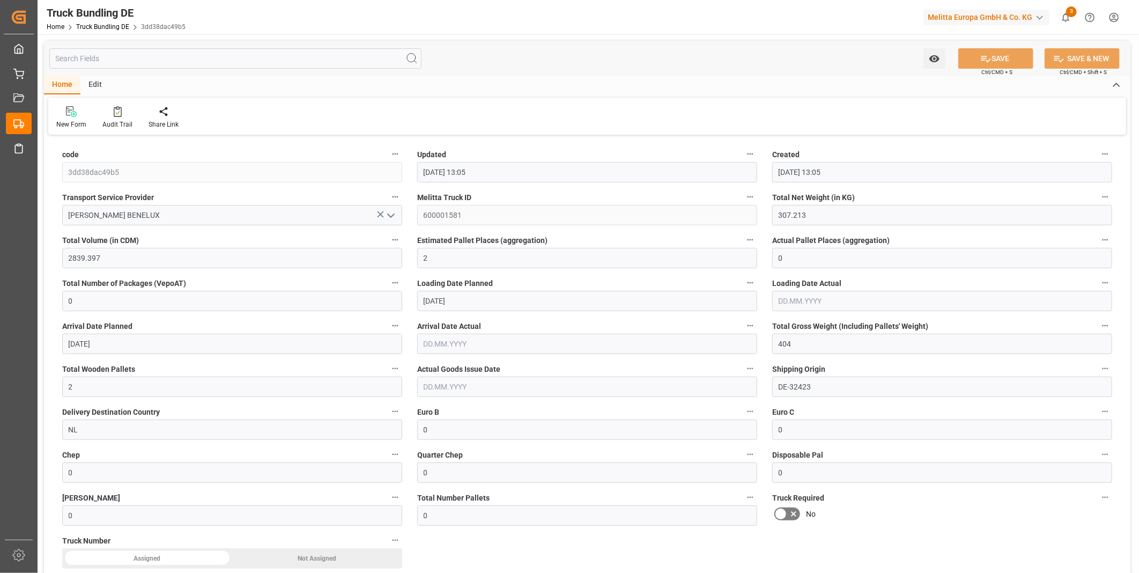
type input "11.08.2025 13:05"
type input "[DATE]"
type input "11.08.2025"
type input "364.032"
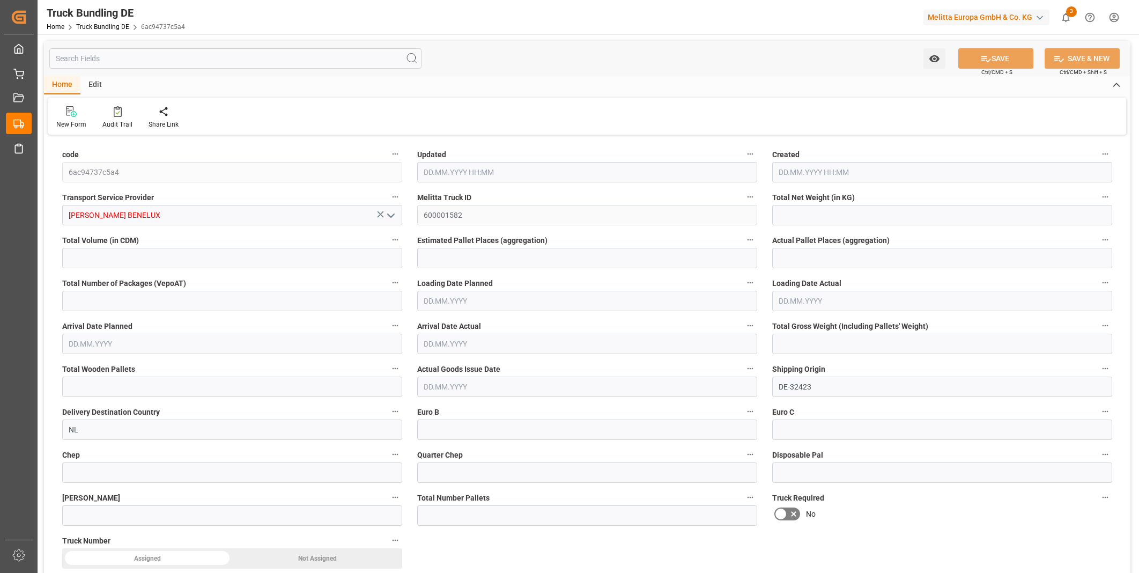
type input "2887.68"
type input "2"
type input "0"
type input "436"
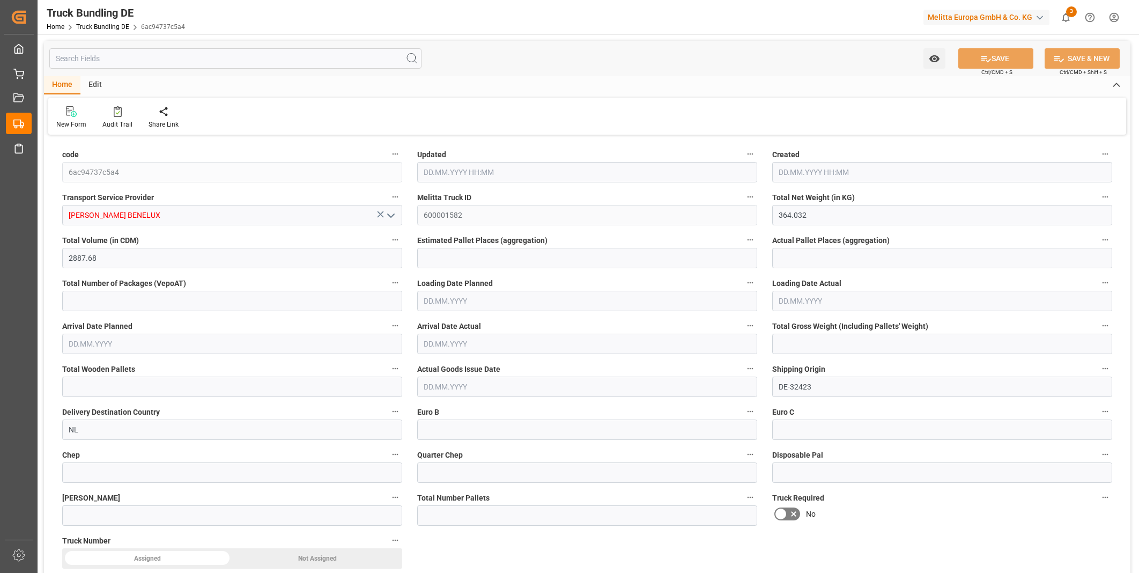
type input "2"
type input "0"
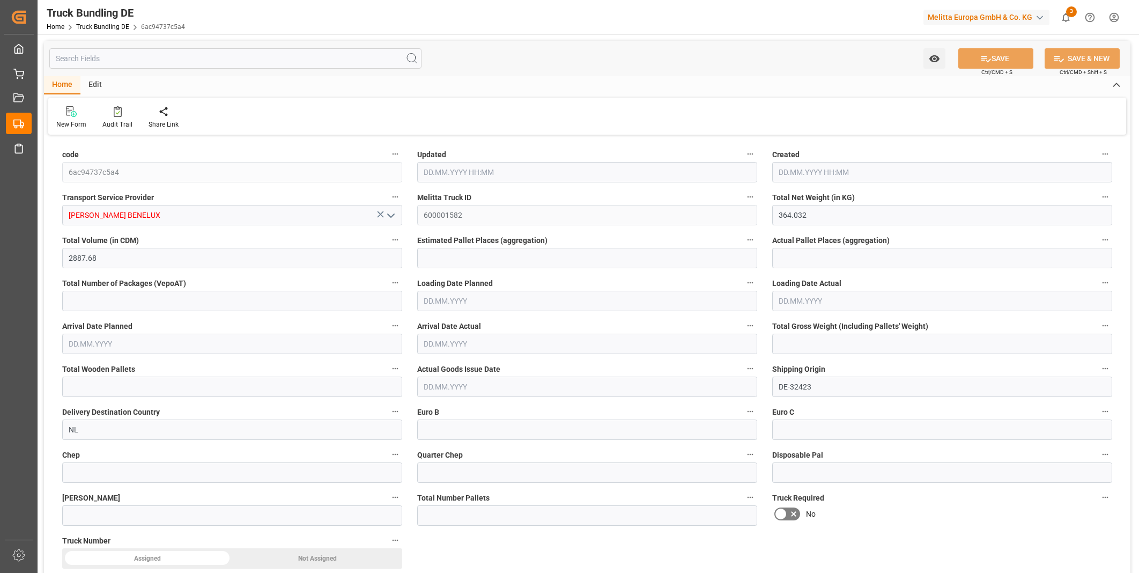
type input "0"
type input "11.08.2025 13:05"
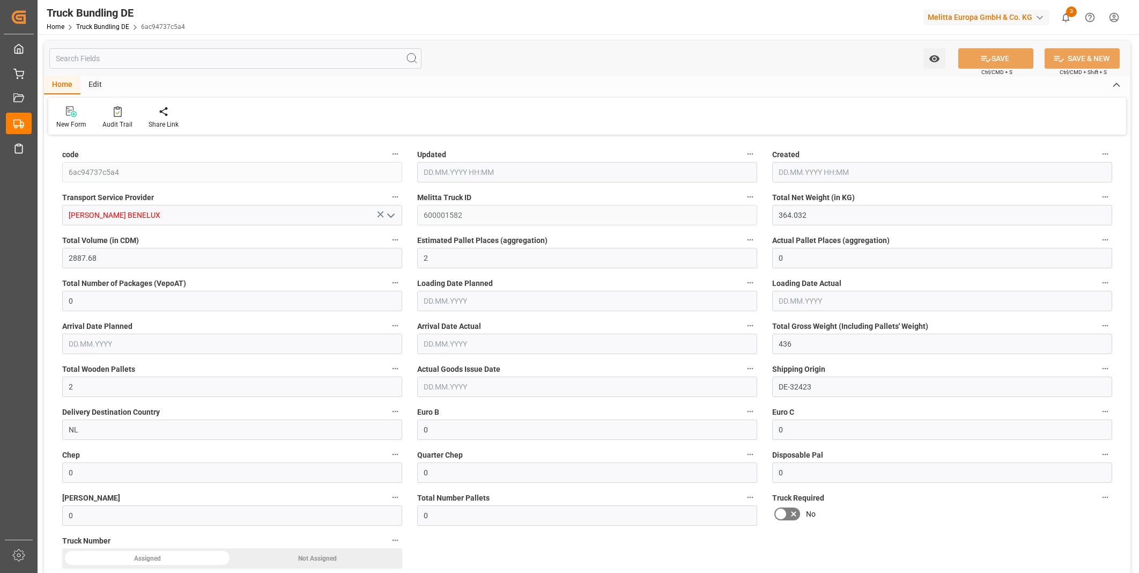
type input "12.08.2025"
type input "13.08.2025"
type input "11.08.2025"
type input "[DATE] 13:05"
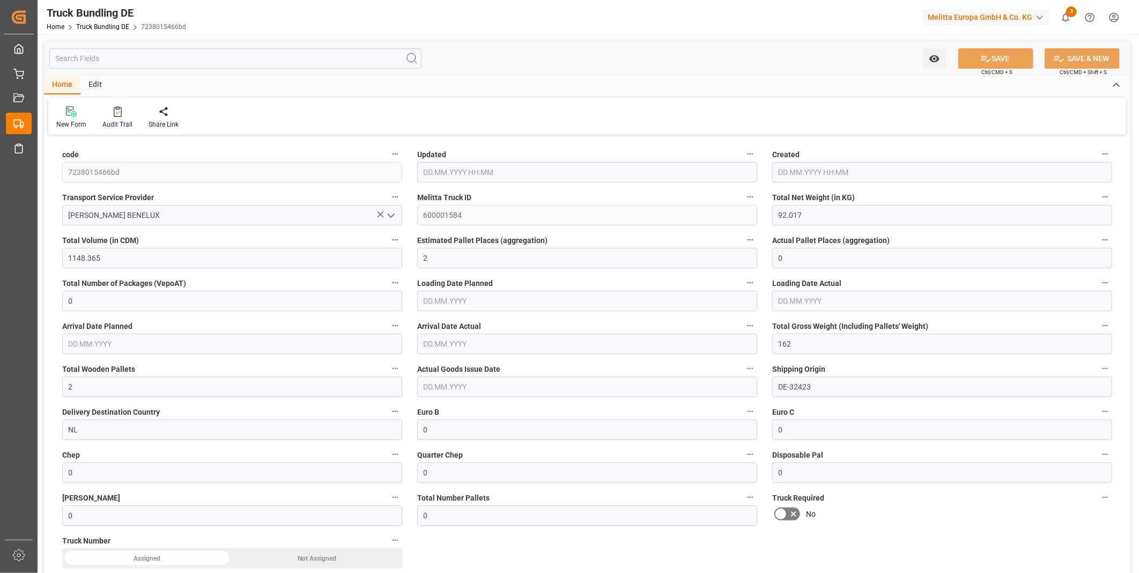
type input "[DATE]"
type input "4169.216"
type input "20838.008"
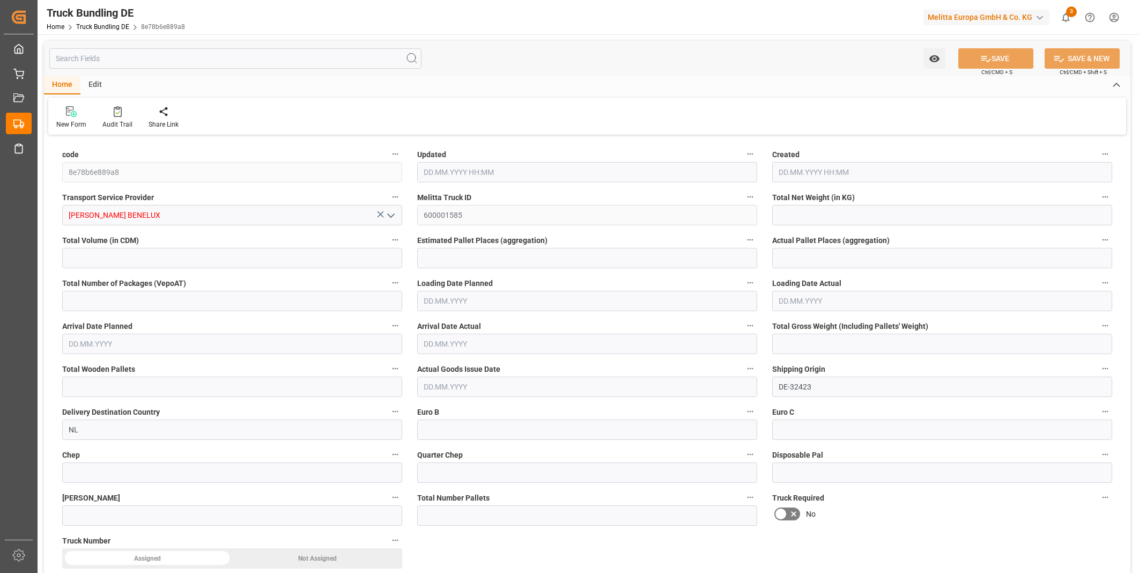
type input "12"
type input "0"
type input "5541.25"
type input "25"
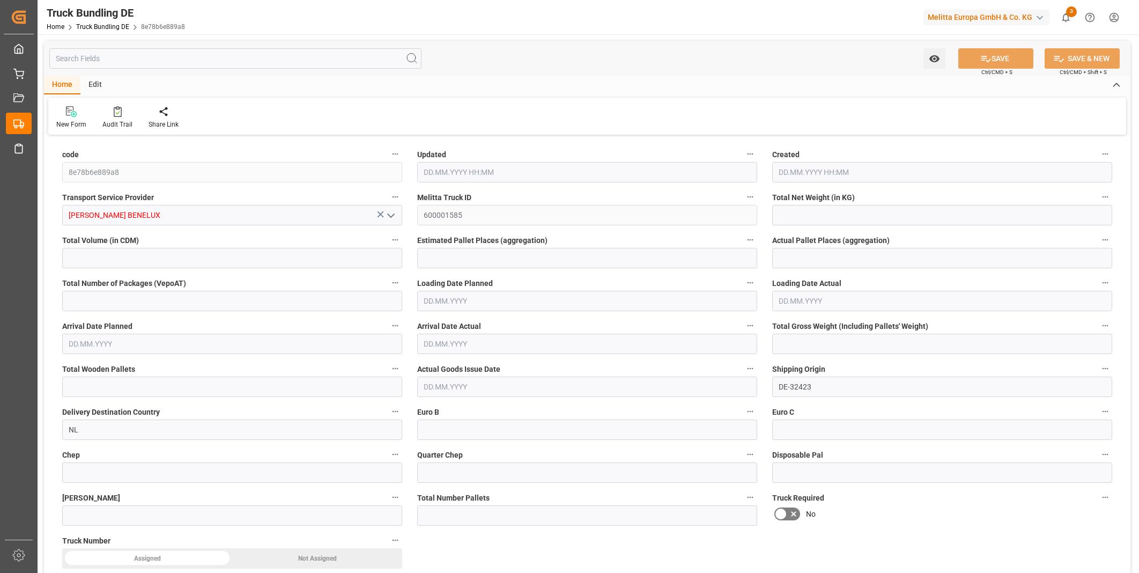
type input "0"
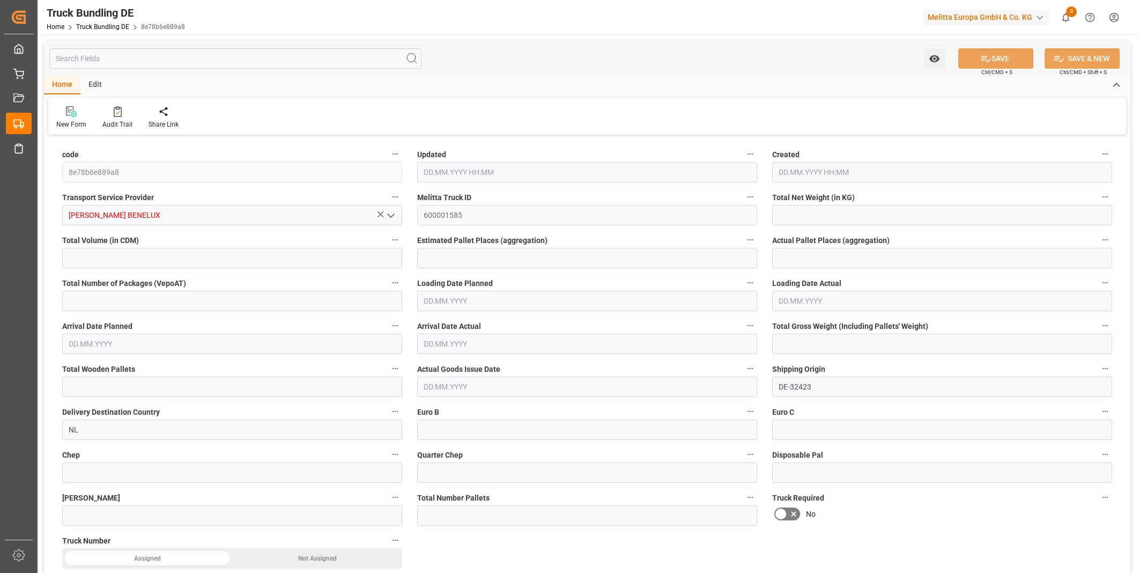
type input "0"
type input "[DATE] 13:06"
type input "[DATE]"
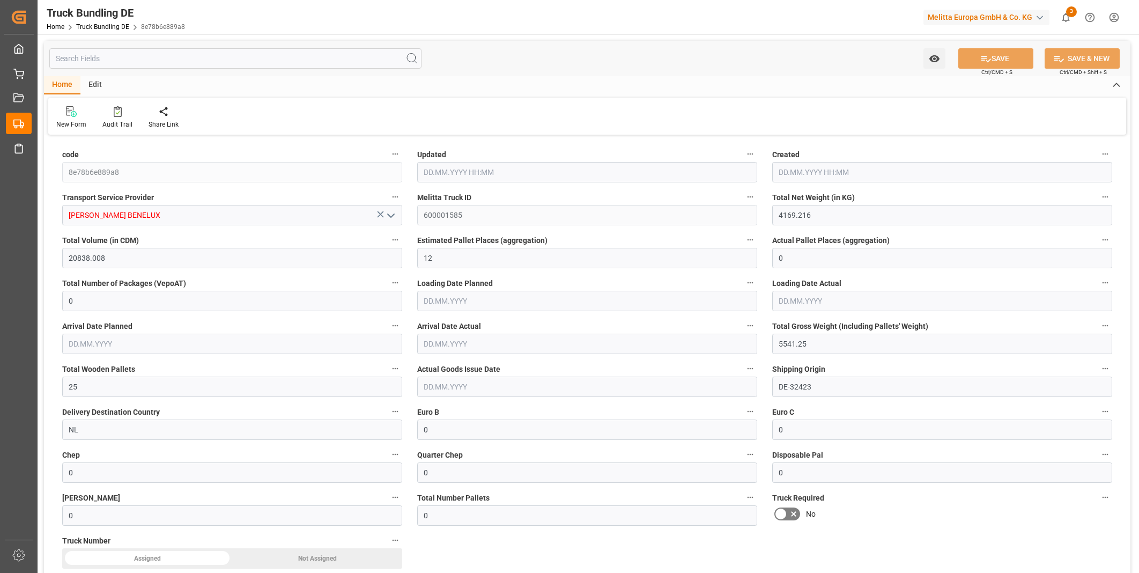
type input "[DATE]"
